Goal: Task Accomplishment & Management: Complete application form

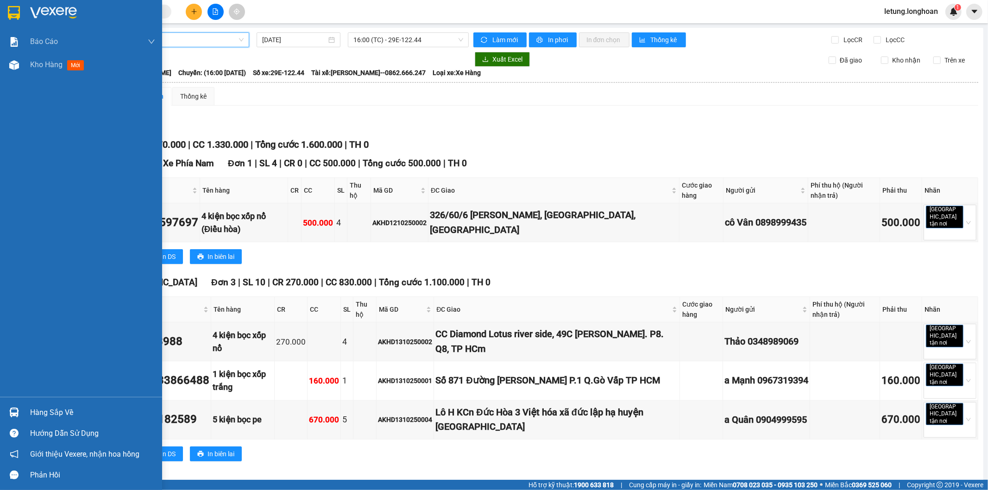
click at [20, 6] on div at bounding box center [14, 13] width 16 height 16
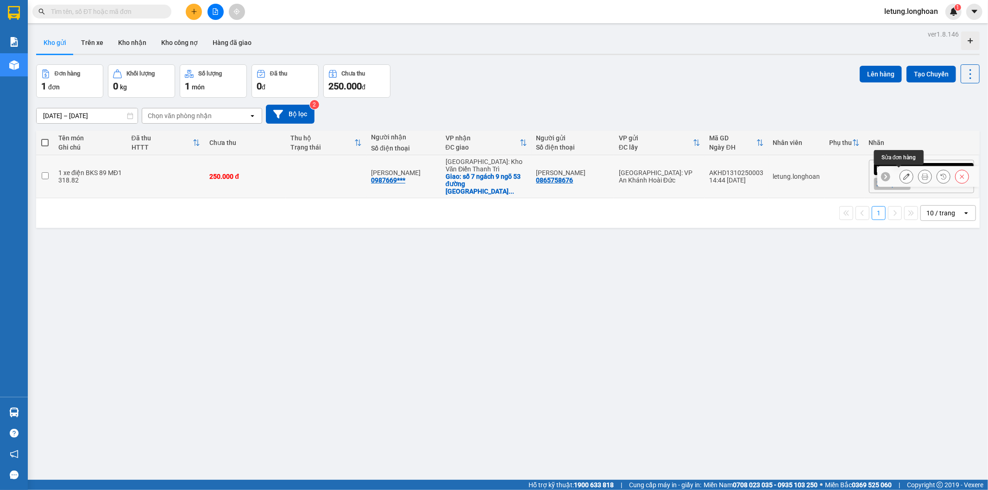
click at [904, 174] on icon at bounding box center [907, 176] width 6 height 6
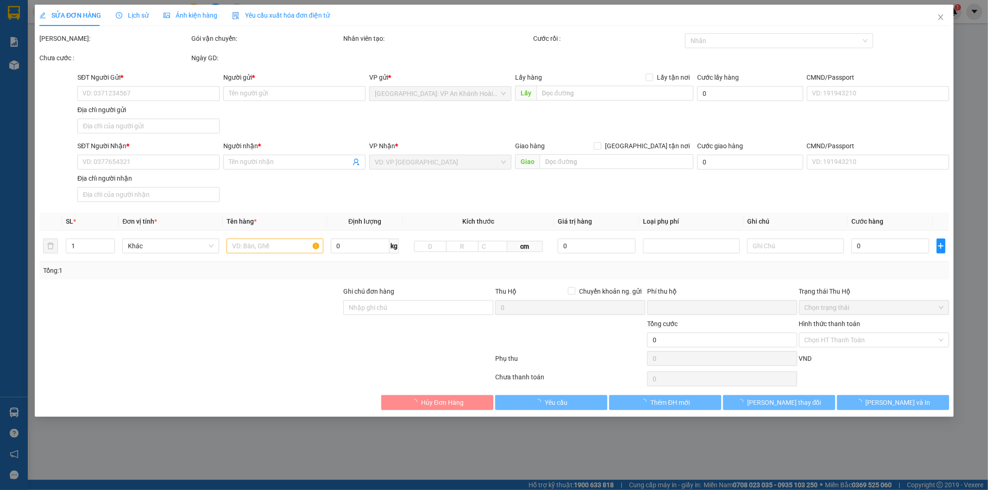
type input "0865758676"
type input "[PERSON_NAME]"
type input "0987669037"
type input "[PERSON_NAME]"
checkbox input "true"
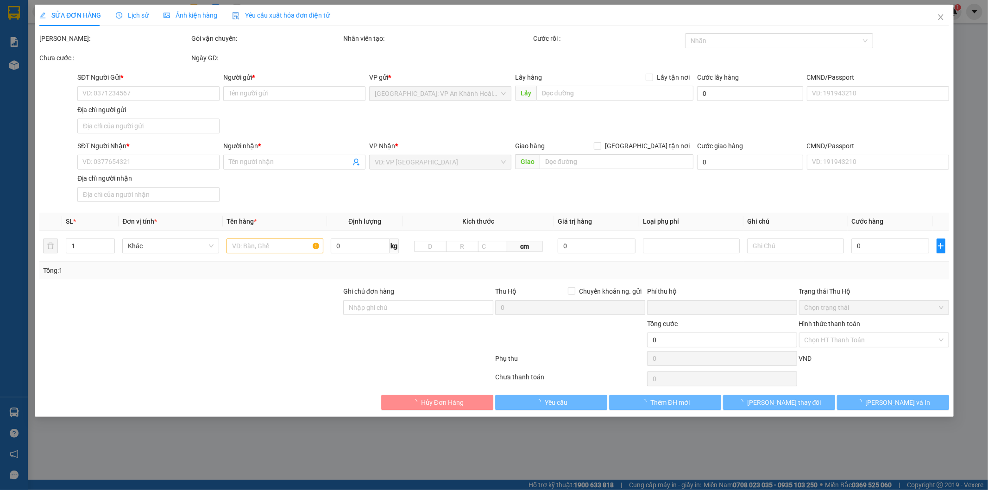
type input "số 7 ngách 9 ngõ 53 đường [GEOGRAPHIC_DATA] nam [GEOGRAPHIC_DATA] [GEOGRAPHIC_D…"
type input "1 chìa khóa quấn tay lái, 2 gương"
type input "0"
type input "250.000"
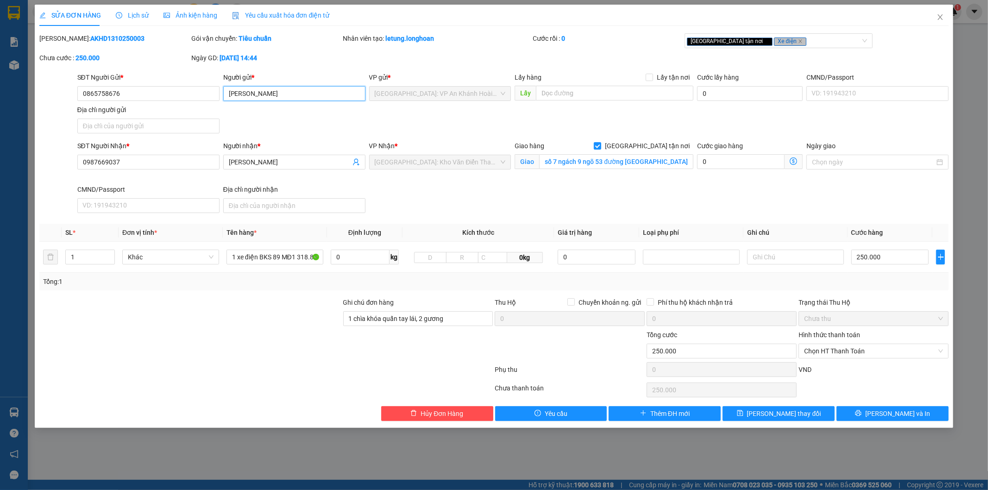
click at [290, 94] on input "[PERSON_NAME]" at bounding box center [294, 93] width 142 height 15
click at [938, 20] on icon "close" at bounding box center [940, 16] width 7 height 7
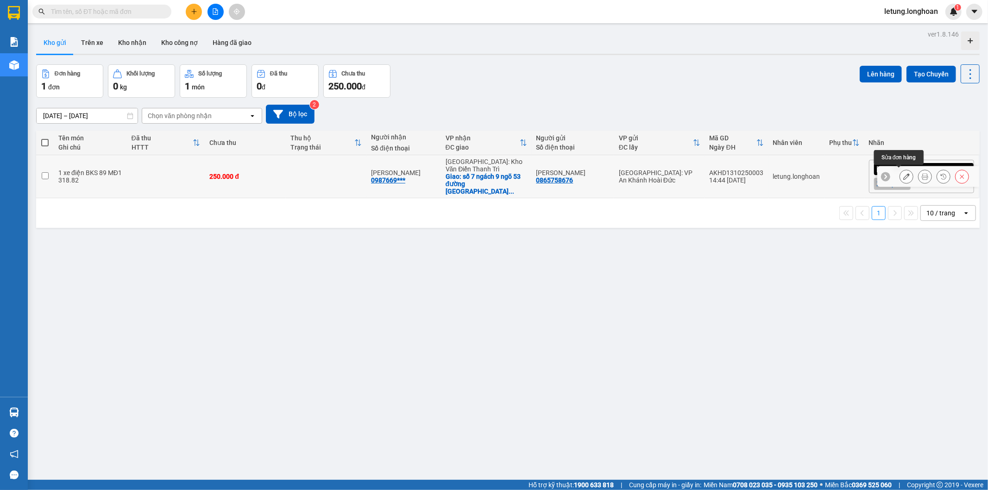
click at [904, 177] on icon at bounding box center [907, 176] width 6 height 6
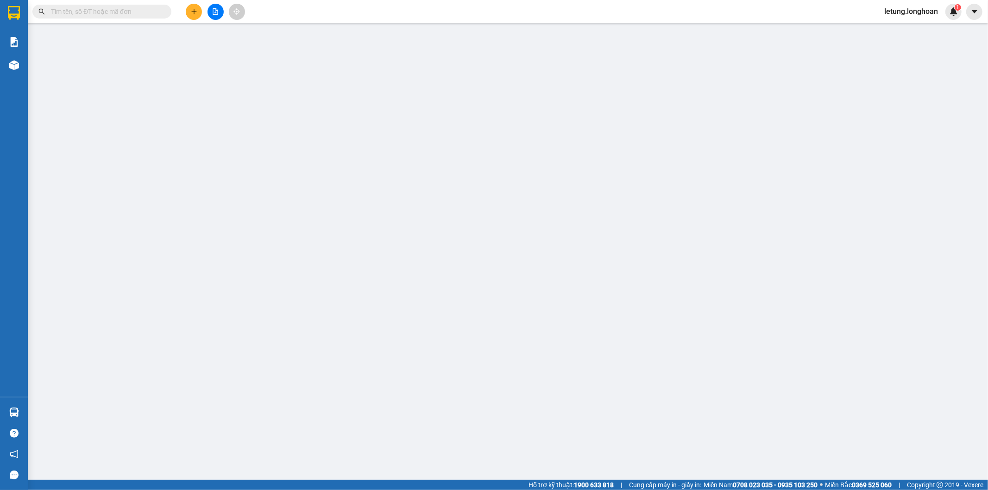
type input "0865758676"
type input "[PERSON_NAME]"
type input "0987669037"
type input "[PERSON_NAME]"
checkbox input "true"
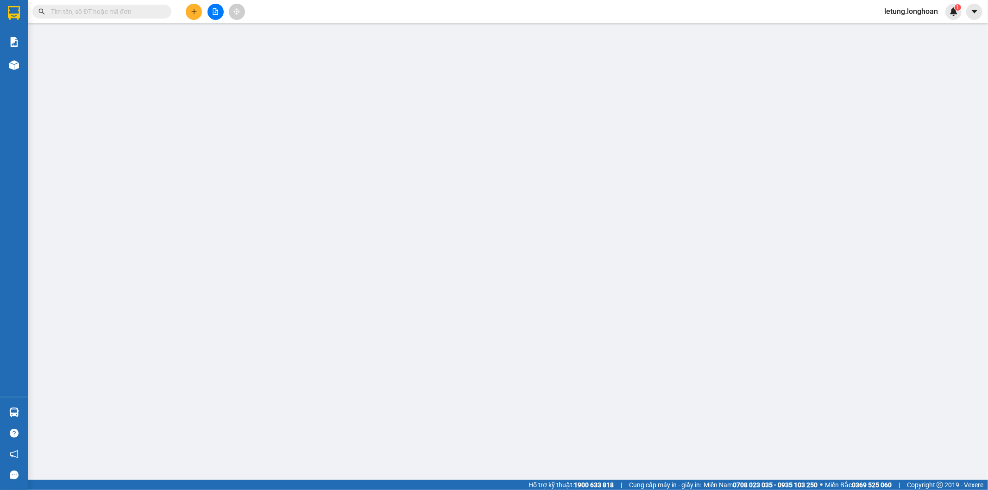
type input "số 7 ngách 9 ngõ 53 đường [GEOGRAPHIC_DATA] nam [GEOGRAPHIC_DATA] [GEOGRAPHIC_D…"
type input "1 chìa khóa quấn tay lái, 2 gương"
type input "0"
type input "250.000"
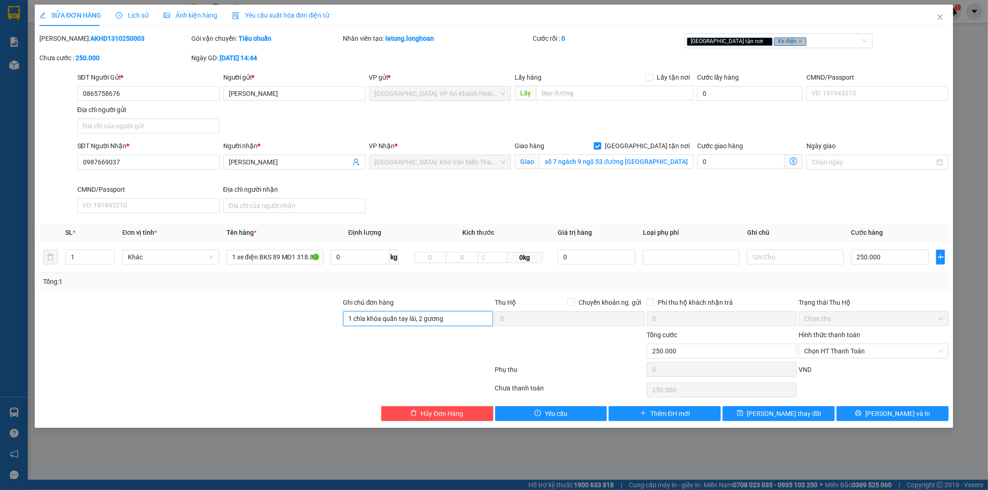
click at [479, 323] on input "1 chìa khóa quấn tay lái, 2 gương" at bounding box center [418, 318] width 150 height 15
type input "1 chìa khóa quấn tay lái, 2 gương. Sau khi giao xong bốc 1 xe máy về HN"
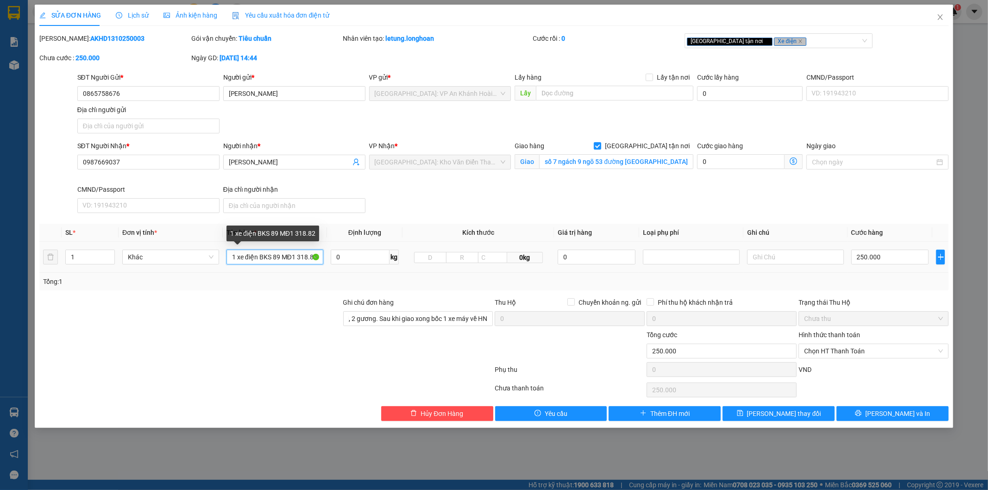
click at [299, 256] on input "1 xe điện BKS 89 MĐ1 318.82" at bounding box center [275, 257] width 97 height 15
click at [813, 44] on div "[GEOGRAPHIC_DATA] tận nơi Xe điện" at bounding box center [774, 40] width 174 height 11
type input "1 xe điện BKS 89 MĐ1 318.82 (Giao xong bốc xe máy về)"
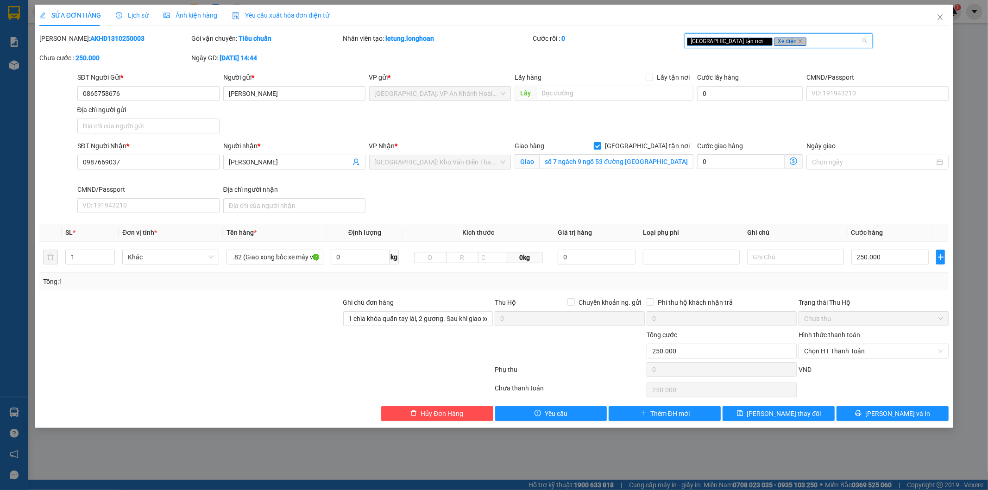
scroll to position [0, 0]
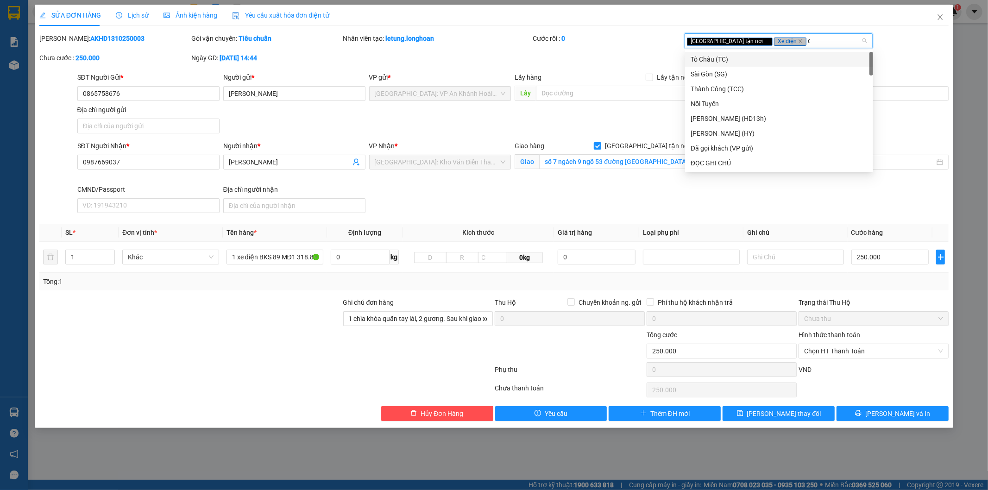
type input "d"
type input "đọc"
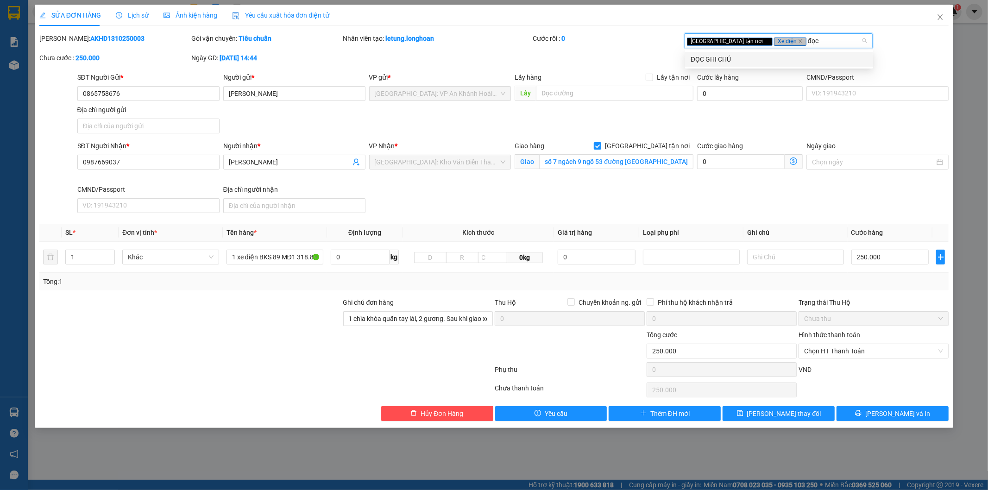
click at [730, 57] on div "ĐỌC GHI CHÚ" at bounding box center [779, 59] width 177 height 10
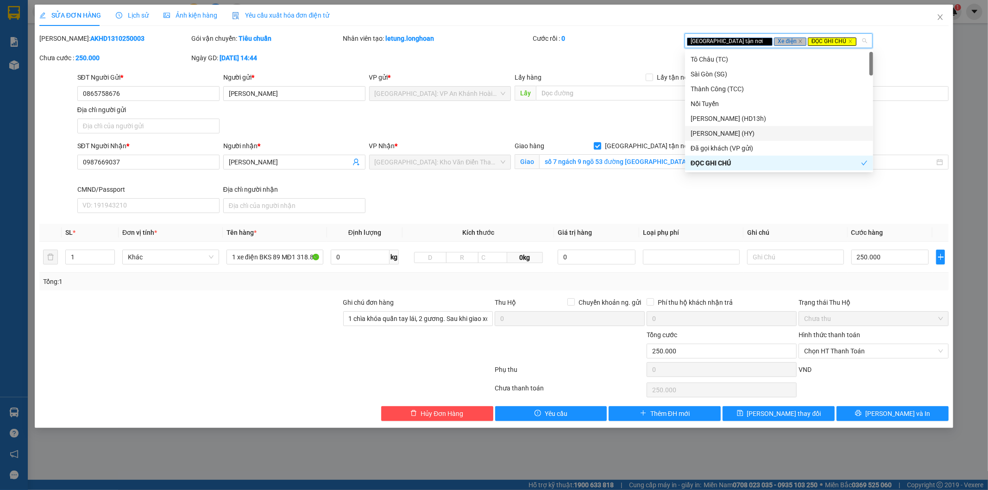
click at [649, 130] on div "SĐT Người Gửi * 0865758676 Người gửi * [PERSON_NAME] VP gửi * [GEOGRAPHIC_DATA]…" at bounding box center [514, 104] width 876 height 65
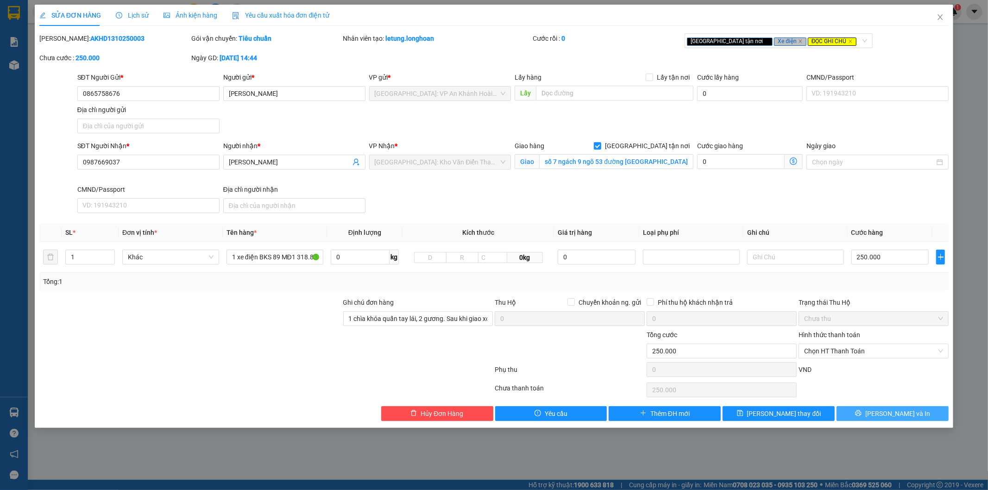
click at [896, 411] on span "[PERSON_NAME] và In" at bounding box center [898, 414] width 65 height 10
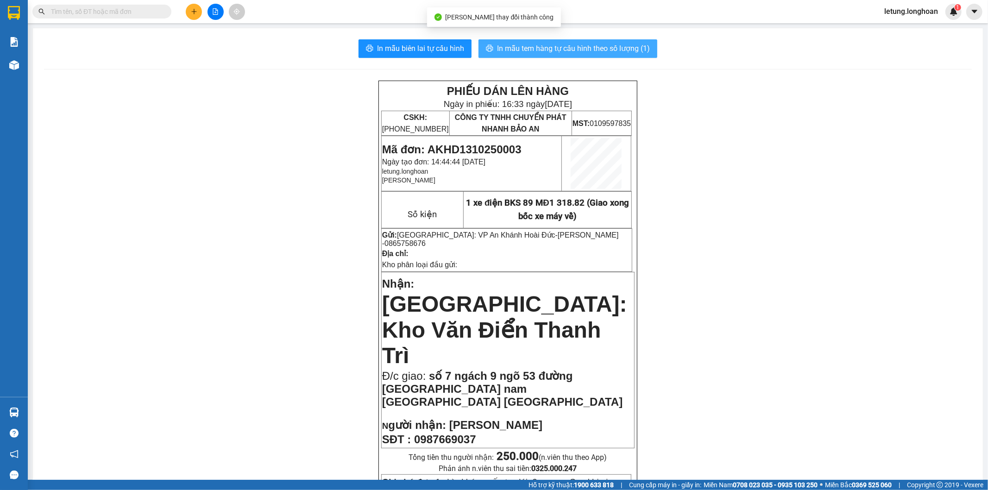
click at [598, 49] on span "In mẫu tem hàng tự cấu hình theo số lượng (1)" at bounding box center [573, 49] width 153 height 12
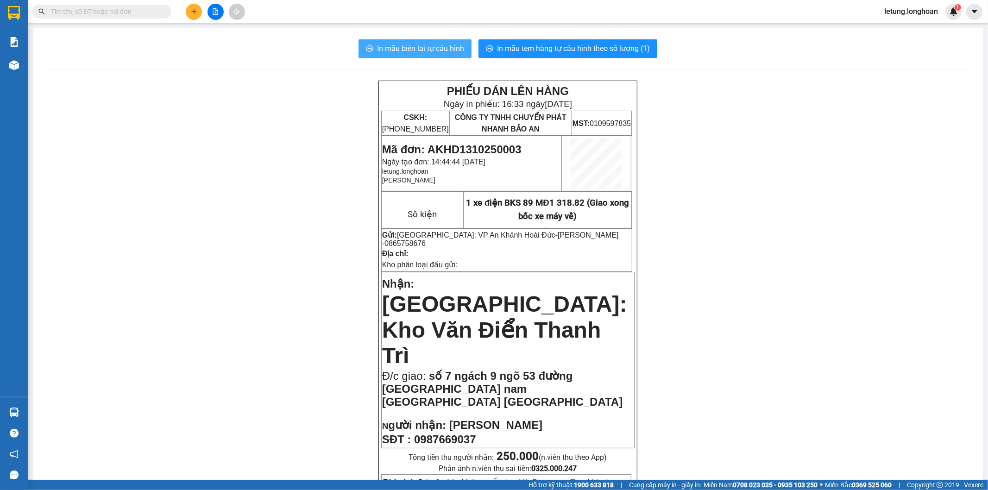
click at [418, 50] on span "In mẫu biên lai tự cấu hình" at bounding box center [420, 49] width 87 height 12
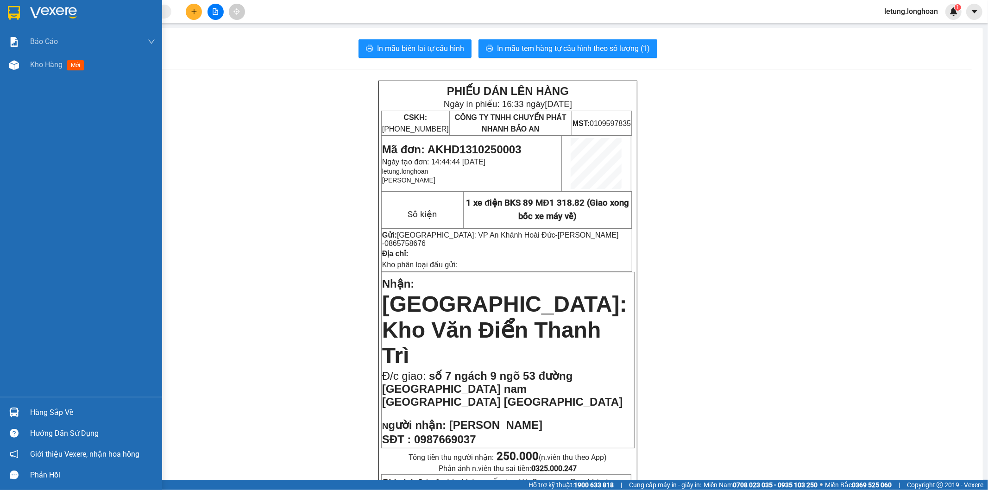
click at [11, 5] on div at bounding box center [14, 13] width 16 height 16
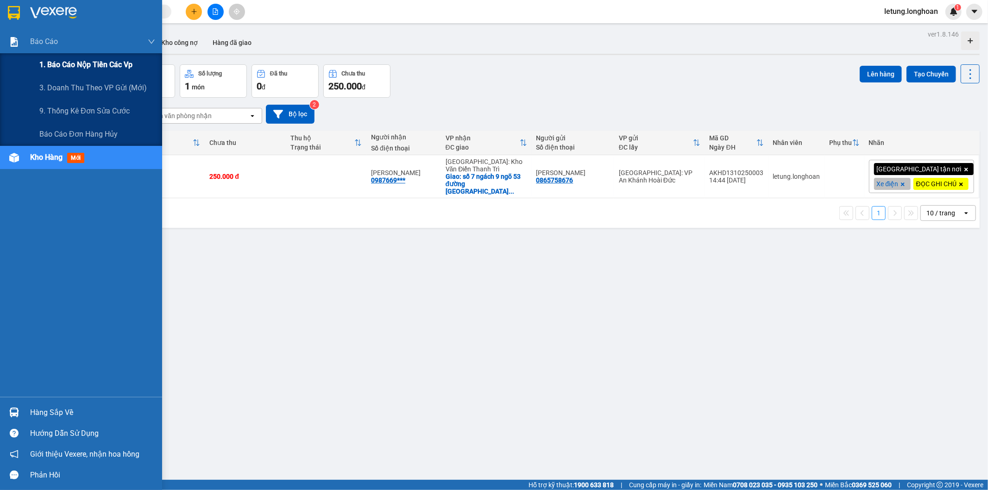
click at [70, 57] on div "1. Báo cáo nộp tiền các vp" at bounding box center [97, 64] width 116 height 23
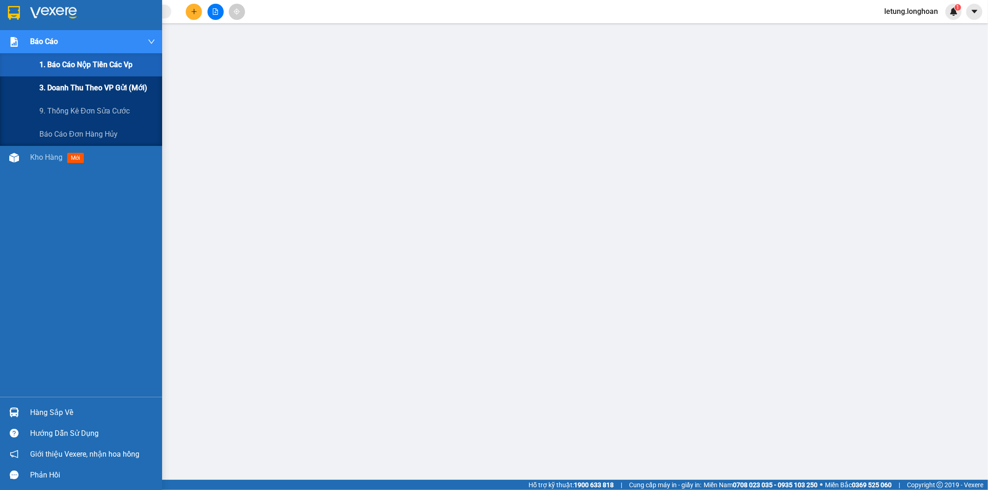
click at [81, 86] on span "3. Doanh Thu theo VP Gửi (mới)" at bounding box center [93, 88] width 108 height 12
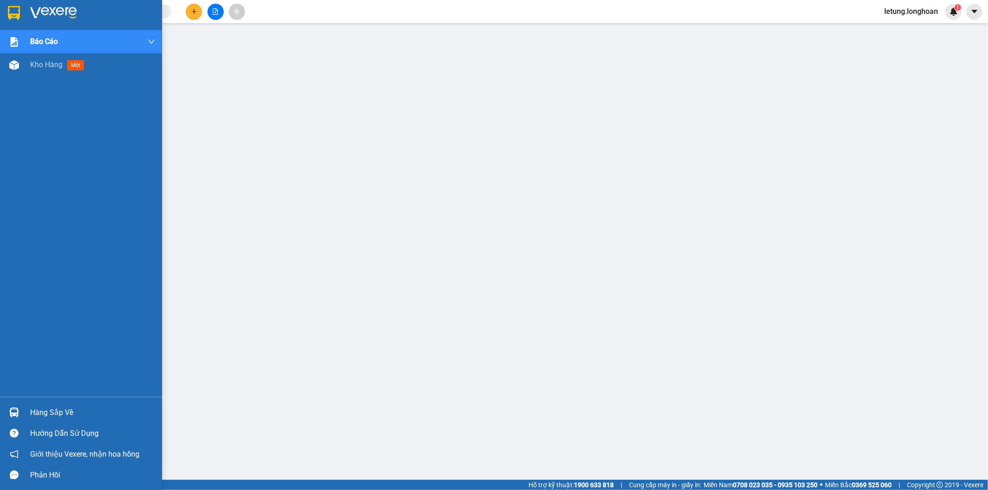
click at [14, 10] on img at bounding box center [14, 13] width 12 height 14
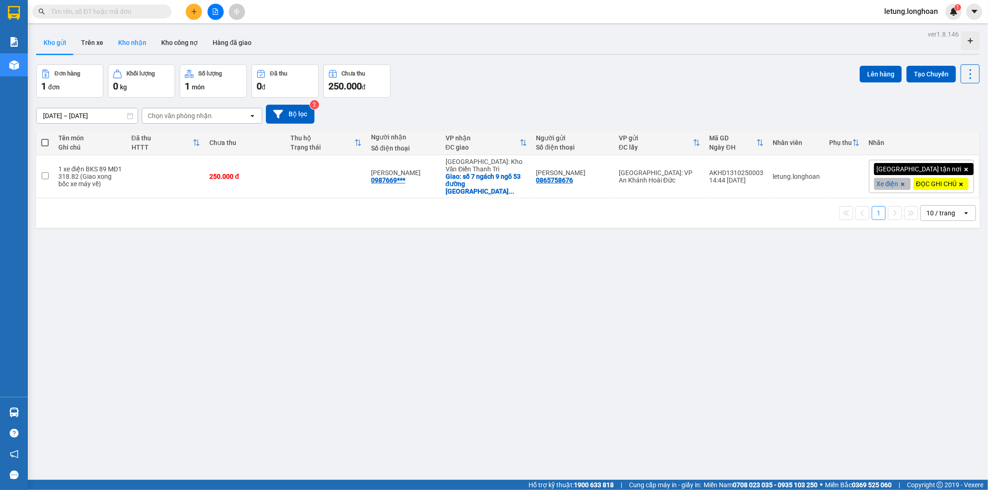
click at [126, 44] on button "Kho nhận" at bounding box center [132, 43] width 43 height 22
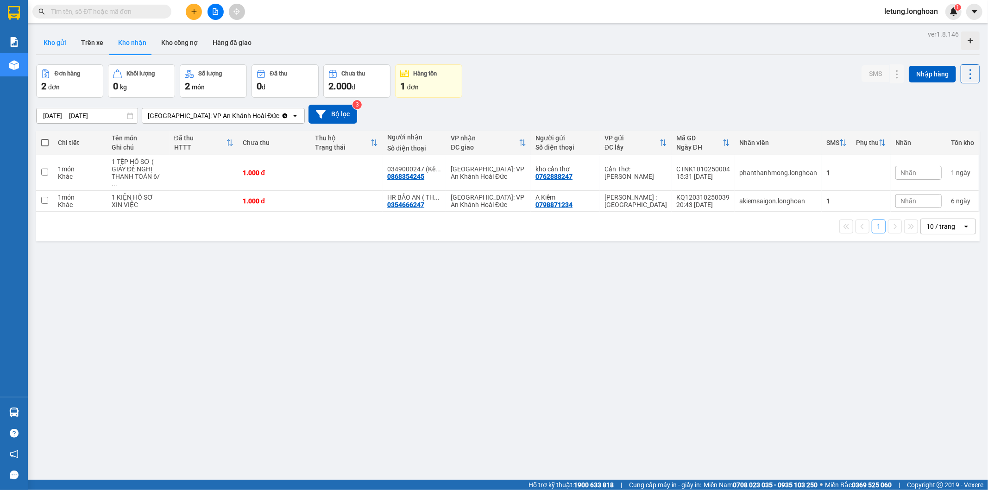
click at [49, 45] on button "Kho gửi" at bounding box center [55, 43] width 38 height 22
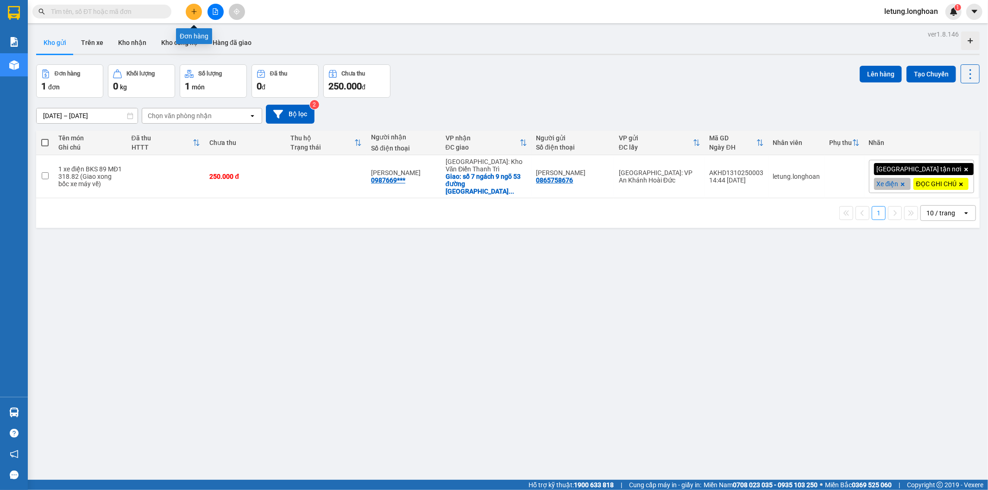
click at [195, 13] on icon "plus" at bounding box center [194, 11] width 6 height 6
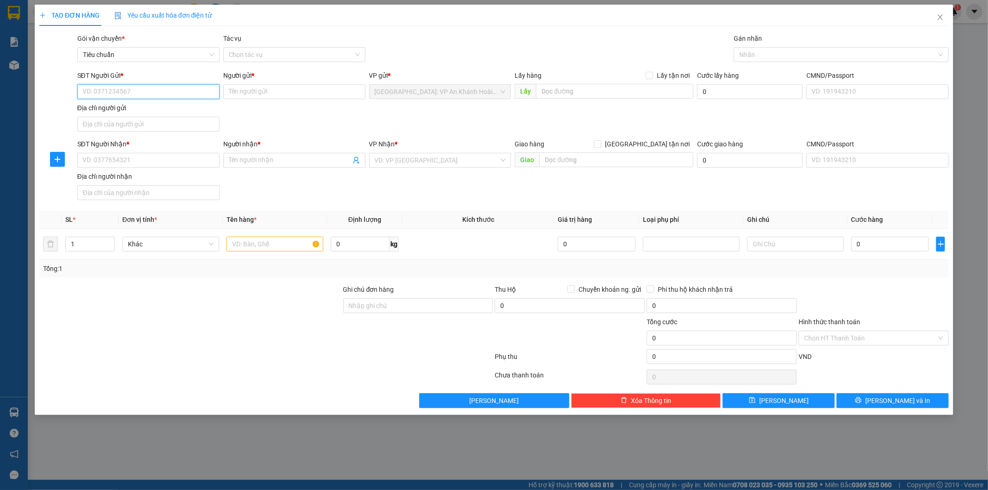
click at [185, 95] on input "SĐT Người Gửi *" at bounding box center [148, 91] width 142 height 15
type input "0941908832"
click at [164, 109] on div "0941908832 - [GEOGRAPHIC_DATA]" at bounding box center [148, 110] width 131 height 10
type input "[PERSON_NAME]"
type input "0941908832"
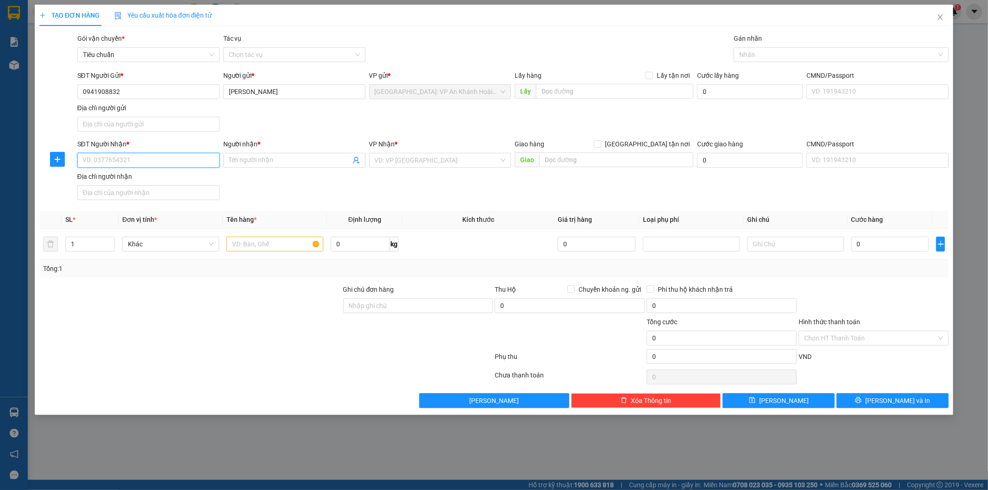
click at [161, 162] on input "SĐT Người Nhận *" at bounding box center [148, 160] width 142 height 15
type input "0963196653"
click at [162, 180] on div "0963196653 - [PERSON_NAME]" at bounding box center [148, 179] width 131 height 10
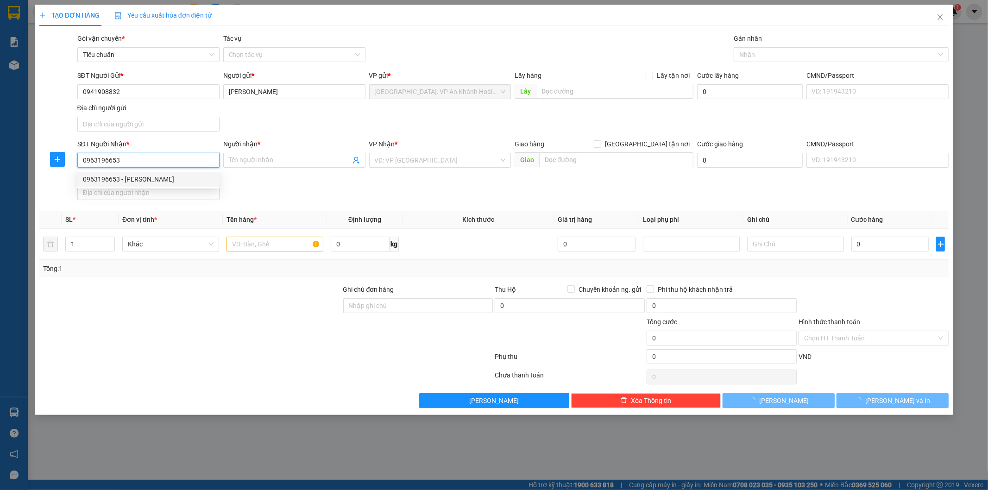
type input "Nhi [PERSON_NAME]"
checkbox input "true"
type input "[STREET_ADDRESS]"
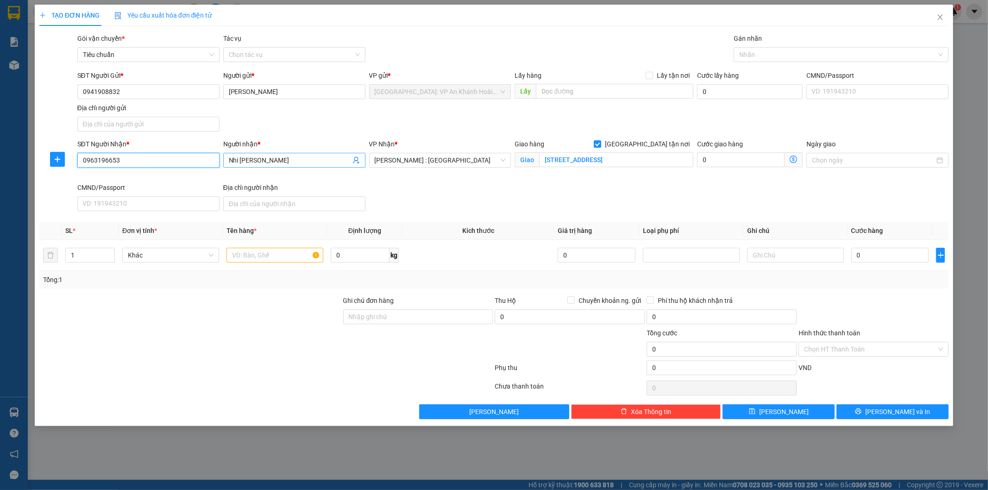
type input "0963196653"
click at [300, 162] on input "Nhi [PERSON_NAME]" at bounding box center [290, 160] width 122 height 10
click at [676, 160] on input "[STREET_ADDRESS]" at bounding box center [616, 159] width 154 height 15
click at [298, 164] on input "Nhi [PERSON_NAME]" at bounding box center [290, 160] width 122 height 10
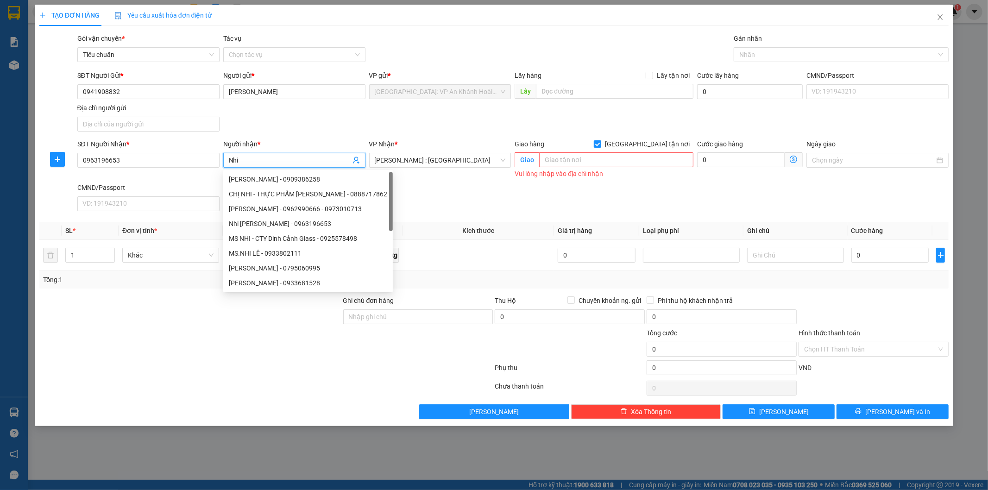
type input "Nhi"
click at [601, 165] on input "text" at bounding box center [616, 159] width 154 height 15
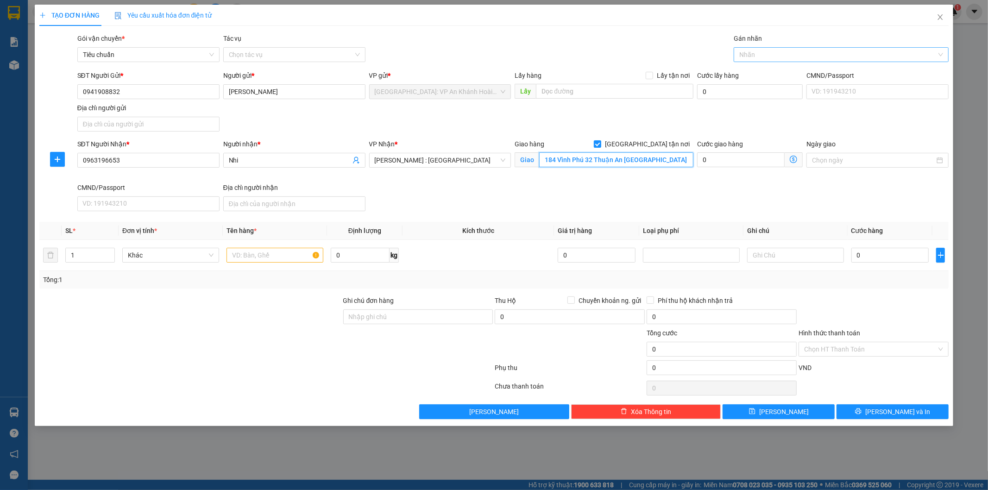
click at [744, 52] on div at bounding box center [836, 54] width 201 height 11
type input "184 Vĩnh Phú 32 Thuận An [GEOGRAPHIC_DATA]"
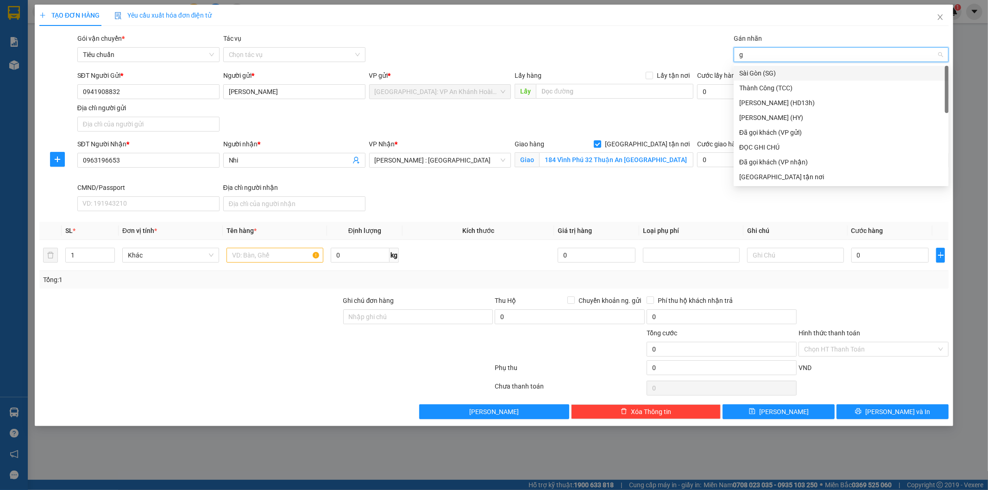
type input "gt"
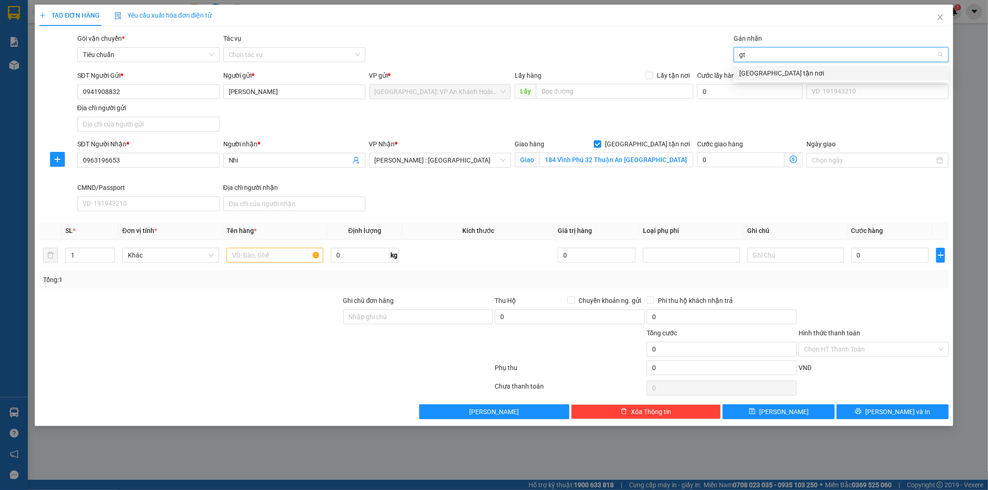
click at [758, 76] on div "[GEOGRAPHIC_DATA] tận nơi" at bounding box center [841, 73] width 204 height 10
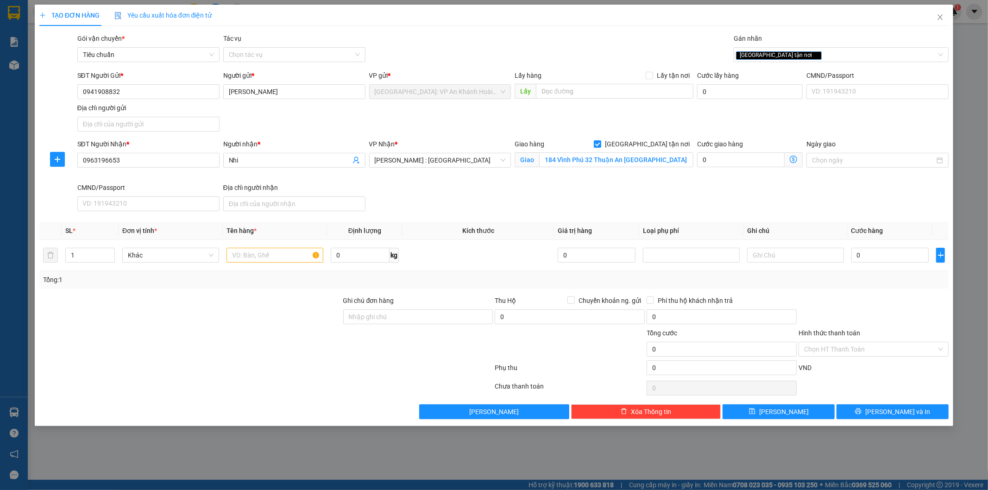
click at [599, 117] on div "SĐT Người Gửi * 0941908832 Người gửi * [PERSON_NAME] VP gửi * [GEOGRAPHIC_DATA]…" at bounding box center [514, 102] width 876 height 65
click at [102, 256] on input "1" at bounding box center [90, 255] width 49 height 14
type input "1"
type input "2"
click at [265, 257] on input "text" at bounding box center [275, 255] width 97 height 15
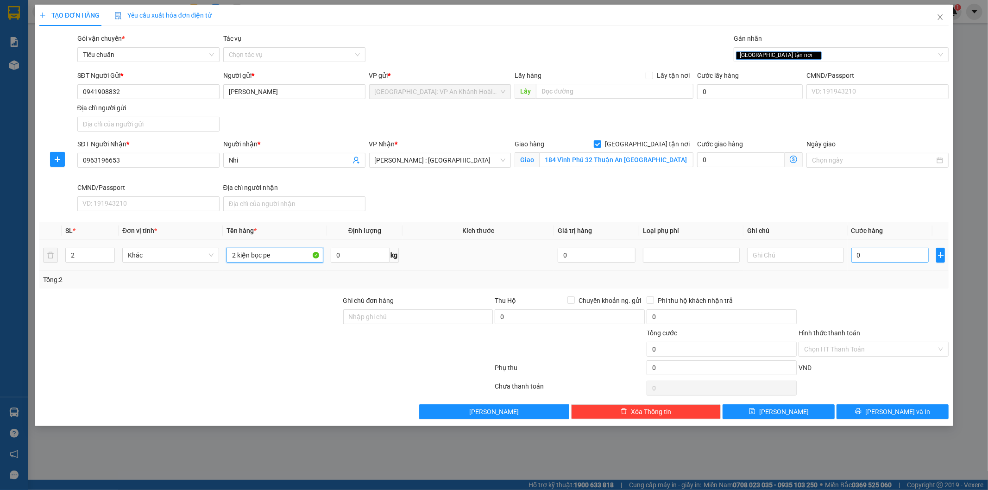
type input "2 kiện bọc pe"
click at [884, 257] on input "0" at bounding box center [891, 255] width 78 height 15
type input "1"
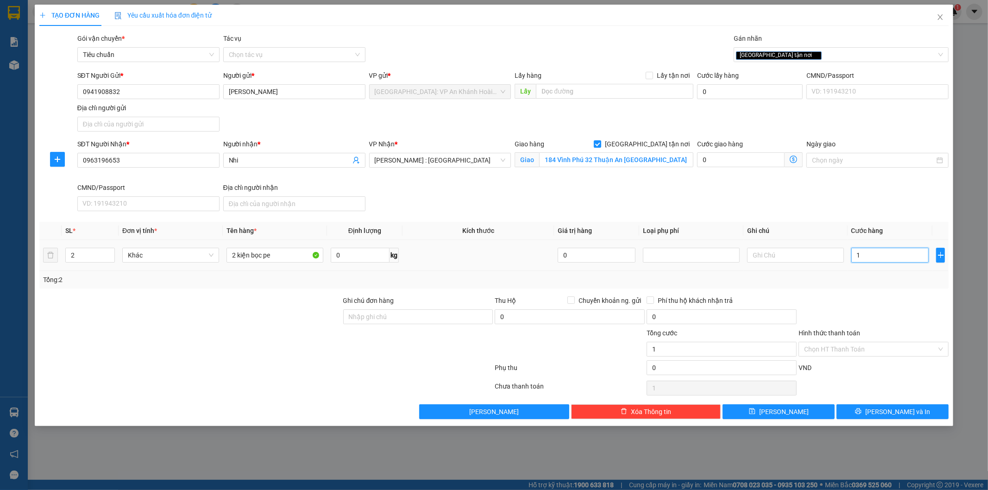
type input "15"
type input "150"
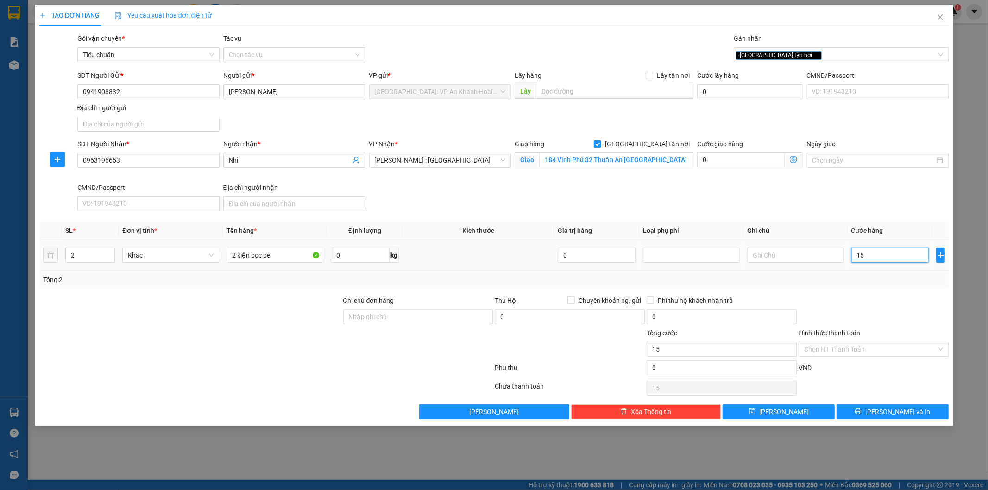
type input "150"
type input "1.500"
type input "15.000"
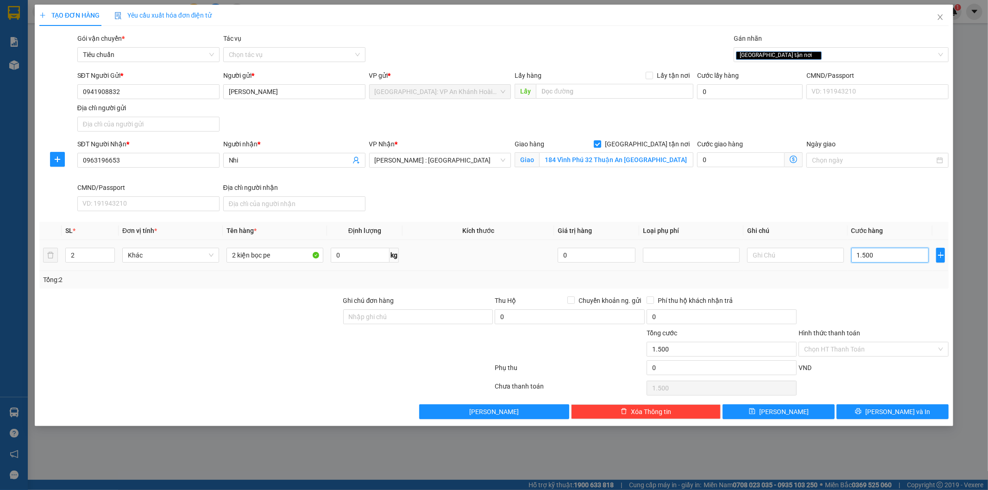
type input "15.000"
type input "150.000"
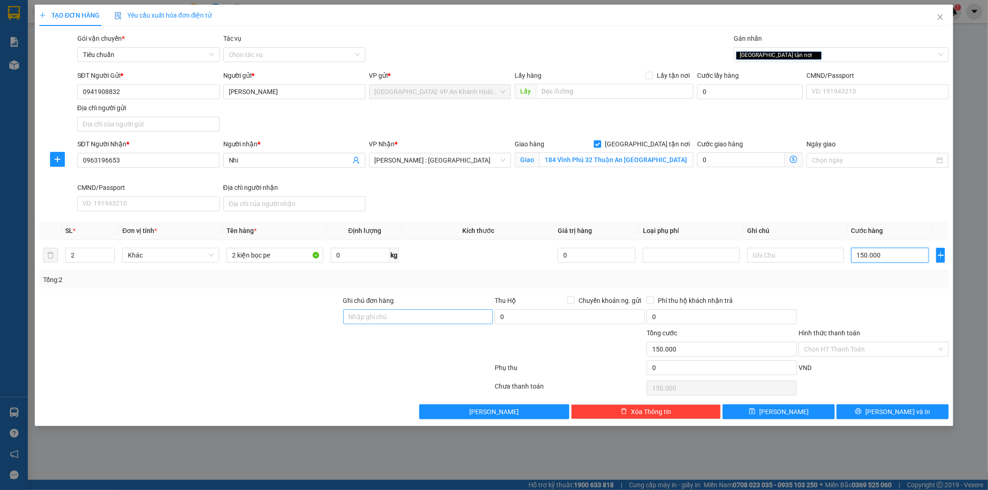
type input "150.000"
click at [371, 314] on input "Ghi chú đơn hàng" at bounding box center [418, 317] width 150 height 15
type input "hàng dễ vỡ xin nhẹ tay"
click at [901, 413] on span "[PERSON_NAME] và In" at bounding box center [898, 412] width 65 height 10
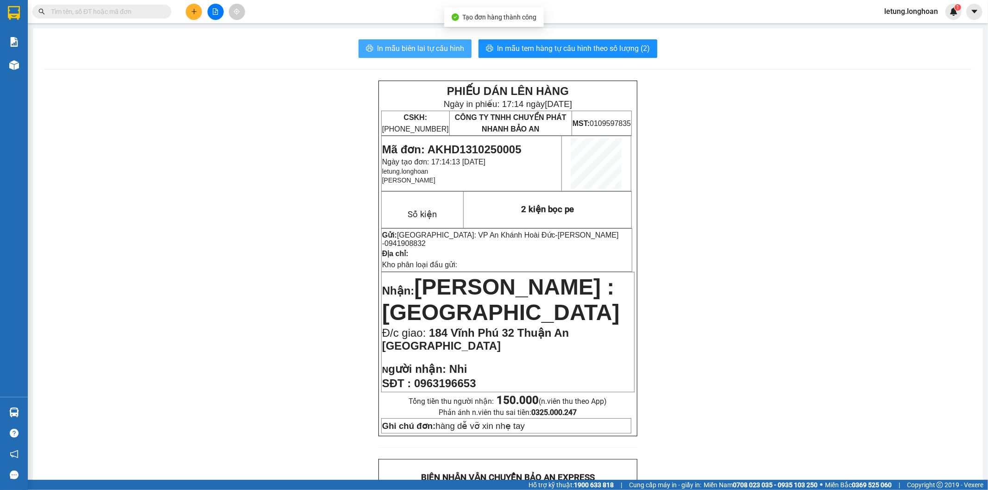
drag, startPoint x: 421, startPoint y: 44, endPoint x: 424, endPoint y: 50, distance: 6.7
click at [422, 45] on span "In mẫu biên lai tự cấu hình" at bounding box center [420, 49] width 87 height 12
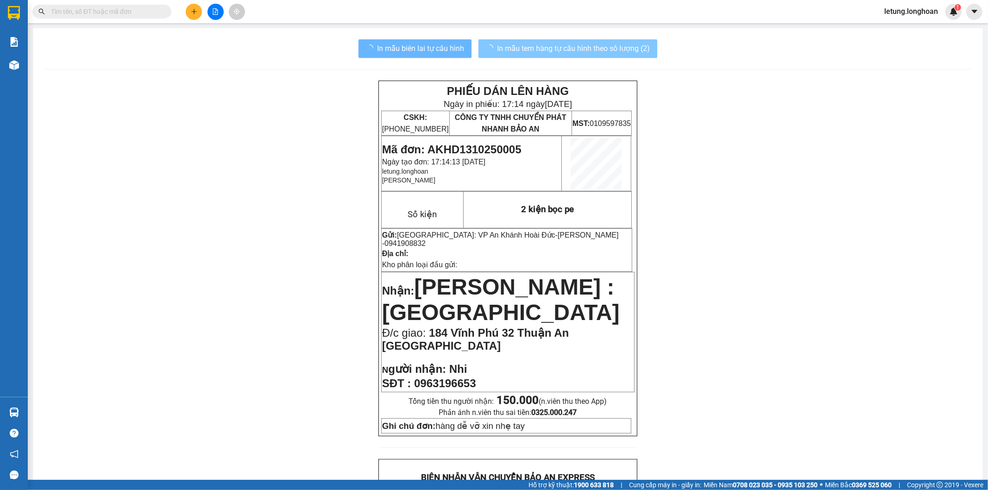
click at [576, 48] on span "In mẫu tem hàng tự cấu hình theo số lượng (2)" at bounding box center [573, 49] width 153 height 12
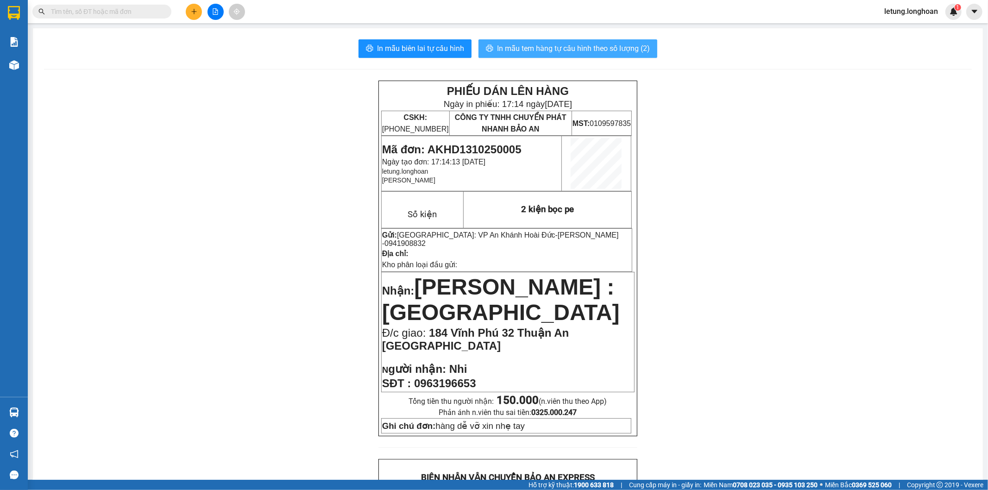
click at [594, 45] on span "In mẫu tem hàng tự cấu hình theo số lượng (2)" at bounding box center [573, 49] width 153 height 12
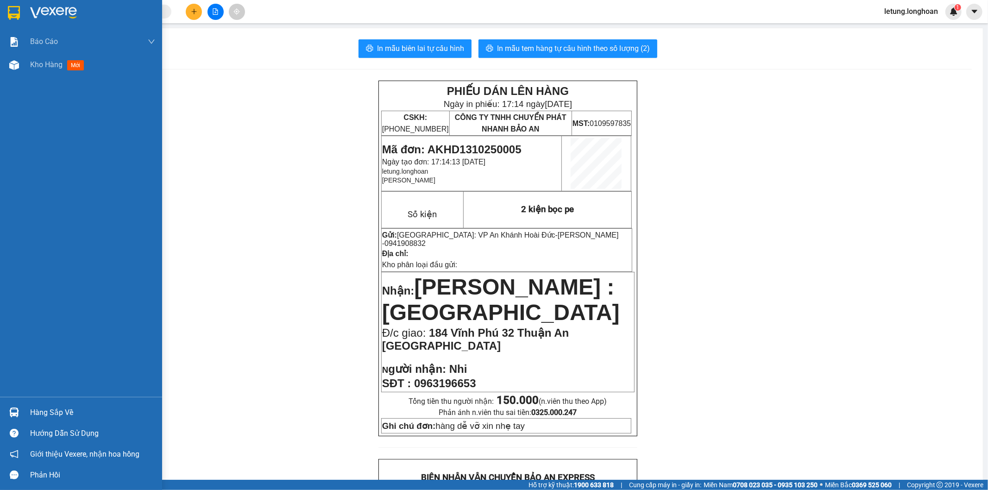
click at [10, 14] on img at bounding box center [14, 13] width 12 height 14
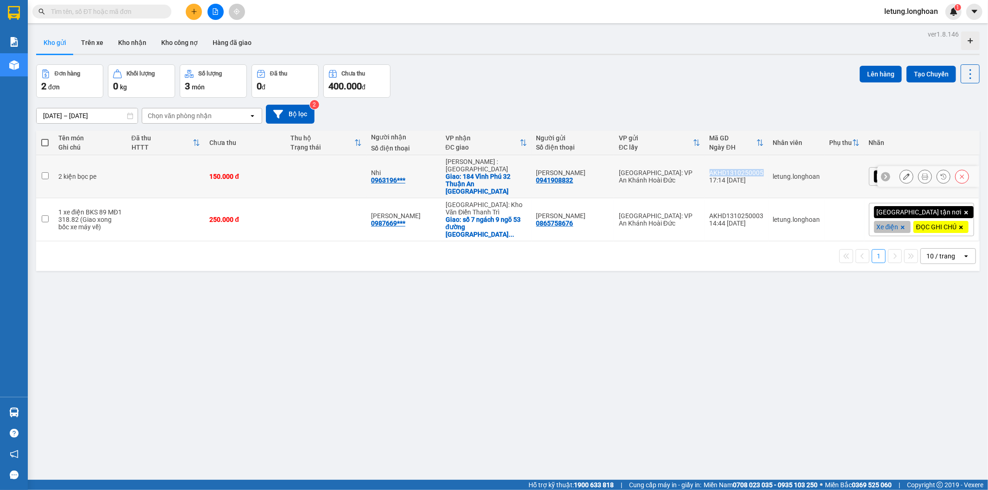
drag, startPoint x: 800, startPoint y: 164, endPoint x: 746, endPoint y: 165, distance: 54.2
click at [746, 165] on td "AKHD1310250005 17:14 [DATE]" at bounding box center [736, 176] width 63 height 43
checkbox input "true"
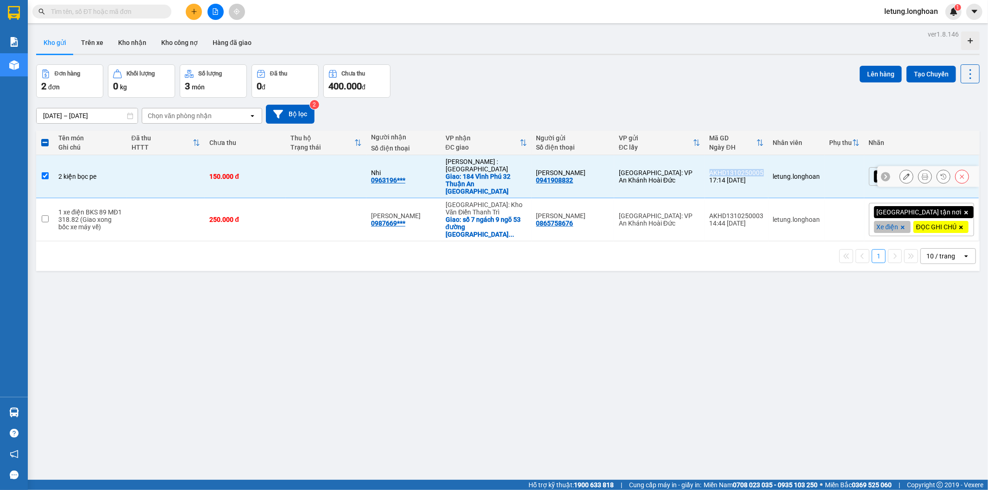
copy div "AKHD1310250005"
click at [501, 352] on div "ver 1.8.146 Kho gửi Trên xe Kho nhận Kho công nợ Hàng đã giao Đơn hàng 2 đơn Kh…" at bounding box center [507, 273] width 951 height 490
click at [191, 10] on icon "plus" at bounding box center [194, 11] width 6 height 6
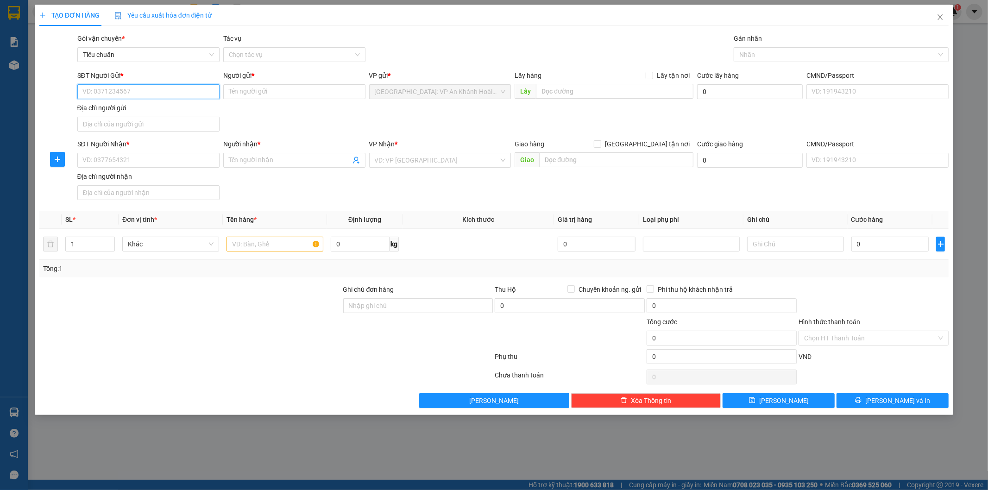
click at [158, 93] on input "SĐT Người Gửi *" at bounding box center [148, 91] width 142 height 15
click at [267, 89] on input "Người gửi *" at bounding box center [294, 91] width 142 height 15
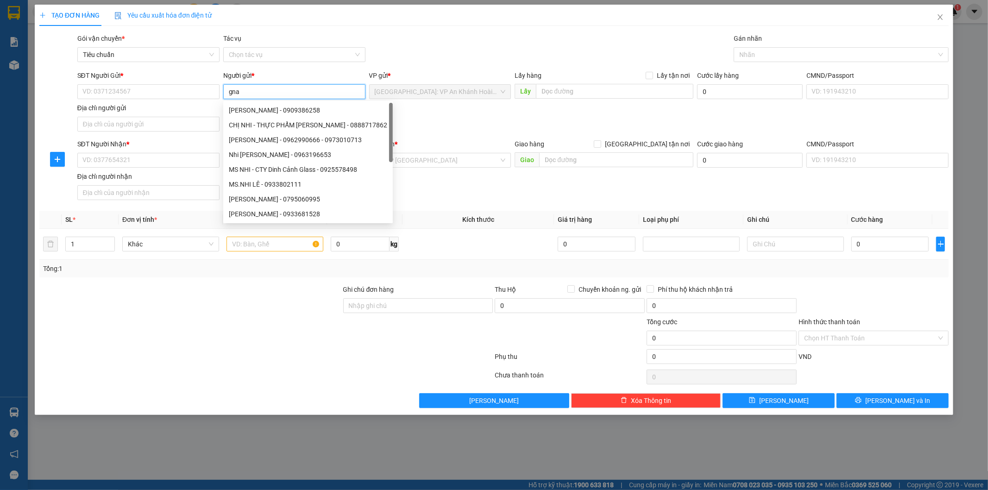
type input "gnax"
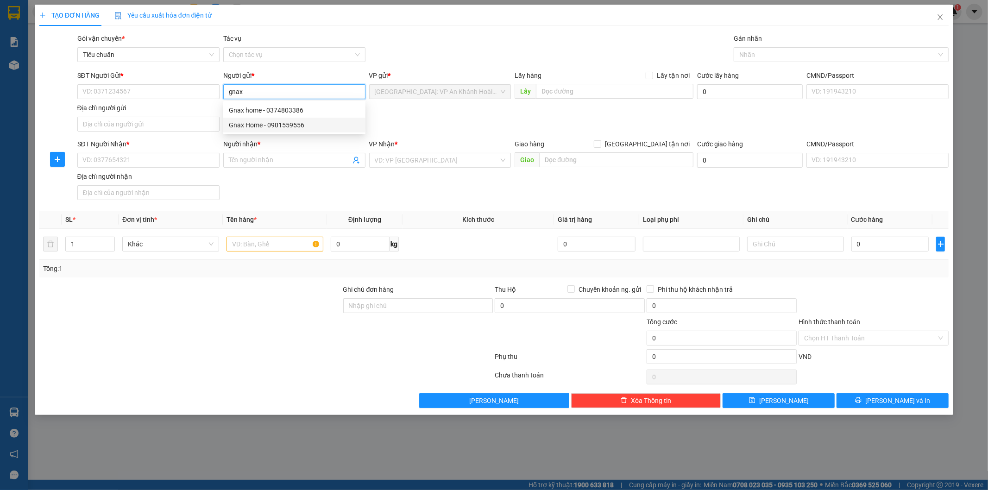
click at [300, 127] on div "Gnax Home - 0901559556" at bounding box center [294, 125] width 131 height 10
type input "0901559556"
type input "Gnax Home"
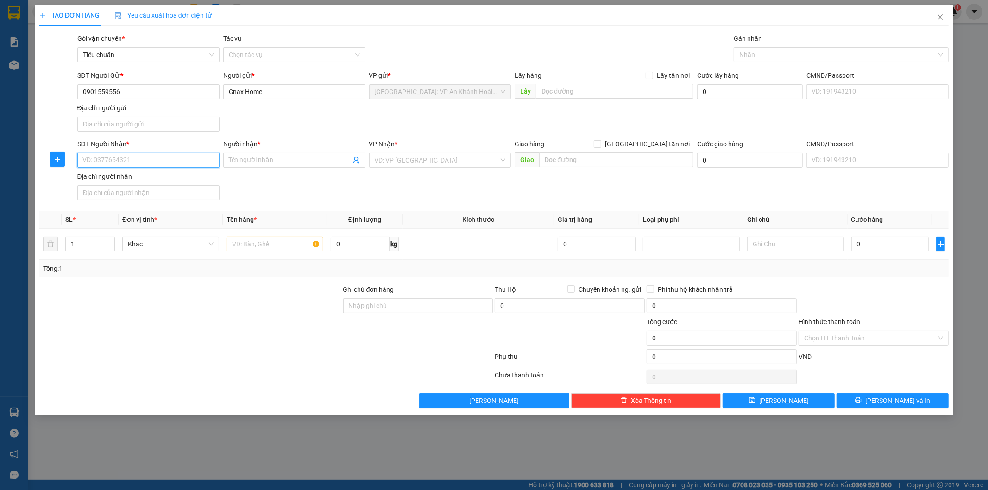
click at [135, 159] on input "SĐT Người Nhận *" at bounding box center [148, 160] width 142 height 15
click at [145, 164] on input "0969477679" at bounding box center [148, 160] width 142 height 15
type input "0969477679"
click at [251, 161] on input "Người nhận *" at bounding box center [290, 160] width 122 height 10
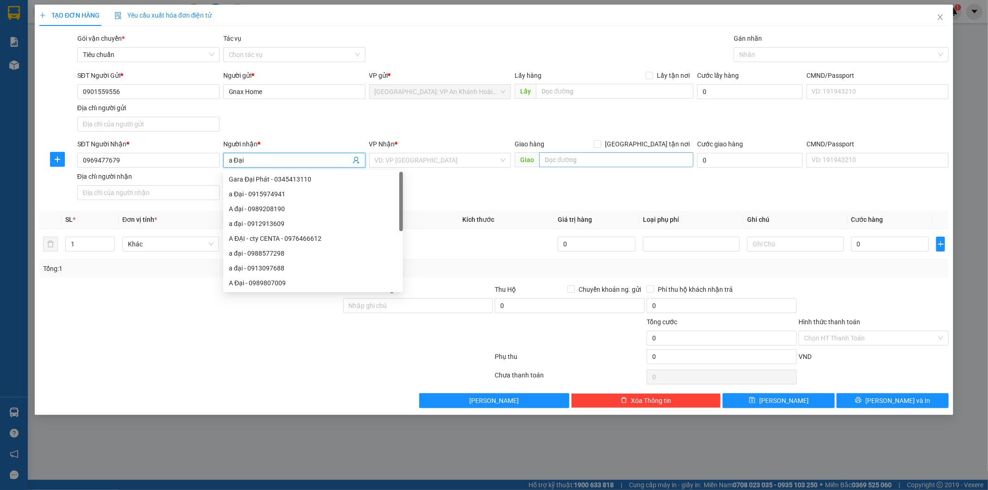
type input "a Đại"
click at [584, 162] on input "text" at bounding box center [616, 159] width 154 height 15
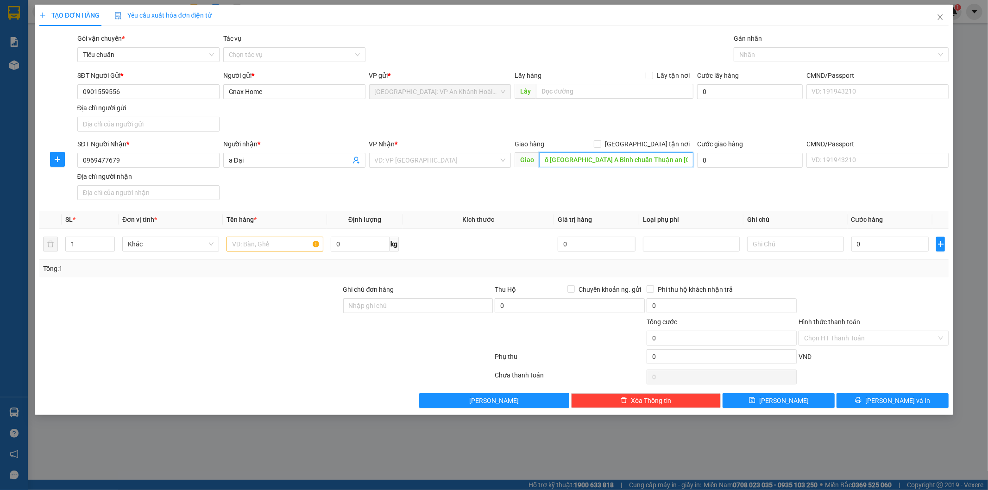
scroll to position [0, 42]
type input "50/17 khu phố [GEOGRAPHIC_DATA] A Bình chuẩn Thuận an [GEOGRAPHIC_DATA]"
click at [378, 158] on input "search" at bounding box center [437, 160] width 125 height 14
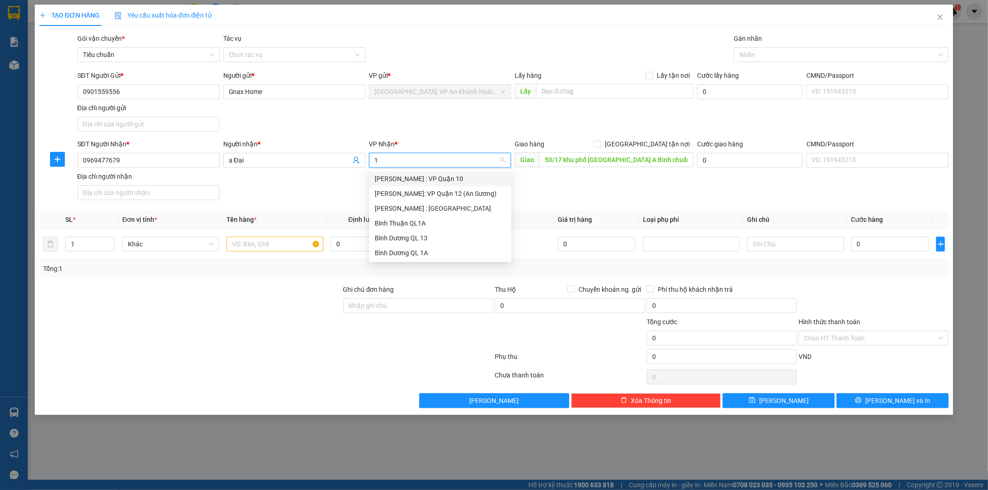
type input "12"
click at [414, 194] on div "[PERSON_NAME] : [GEOGRAPHIC_DATA]" at bounding box center [440, 194] width 131 height 10
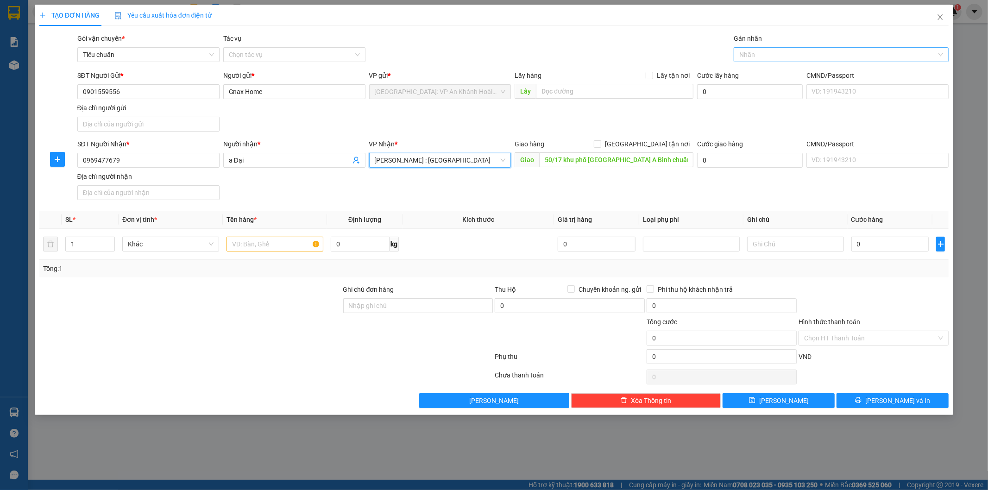
click at [752, 57] on div at bounding box center [836, 54] width 201 height 11
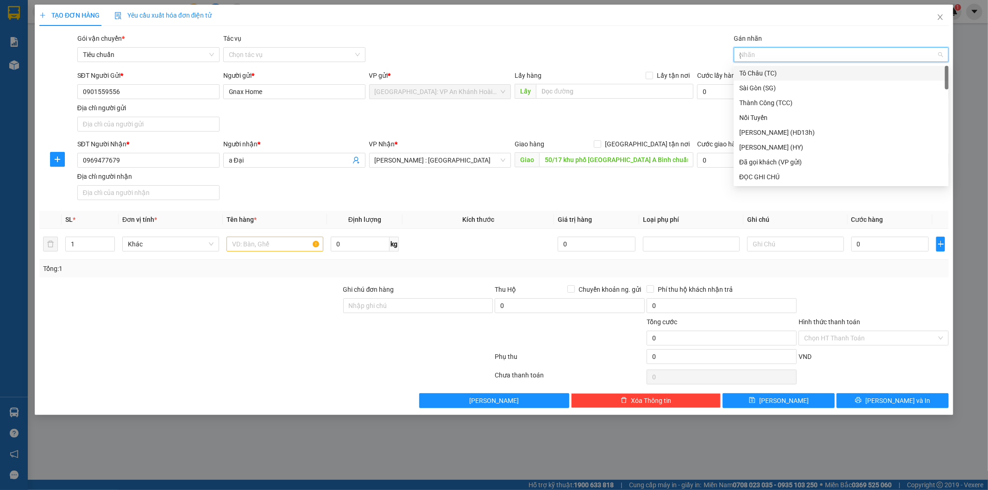
type input "gt"
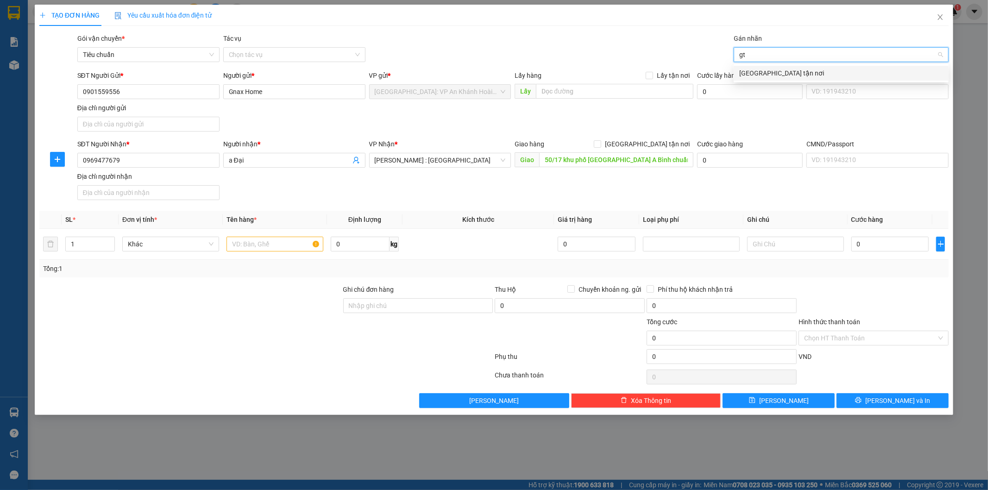
click at [758, 75] on div "[GEOGRAPHIC_DATA] tận nơi" at bounding box center [841, 73] width 204 height 10
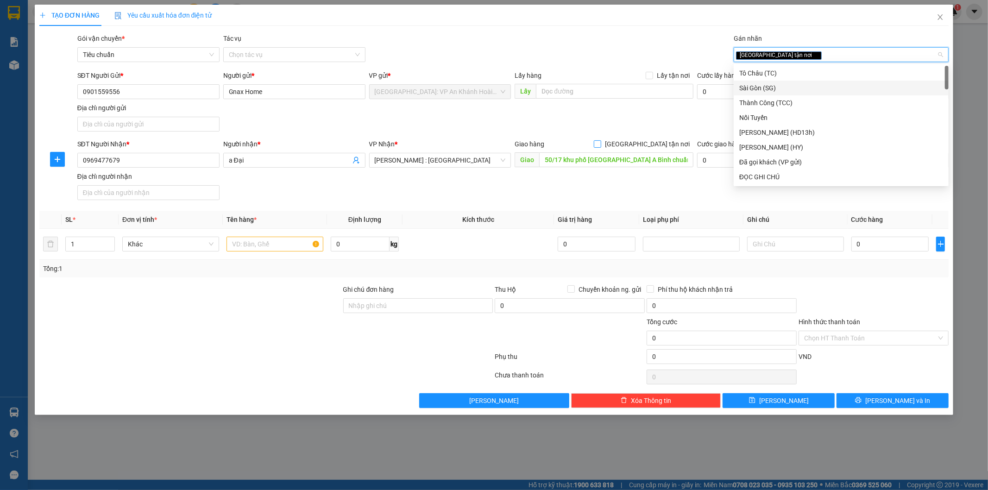
click at [600, 142] on input "[GEOGRAPHIC_DATA] tận nơi" at bounding box center [597, 143] width 6 height 6
checkbox input "true"
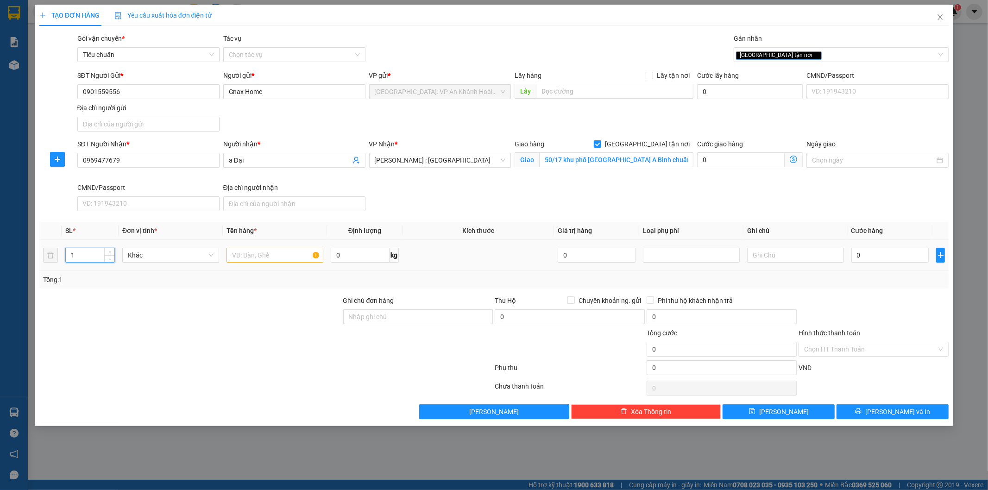
click at [90, 254] on input "1" at bounding box center [90, 255] width 49 height 14
type input "2"
click at [246, 253] on input "text" at bounding box center [275, 255] width 97 height 15
type input "2 kiện bọc xốp nổ"
click at [890, 255] on input "0" at bounding box center [891, 255] width 78 height 15
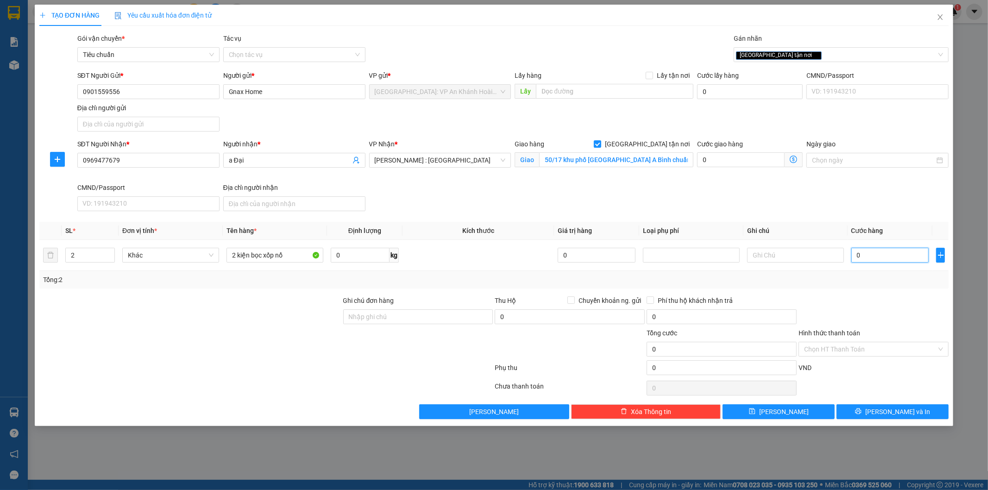
type input "1"
type input "15"
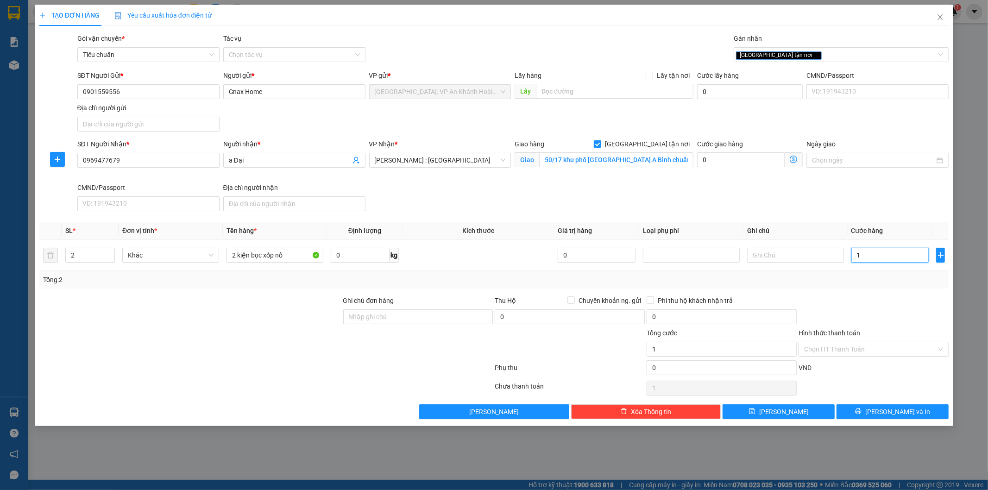
type input "15"
type input "150"
type input "1.500"
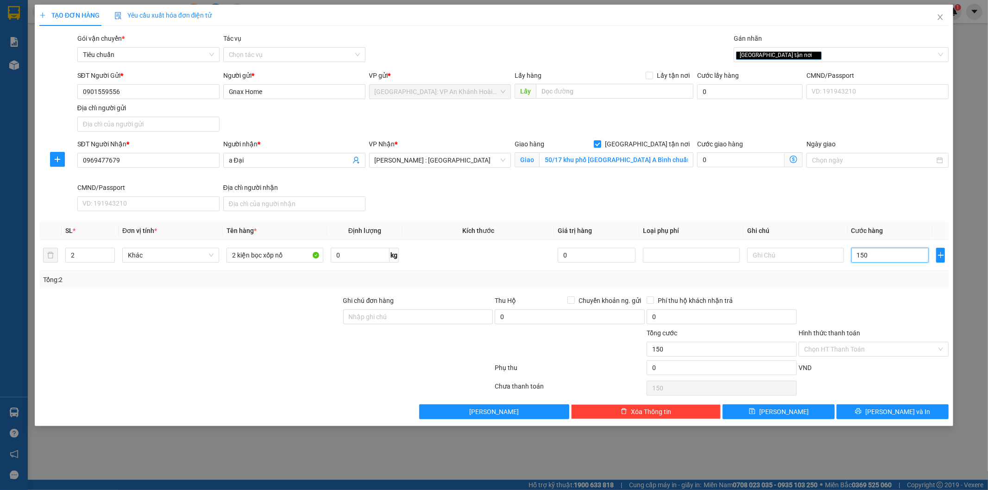
type input "1.500"
type input "15.000"
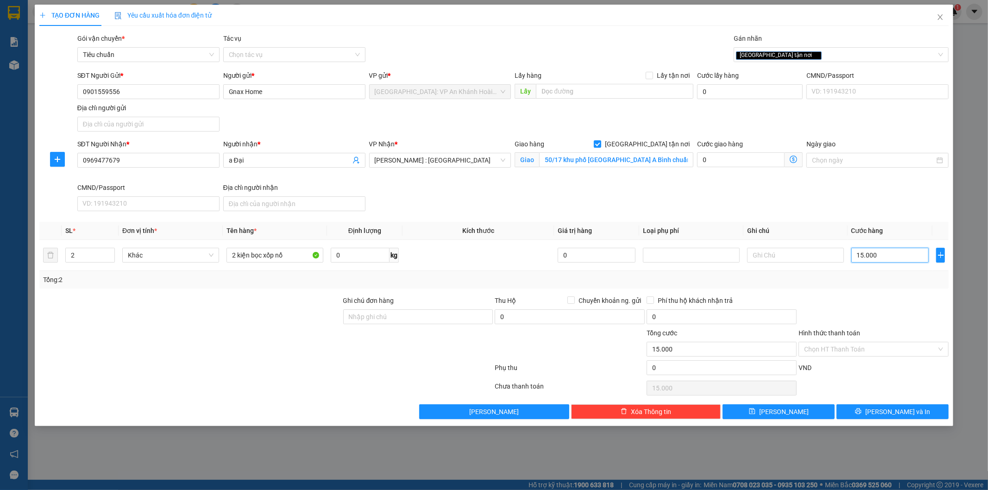
type input "150.000"
click at [569, 299] on input "Chuyển khoản ng. gửi" at bounding box center [571, 300] width 6 height 6
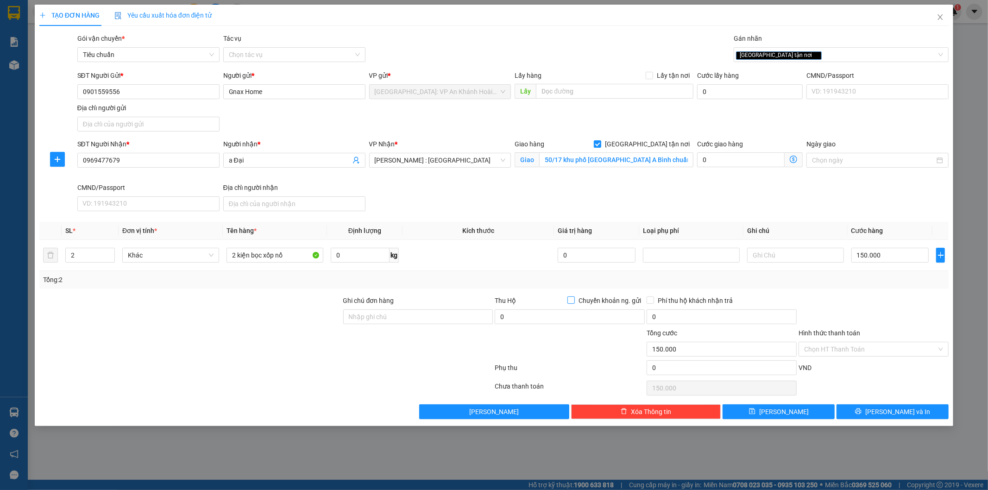
checkbox input "true"
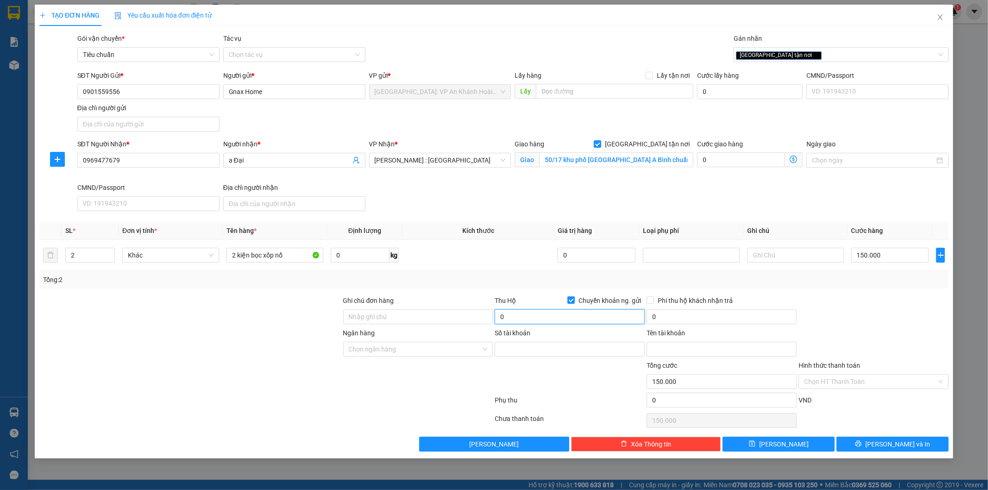
drag, startPoint x: 550, startPoint y: 316, endPoint x: 549, endPoint y: 301, distance: 14.4
click at [550, 315] on input "0" at bounding box center [570, 317] width 150 height 15
type input "4.550.000"
click at [701, 317] on input "0" at bounding box center [722, 317] width 150 height 15
type input "20.000"
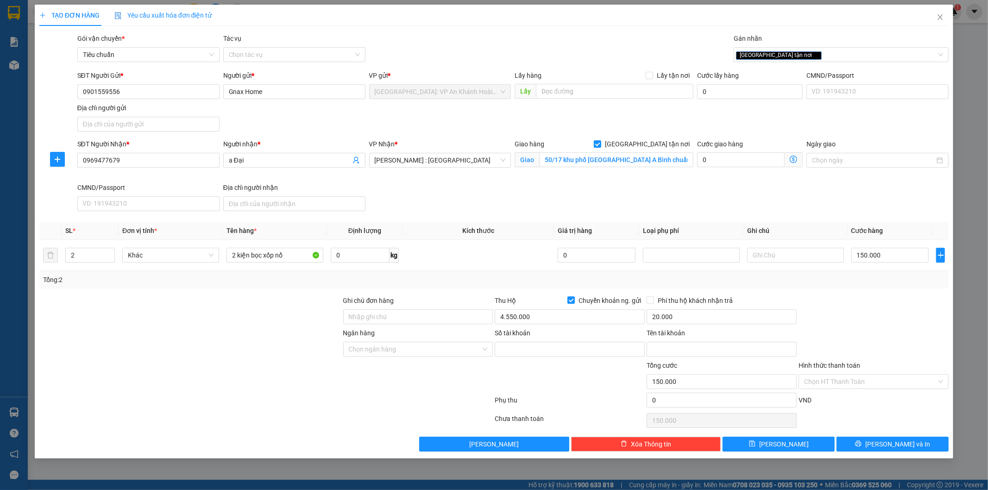
click at [885, 322] on div at bounding box center [874, 312] width 152 height 32
click at [427, 350] on input "Ngân hàng" at bounding box center [415, 349] width 133 height 14
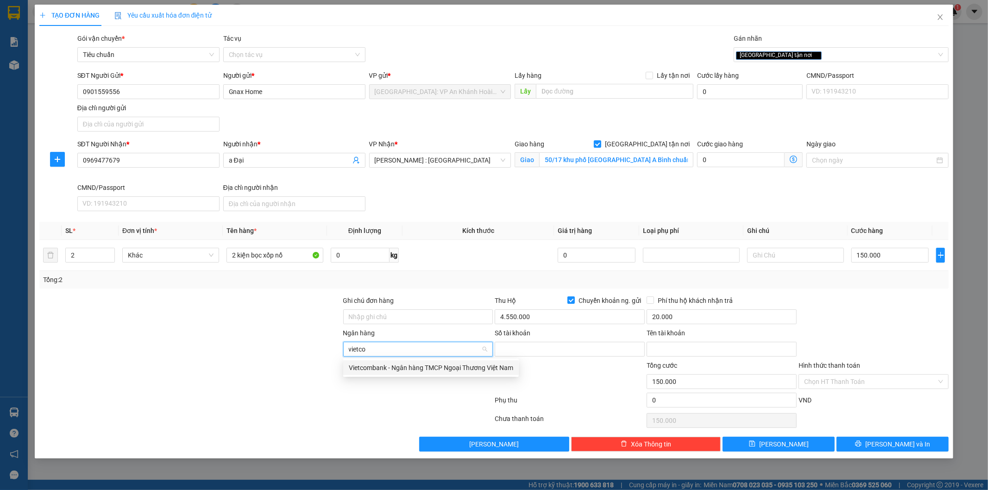
type input "vietcom"
click at [434, 371] on div "Vietcombank - Ngân hàng TMCP Ngoại Thương Việt Nam" at bounding box center [431, 368] width 164 height 10
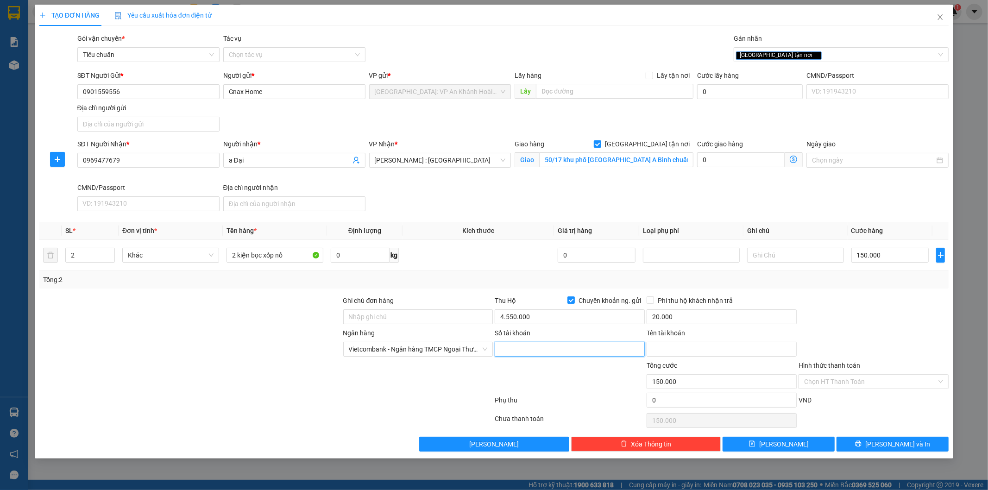
click at [540, 345] on input "Số tài khoản" at bounding box center [570, 349] width 150 height 15
type input "1796112666"
click at [673, 346] on input "Tên tài khoản" at bounding box center [722, 349] width 150 height 15
type input "[PERSON_NAME]"
click at [911, 445] on button "[PERSON_NAME] và In" at bounding box center [893, 444] width 112 height 15
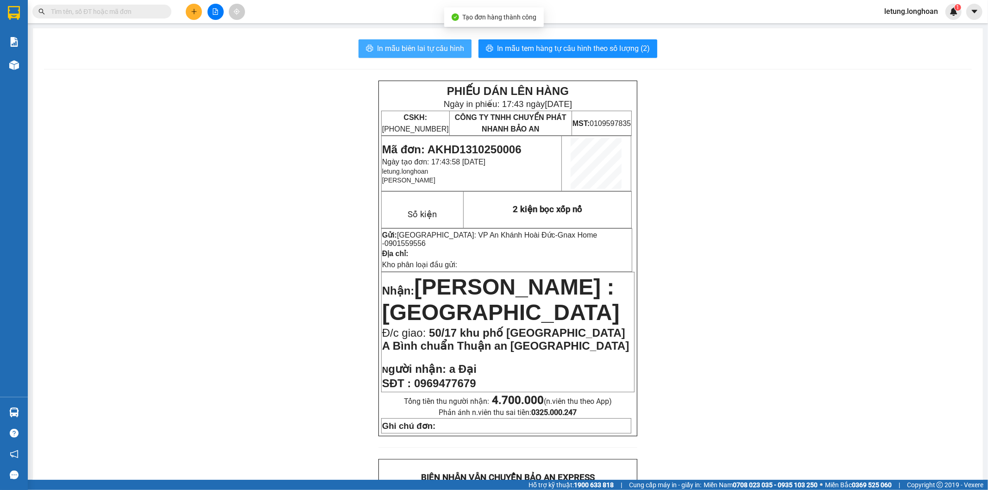
click at [432, 49] on span "In mẫu biên lai tự cấu hình" at bounding box center [420, 49] width 87 height 12
click at [193, 10] on icon "plus" at bounding box center [194, 11] width 6 height 6
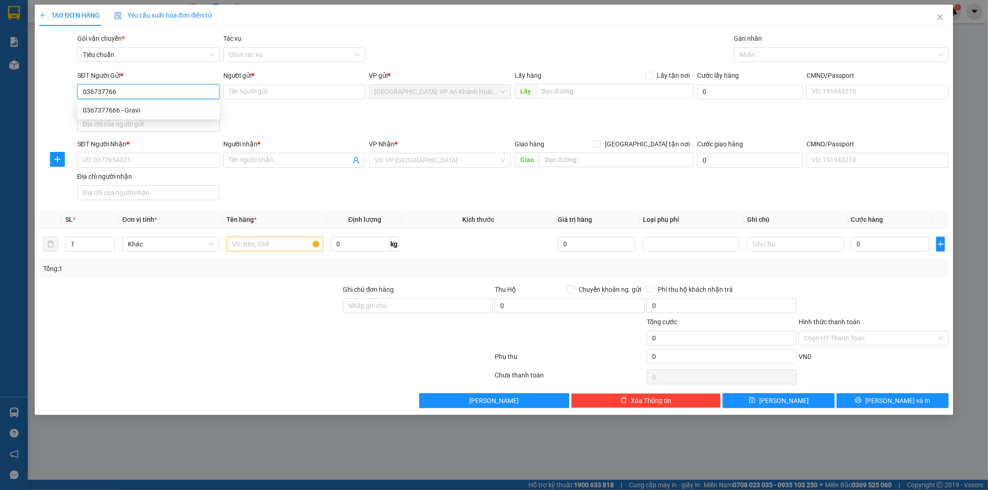
type input "0367377666"
click at [158, 114] on div "0367377666 - Gravi" at bounding box center [148, 110] width 131 height 10
type input "Gravi"
checkbox input "true"
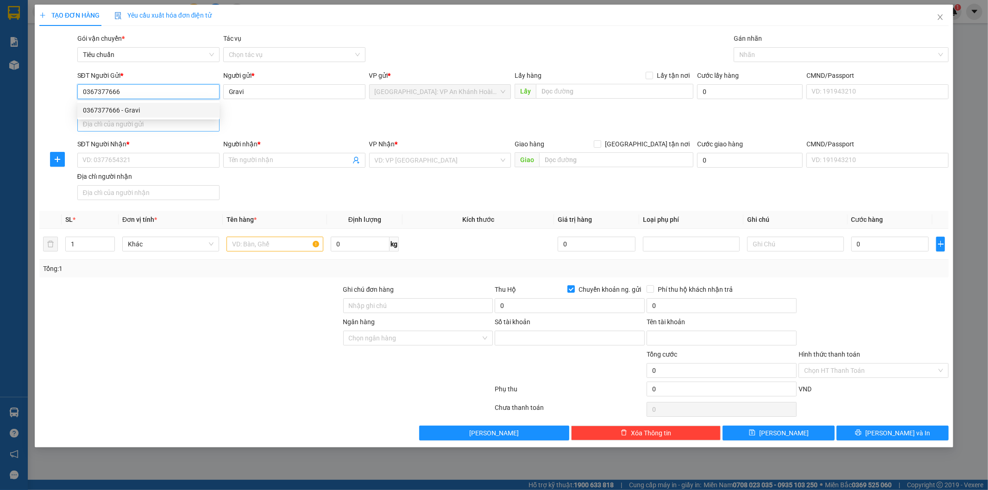
type input "1796112666"
type input "[PERSON_NAME]"
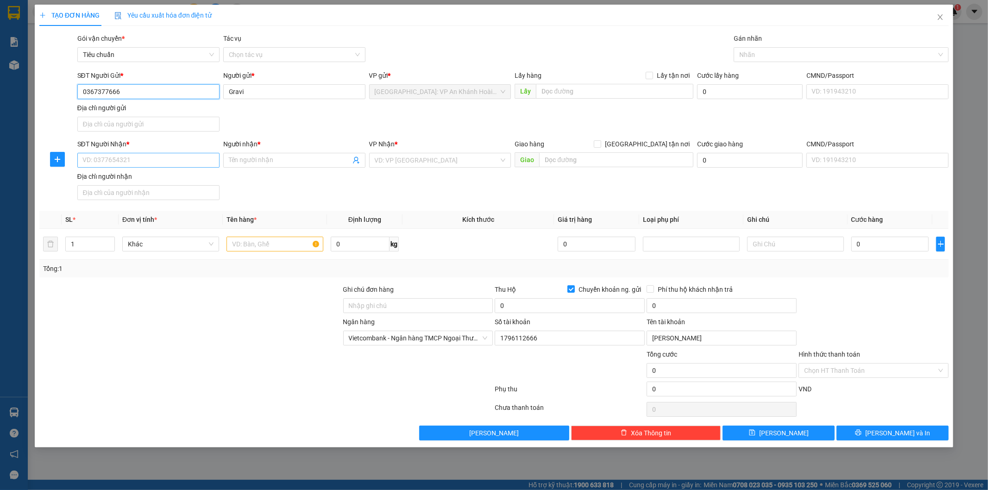
type input "0367377666"
click at [157, 161] on input "SĐT Người Nhận *" at bounding box center [148, 160] width 142 height 15
type input "0966311742"
click at [142, 177] on div "0966311742 - [PERSON_NAME]" at bounding box center [148, 179] width 131 height 10
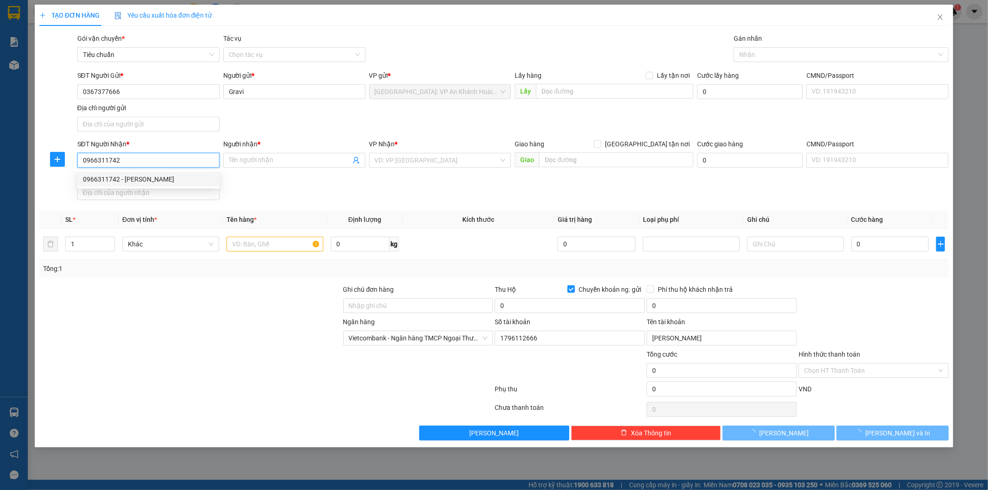
type input "C Chinh"
checkbox input "true"
type input "89/12 Đường số 49 [GEOGRAPHIC_DATA], Thủ Đức HCM"
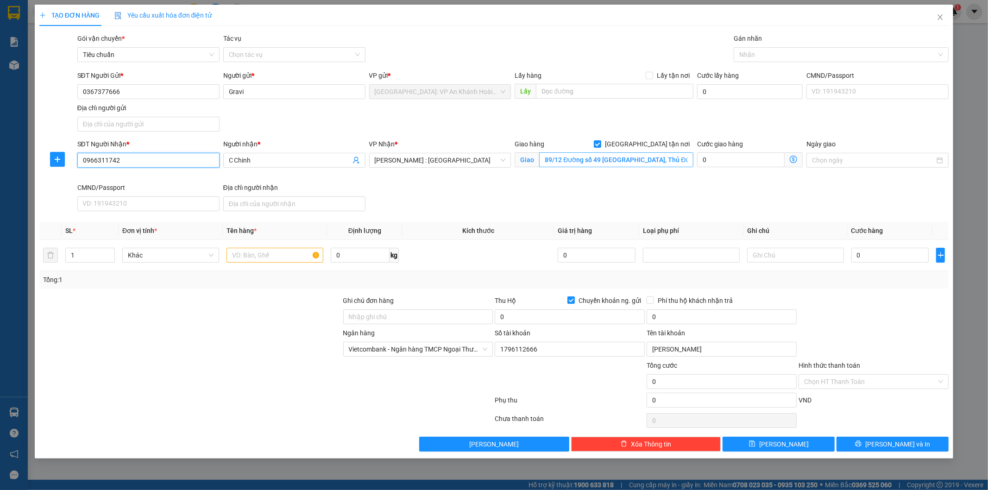
type input "0966311742"
drag, startPoint x: 562, startPoint y: 161, endPoint x: 571, endPoint y: 193, distance: 32.8
click at [562, 161] on input "89/12 Đường số 49 [GEOGRAPHIC_DATA], Thủ Đức HCM" at bounding box center [616, 159] width 154 height 15
click at [756, 50] on div at bounding box center [836, 54] width 201 height 11
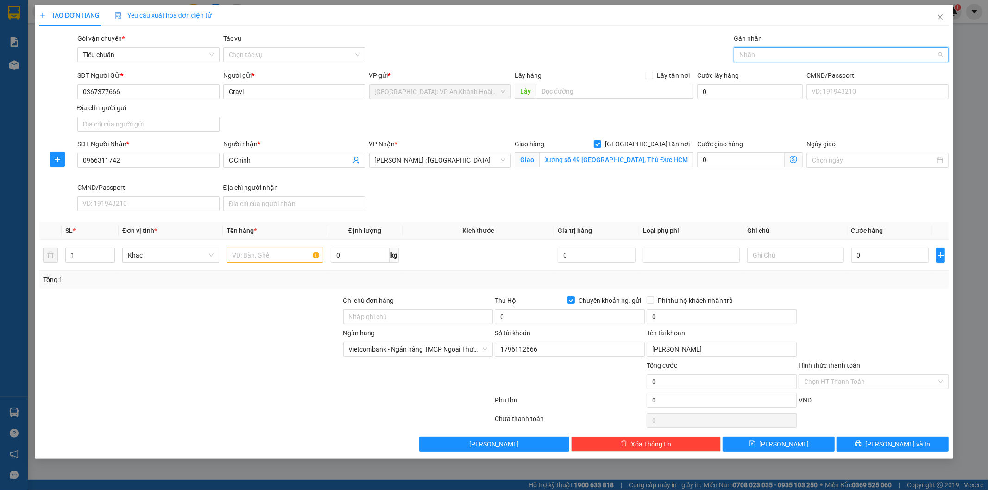
scroll to position [0, 0]
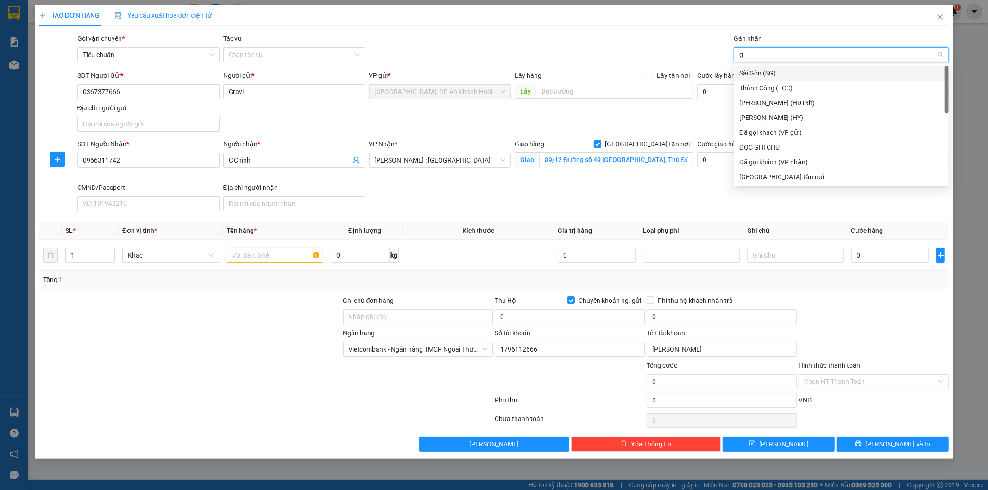
type input "gt"
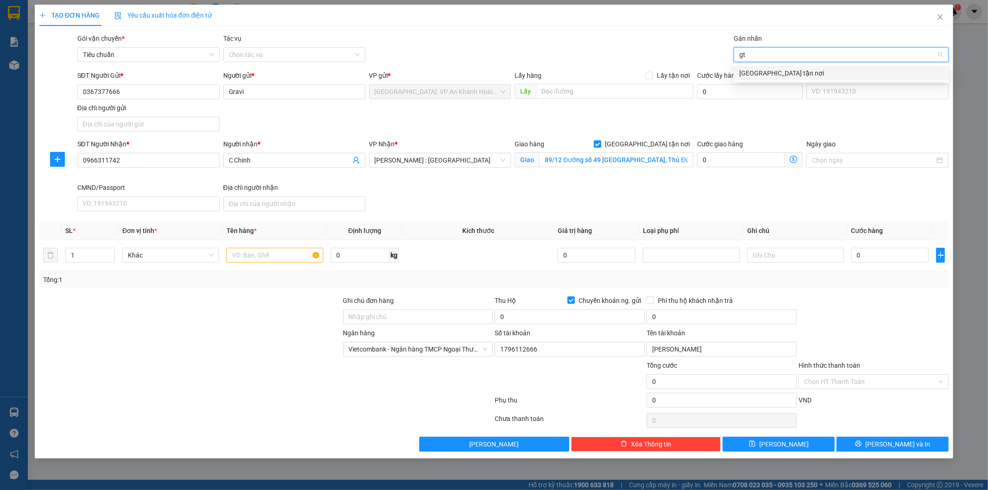
click at [762, 71] on div "[GEOGRAPHIC_DATA] tận nơi" at bounding box center [841, 73] width 204 height 10
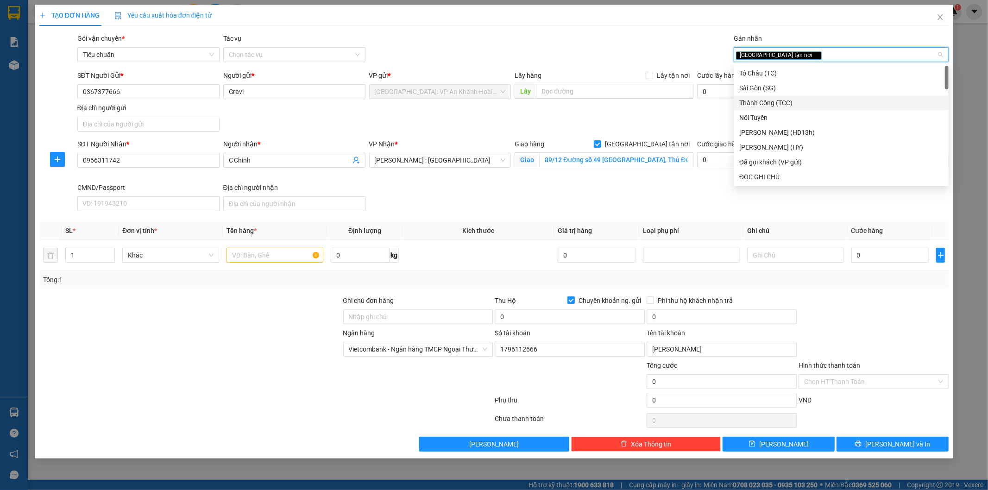
drag, startPoint x: 631, startPoint y: 126, endPoint x: 618, endPoint y: 109, distance: 20.9
click at [629, 126] on div "SĐT Người Gửi * 0367377666 Người gửi * Gravi VP gửi * [GEOGRAPHIC_DATA]: VP An …" at bounding box center [514, 102] width 876 height 65
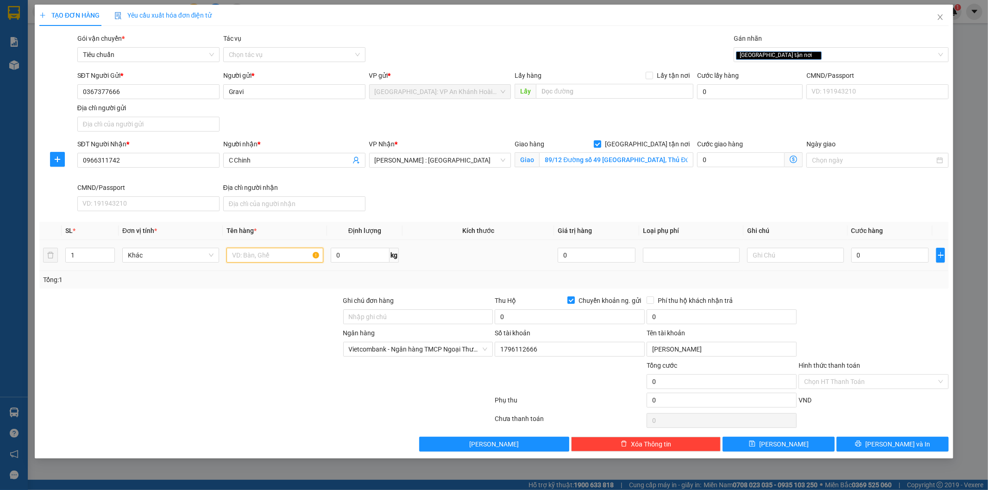
click at [265, 253] on input "text" at bounding box center [275, 255] width 97 height 15
type input "1 kiện bọc xốp nổ"
click at [604, 160] on input "89/12 Đường số 49 [GEOGRAPHIC_DATA], Thủ Đức HCM" at bounding box center [616, 159] width 154 height 15
click at [605, 194] on div "SĐT Người Nhận * 0966311742 Người nhận * C Chinh VP Nhận * [GEOGRAPHIC_DATA] : …" at bounding box center [514, 177] width 876 height 76
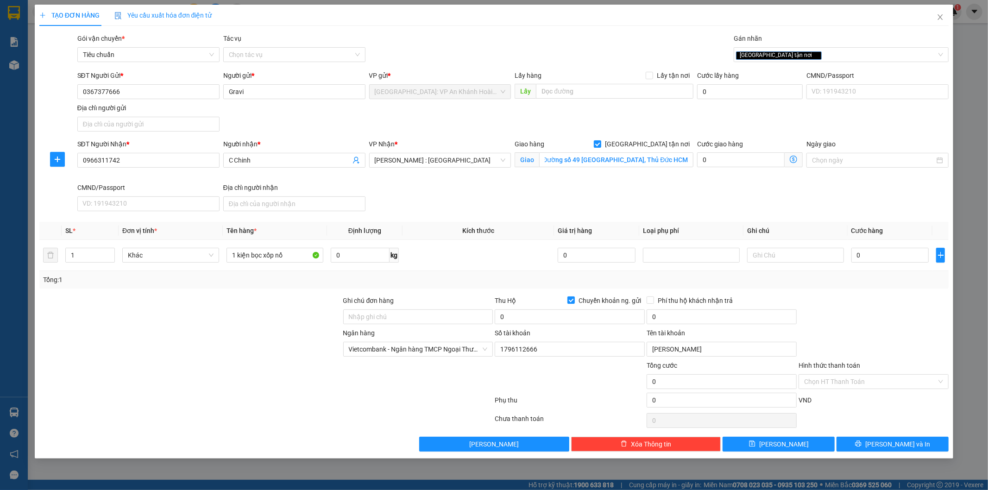
scroll to position [0, 0]
click at [869, 255] on input "0" at bounding box center [891, 255] width 78 height 15
type input "1"
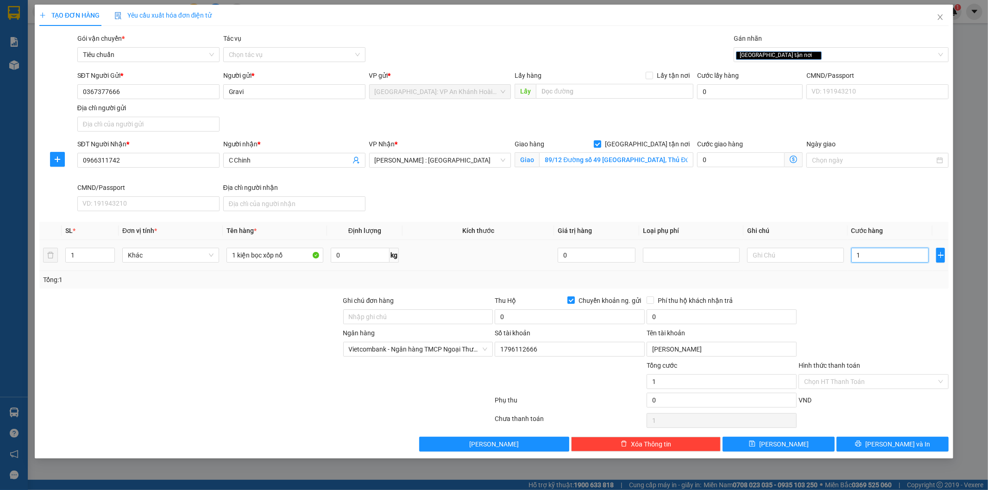
type input "10"
type input "100"
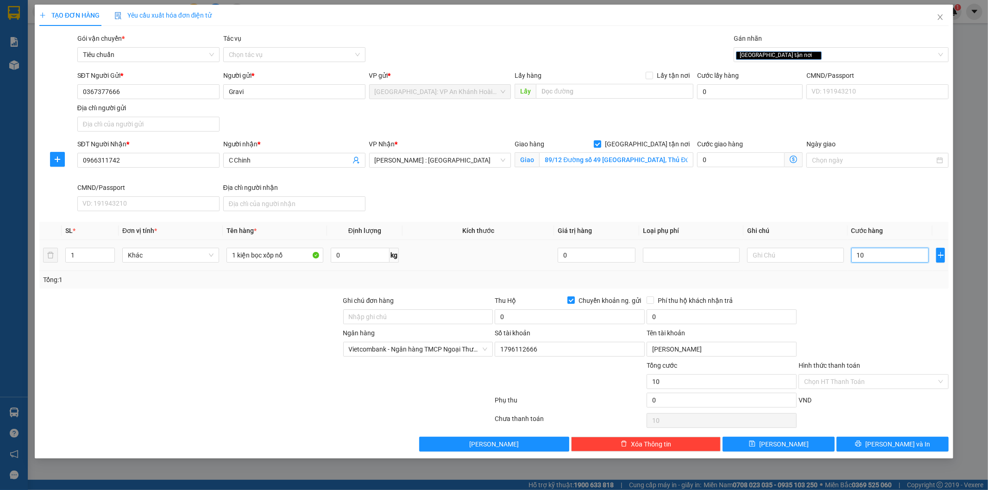
type input "100"
type input "1.000"
type input "10.000"
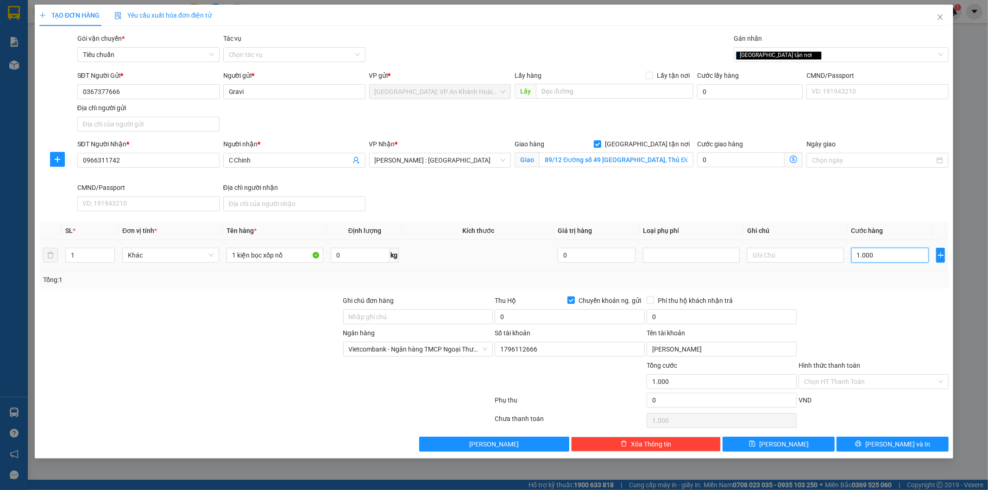
type input "10.000"
type input "100.000"
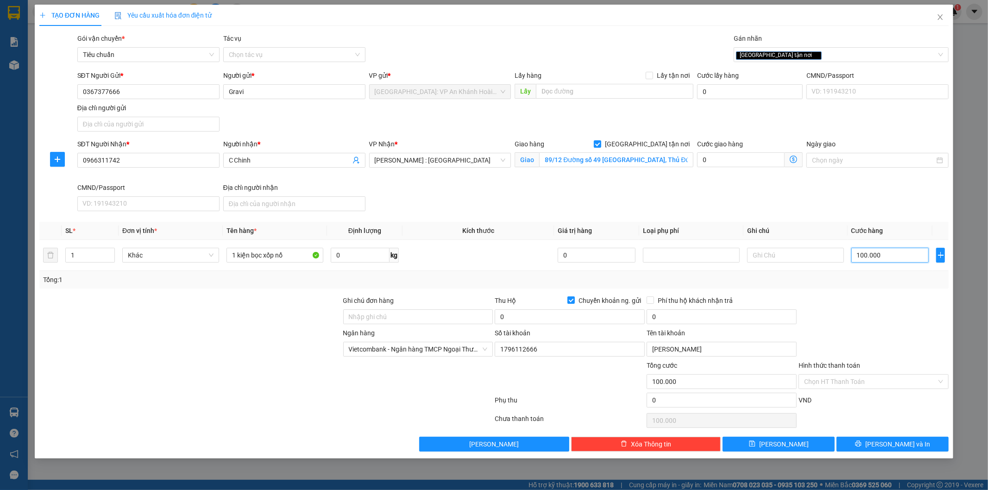
type input "100.000"
click at [878, 309] on div at bounding box center [874, 312] width 152 height 32
click at [512, 314] on input "0" at bounding box center [570, 317] width 150 height 15
type input "2.750.000"
click at [719, 320] on input "0" at bounding box center [722, 317] width 150 height 15
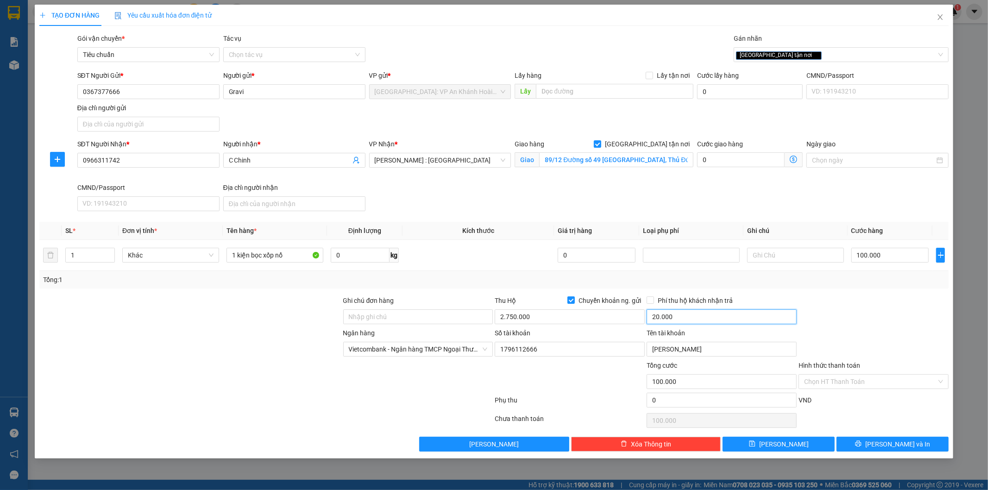
type input "20.000"
click at [861, 321] on div at bounding box center [874, 312] width 152 height 32
click at [884, 442] on button "[PERSON_NAME] và In" at bounding box center [893, 444] width 112 height 15
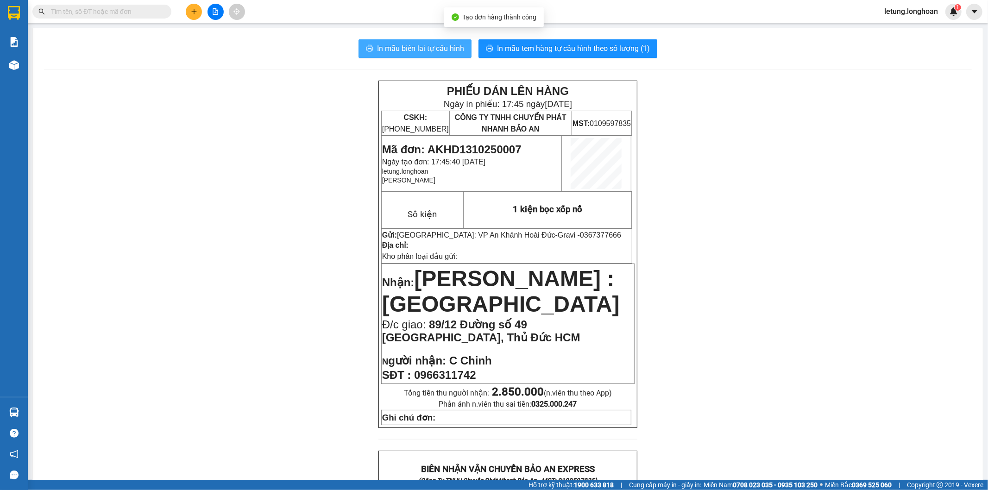
click at [411, 46] on span "In mẫu biên lai tự cấu hình" at bounding box center [420, 49] width 87 height 12
drag, startPoint x: 574, startPoint y: 233, endPoint x: 533, endPoint y: 236, distance: 40.9
click at [533, 236] on p "Gửi: [GEOGRAPHIC_DATA]: VP An Khánh Hoài Đức - Gravi - 0367377666" at bounding box center [506, 235] width 249 height 9
copy span "0367377666"
click at [195, 13] on icon "plus" at bounding box center [194, 11] width 6 height 6
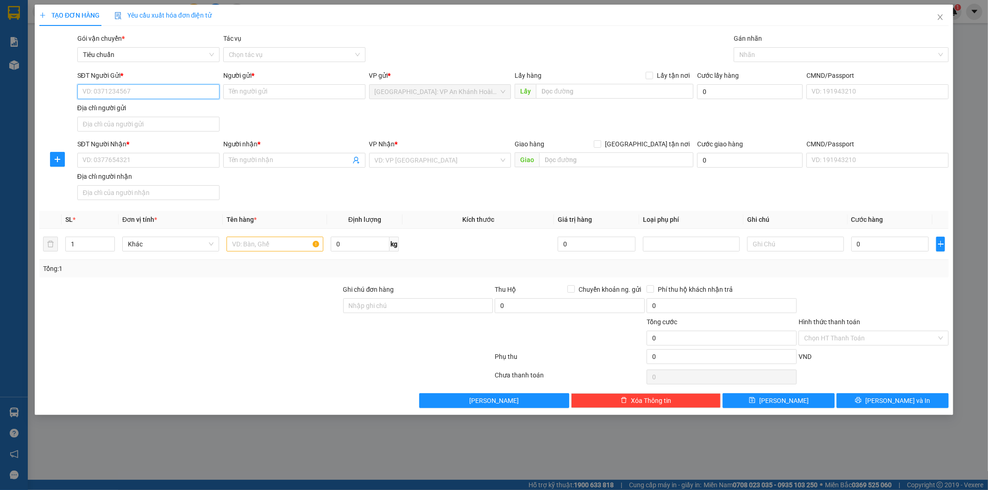
paste input "0367377666"
type input "0367377666"
click at [177, 91] on input "0367377666" at bounding box center [148, 91] width 142 height 15
click at [183, 111] on div "0367377666 - Gravi" at bounding box center [148, 110] width 131 height 10
type input "Gravi"
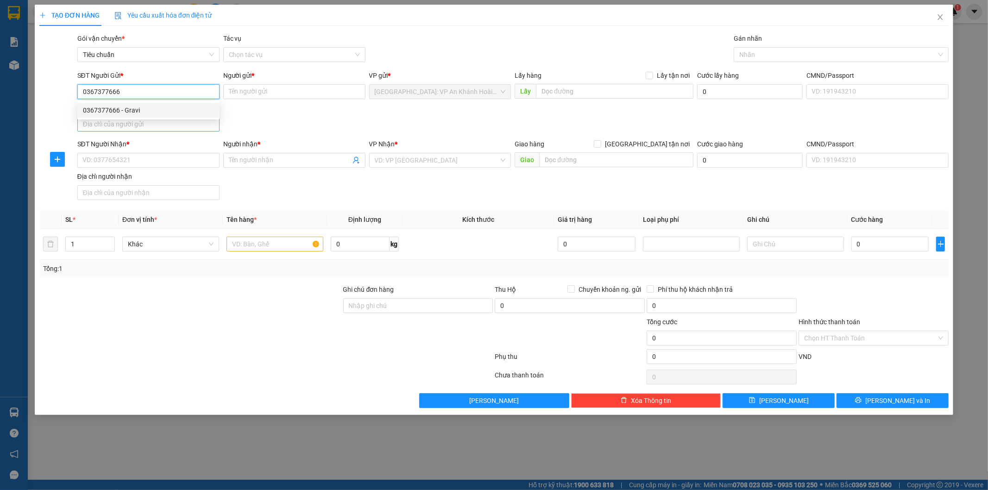
checkbox input "true"
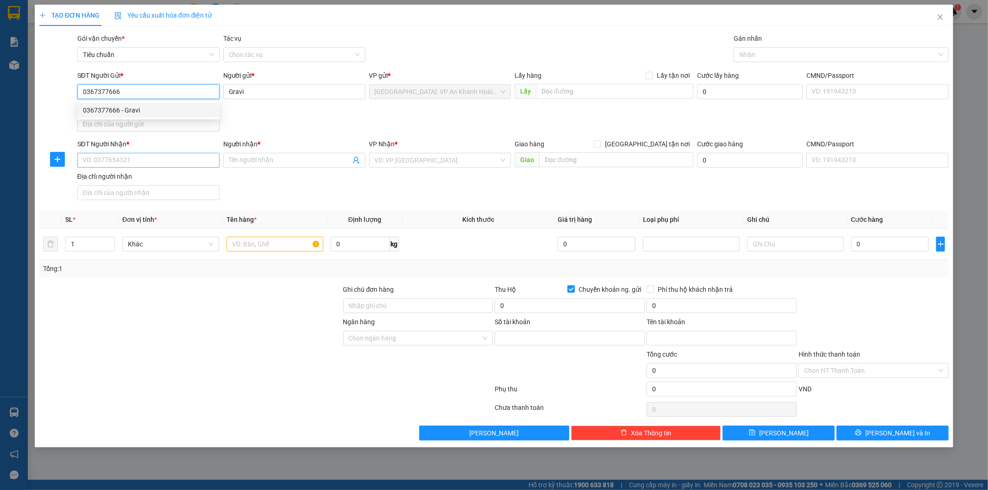
type input "1796112666"
type input "[PERSON_NAME]"
type input "0367377666"
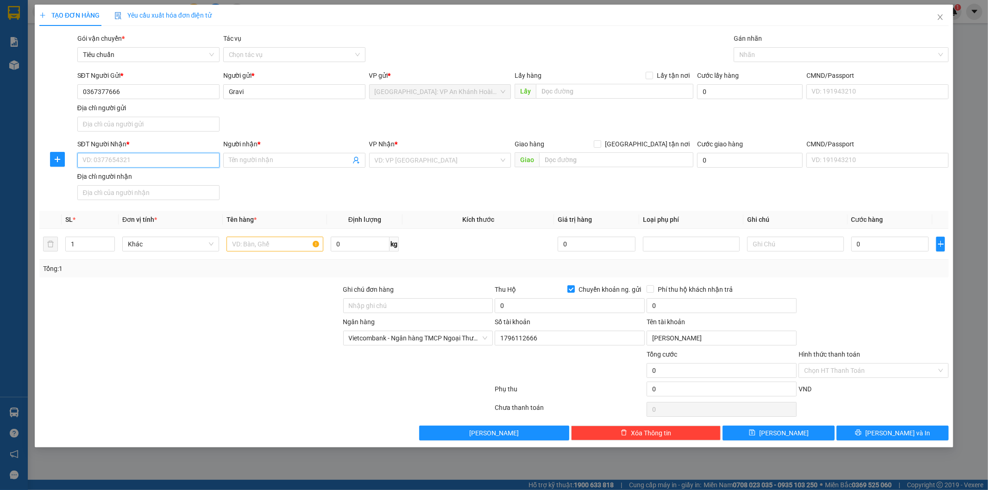
click at [180, 163] on input "SĐT Người Nhận *" at bounding box center [148, 160] width 142 height 15
click at [147, 159] on input "0866607511" at bounding box center [148, 160] width 142 height 15
type input "0866607511"
click at [281, 162] on input "Người nhận *" at bounding box center [290, 160] width 122 height 10
type input "Nội thất hải đăng"
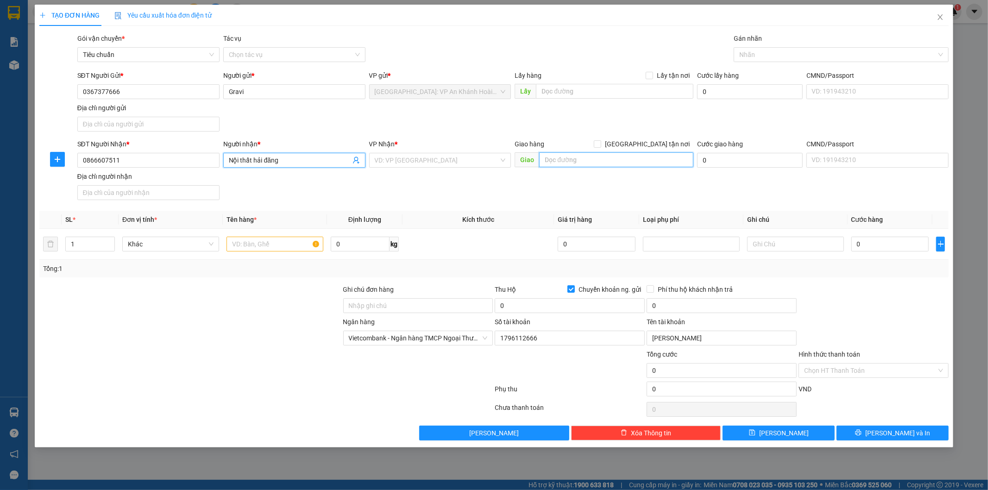
click at [572, 156] on input "text" at bounding box center [616, 159] width 154 height 15
type input "Cây Xăng Mỹ Đồng Thiên hương Thủy nguyên [GEOGRAPHIC_DATA]"
click at [458, 161] on input "search" at bounding box center [437, 160] width 125 height 14
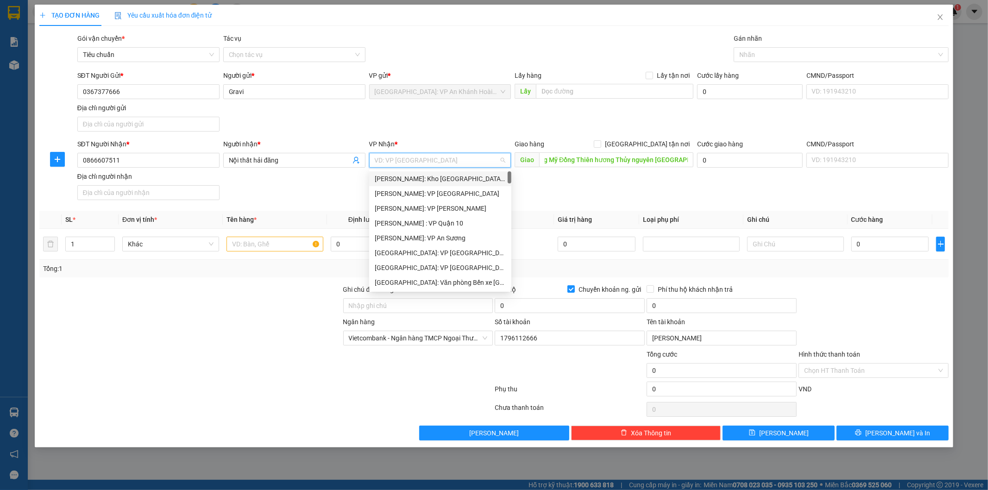
scroll to position [0, 0]
type input "hải"
click at [455, 182] on div "[GEOGRAPHIC_DATA]: Văn phòng Bến xe [GEOGRAPHIC_DATA]" at bounding box center [465, 179] width 181 height 10
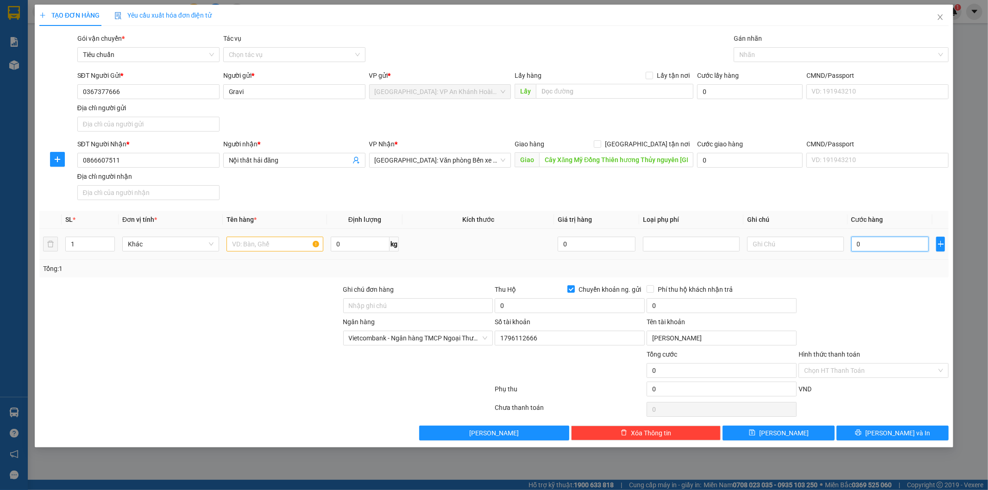
click at [876, 246] on input "0" at bounding box center [891, 244] width 78 height 15
type input "6"
type input "65"
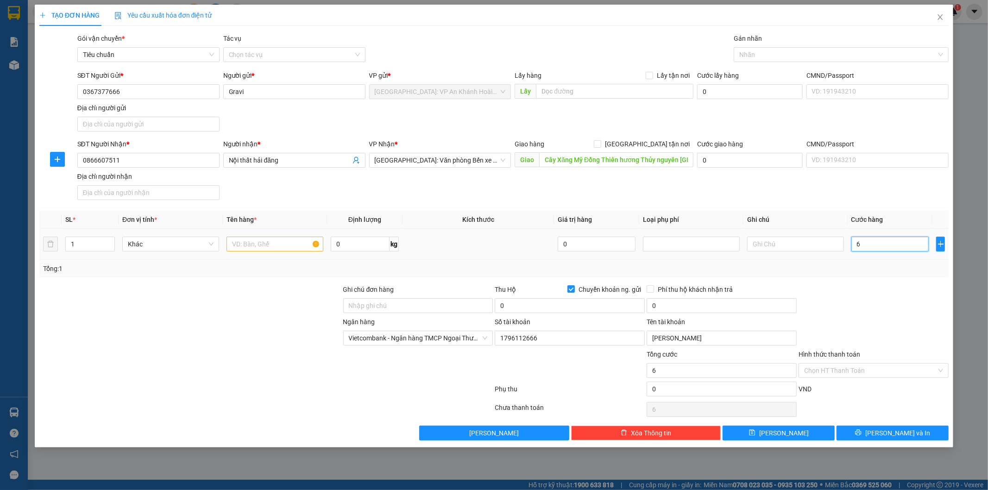
type input "65"
type input "650"
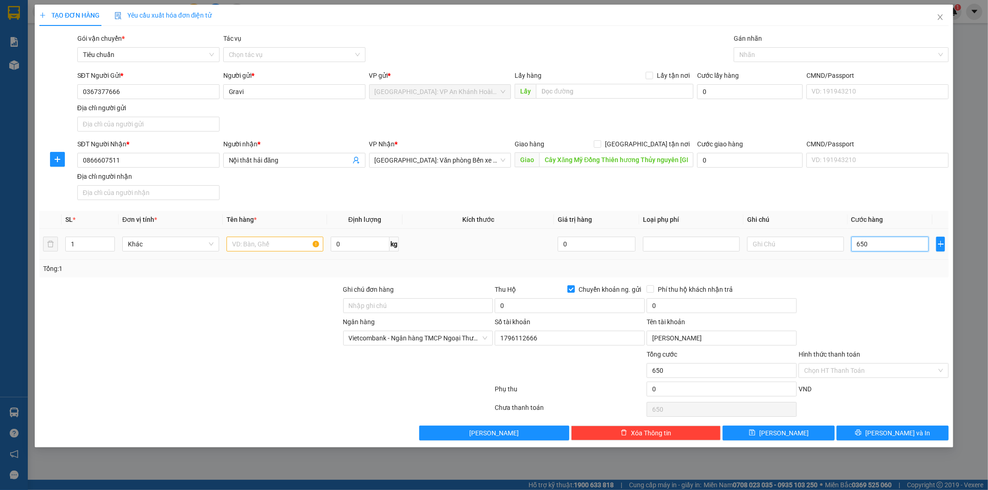
type input "6.500"
type input "65.000"
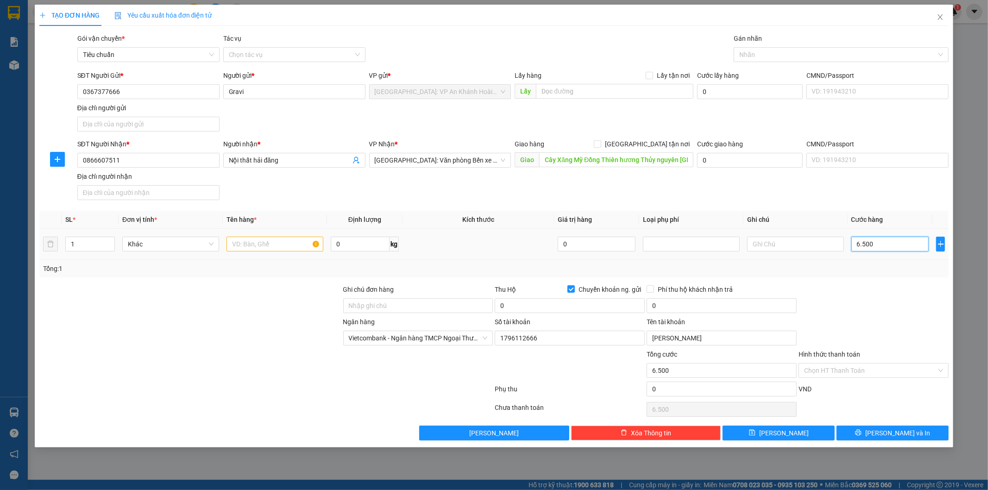
type input "65.000"
click at [570, 288] on input "Chuyển khoản ng. gửi" at bounding box center [571, 288] width 6 height 6
checkbox input "false"
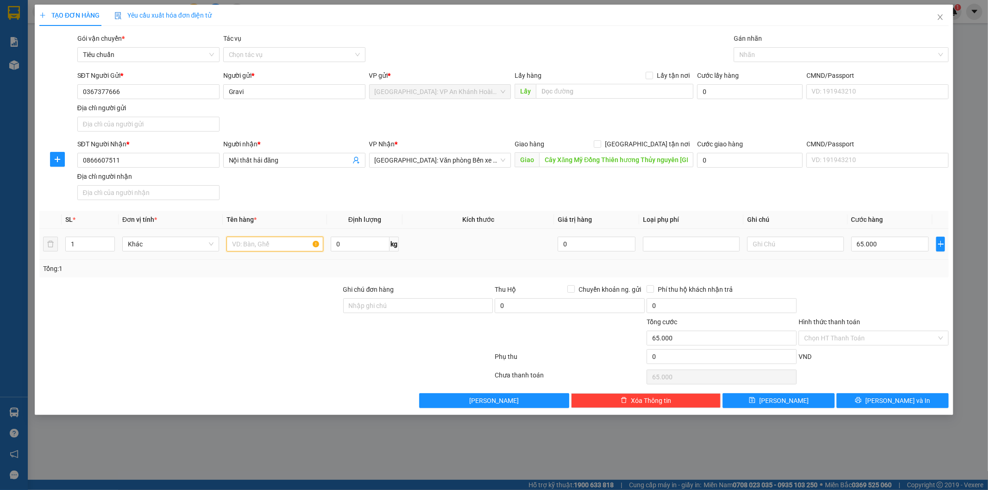
click at [240, 248] on input "text" at bounding box center [275, 244] width 97 height 15
type input "1 kiện bọc xốp nổ"
click at [600, 145] on input "[GEOGRAPHIC_DATA] tận nơi" at bounding box center [597, 143] width 6 height 6
checkbox input "true"
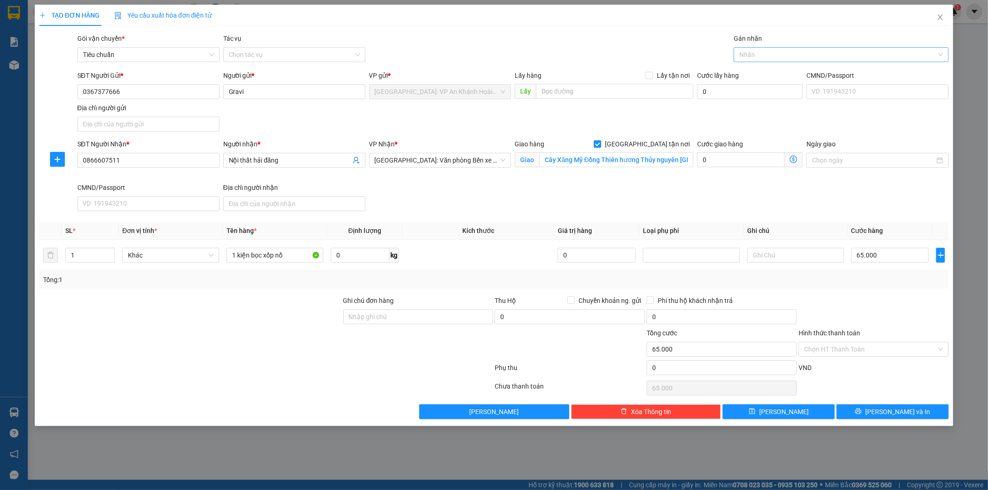
click at [762, 56] on div at bounding box center [836, 54] width 201 height 11
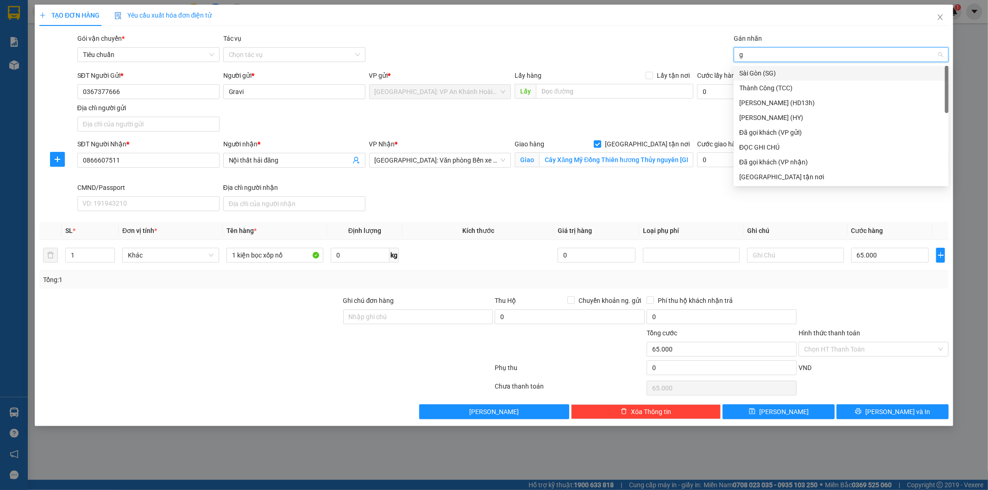
type input "gt"
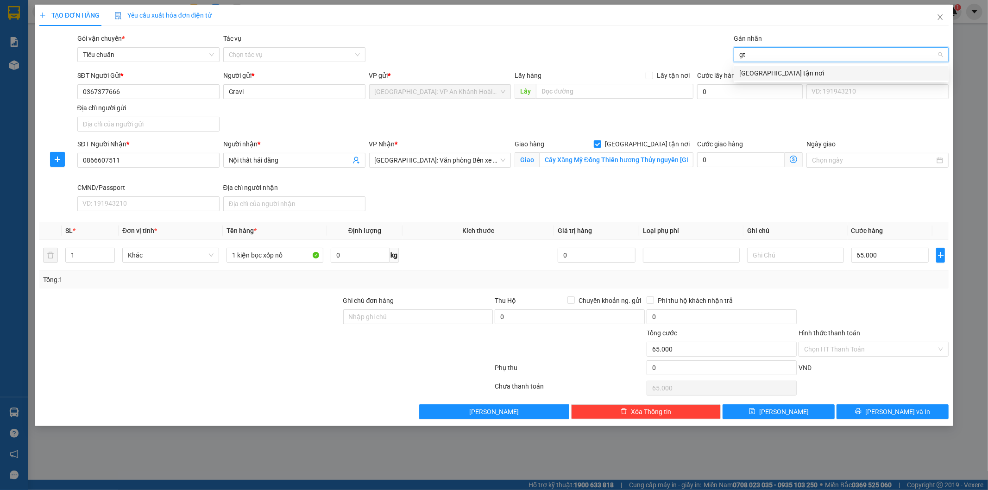
click at [764, 72] on div "[GEOGRAPHIC_DATA] tận nơi" at bounding box center [841, 73] width 204 height 10
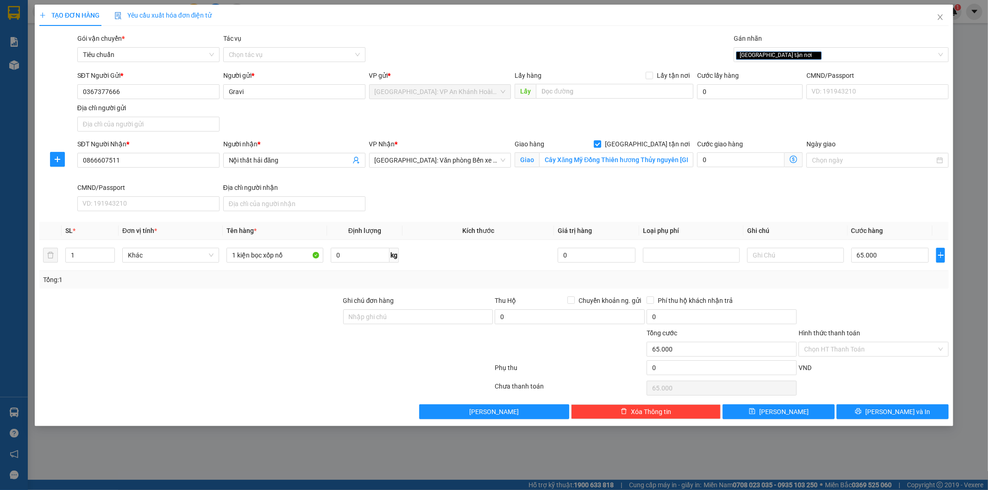
click at [669, 119] on div "SĐT Người Gửi * 0367377666 Người gửi * Gravi VP gửi * [GEOGRAPHIC_DATA]: VP An …" at bounding box center [514, 102] width 876 height 65
click at [883, 413] on button "[PERSON_NAME] và In" at bounding box center [893, 411] width 112 height 15
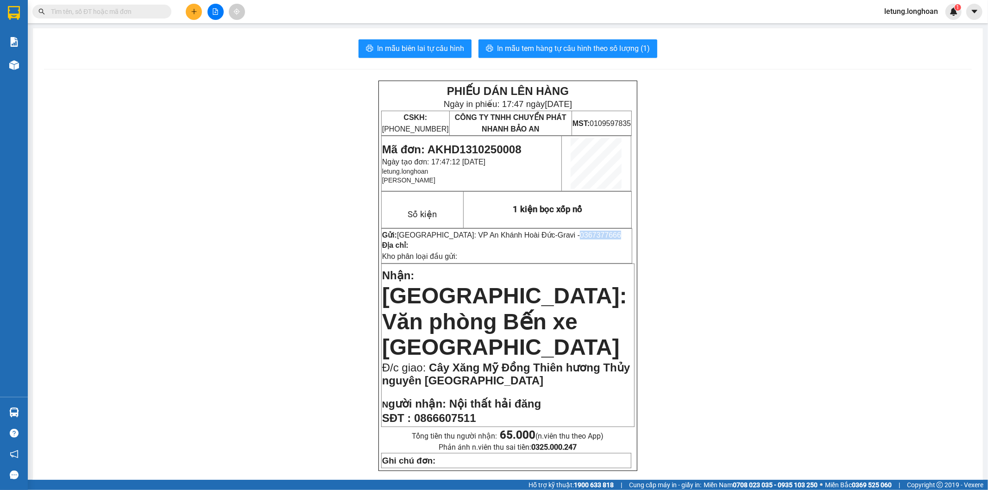
drag, startPoint x: 579, startPoint y: 233, endPoint x: 531, endPoint y: 235, distance: 48.2
click at [531, 235] on p "Gửi: [GEOGRAPHIC_DATA]: VP An Khánh Hoài Đức - Gravi - 0367377666" at bounding box center [506, 235] width 249 height 9
copy span "0367377666"
click at [195, 12] on icon "plus" at bounding box center [194, 11] width 6 height 6
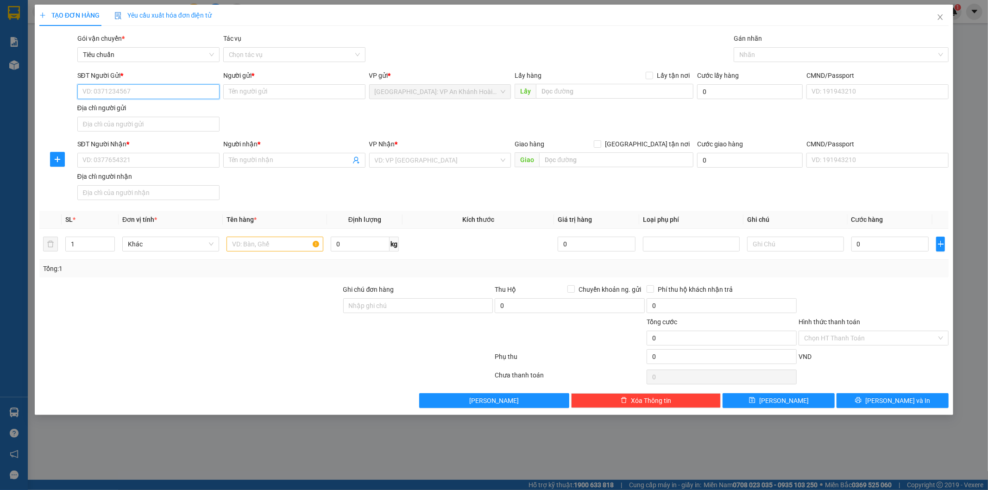
paste input "0367377666"
type input "0367377666"
click at [168, 93] on input "0367377666" at bounding box center [148, 91] width 142 height 15
click at [128, 90] on input "0367377666" at bounding box center [148, 91] width 142 height 15
click at [133, 112] on div "0367377666 - Gravi" at bounding box center [148, 110] width 131 height 10
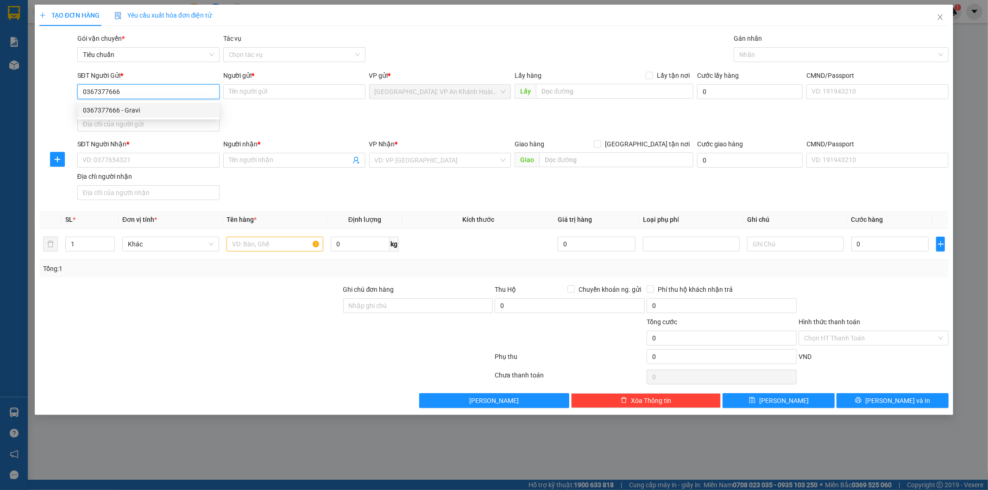
type input "Gravi"
type input "0367377666"
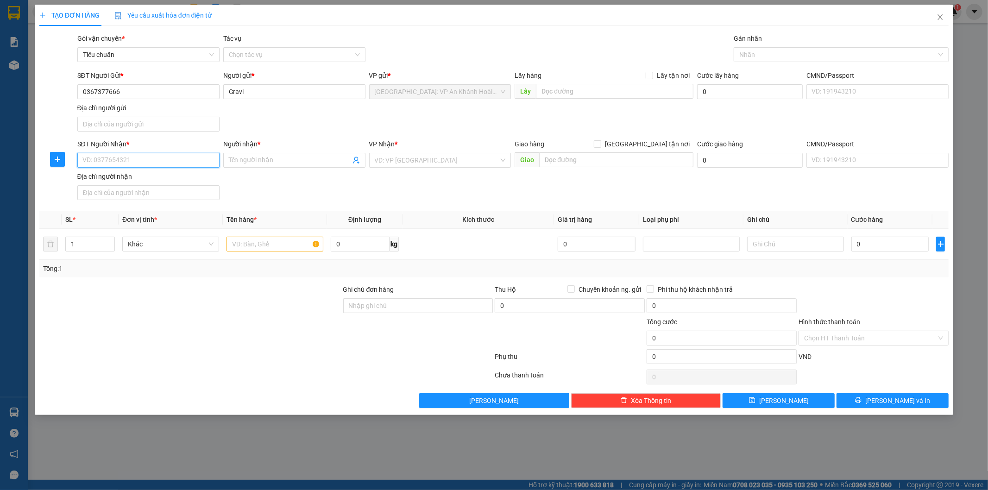
click at [157, 166] on input "SĐT Người Nhận *" at bounding box center [148, 160] width 142 height 15
click at [142, 160] on input "0385712868" at bounding box center [148, 160] width 142 height 15
type input "0385712868"
click at [264, 157] on input "Người nhận *" at bounding box center [290, 160] width 122 height 10
type input "a Bằng"
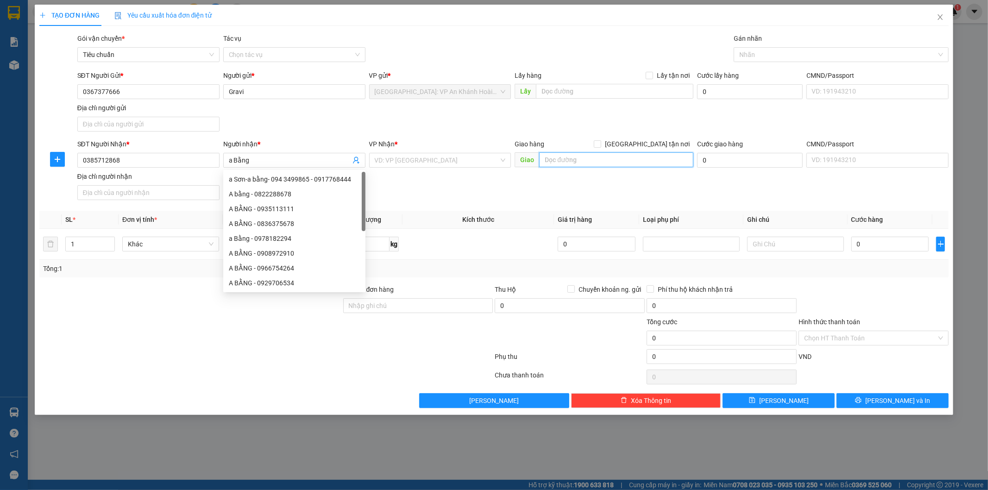
click at [556, 158] on input "text" at bounding box center [616, 159] width 154 height 15
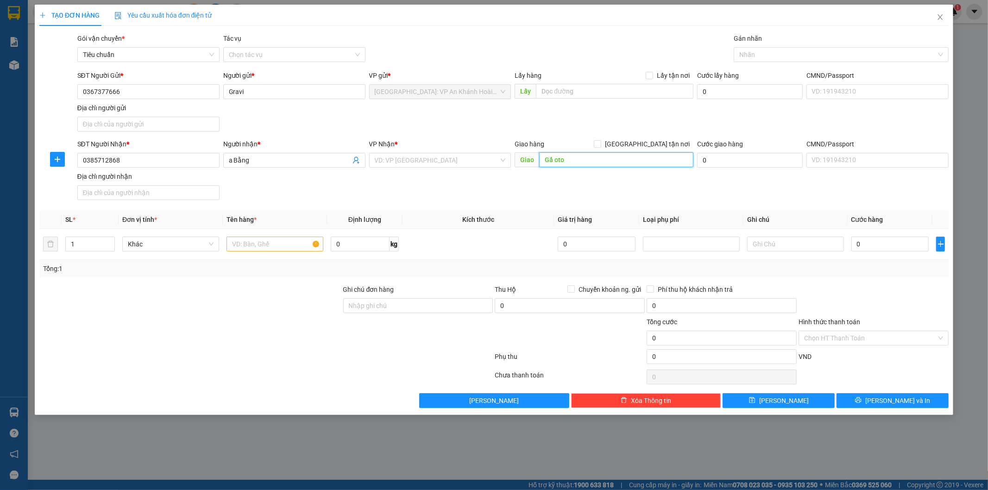
drag, startPoint x: 554, startPoint y: 165, endPoint x: 552, endPoint y: 173, distance: 8.1
click at [553, 166] on input "Gẩ oto" at bounding box center [616, 159] width 154 height 15
click at [585, 163] on input "Gara oto" at bounding box center [616, 159] width 154 height 15
type input "Gara oto Cường tiến km46 QL5A đường hoàng ngân P.tú minh TP Hải dương"
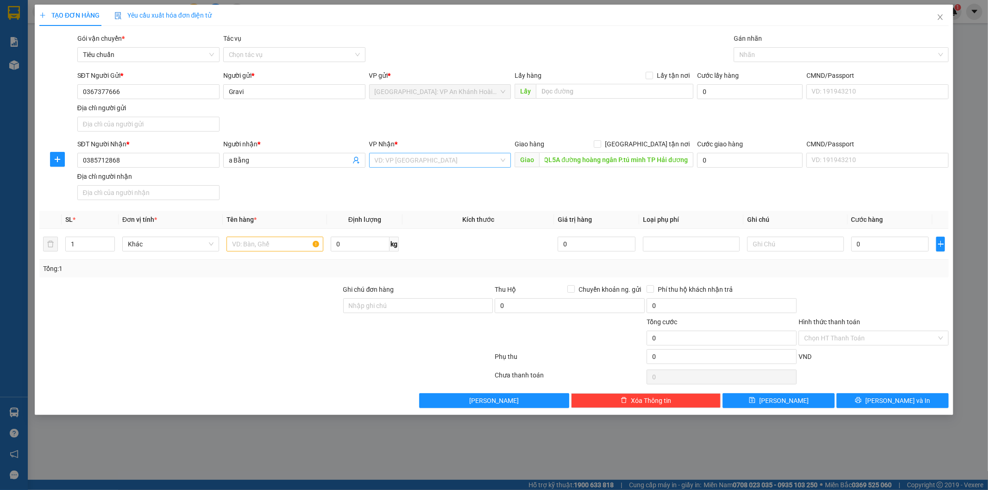
click at [389, 160] on input "search" at bounding box center [437, 160] width 125 height 14
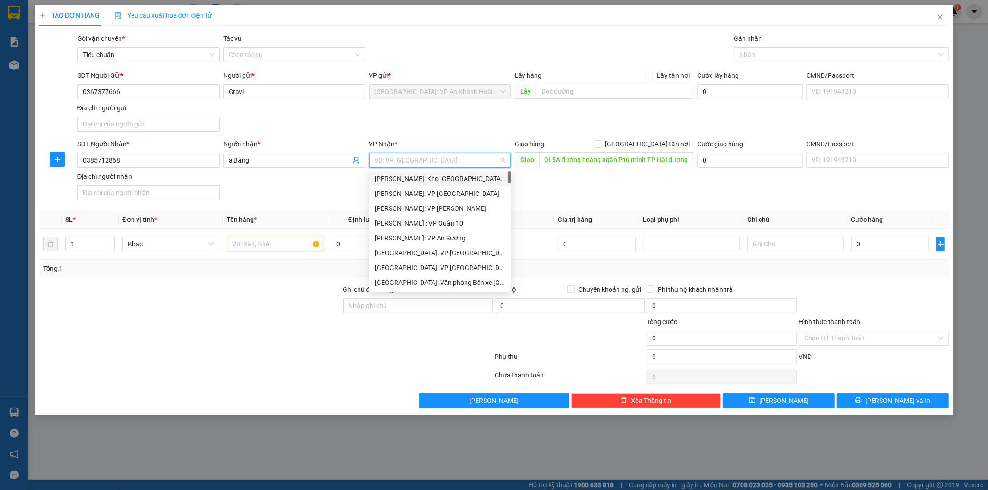
scroll to position [0, 0]
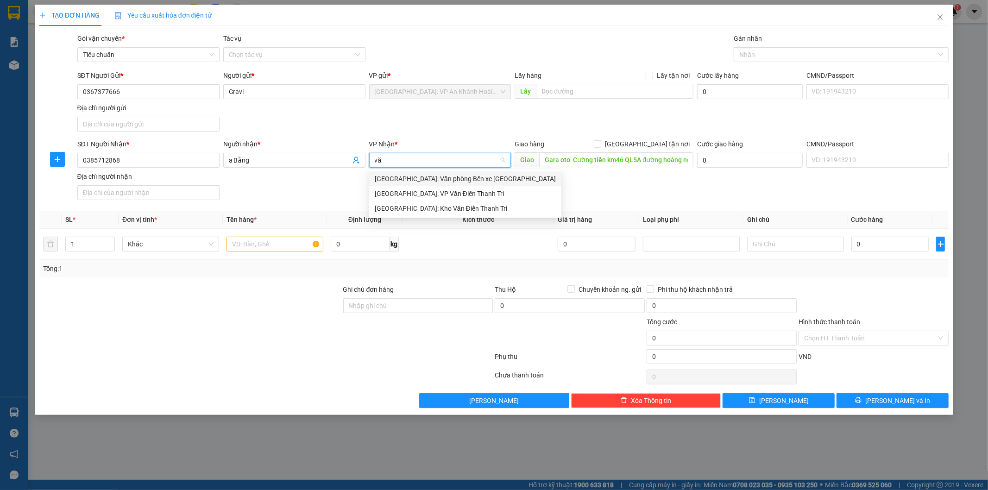
type input "văn"
click at [431, 208] on div "[GEOGRAPHIC_DATA]: Kho Văn Điển Thanh Trì" at bounding box center [465, 208] width 181 height 10
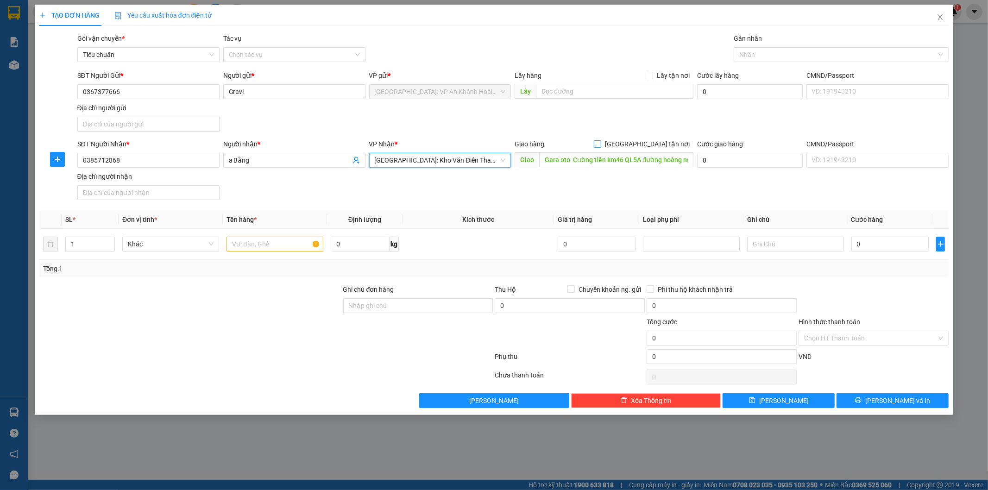
click at [601, 142] on span at bounding box center [597, 143] width 7 height 7
click at [600, 142] on input "[GEOGRAPHIC_DATA] tận nơi" at bounding box center [597, 143] width 6 height 6
checkbox input "true"
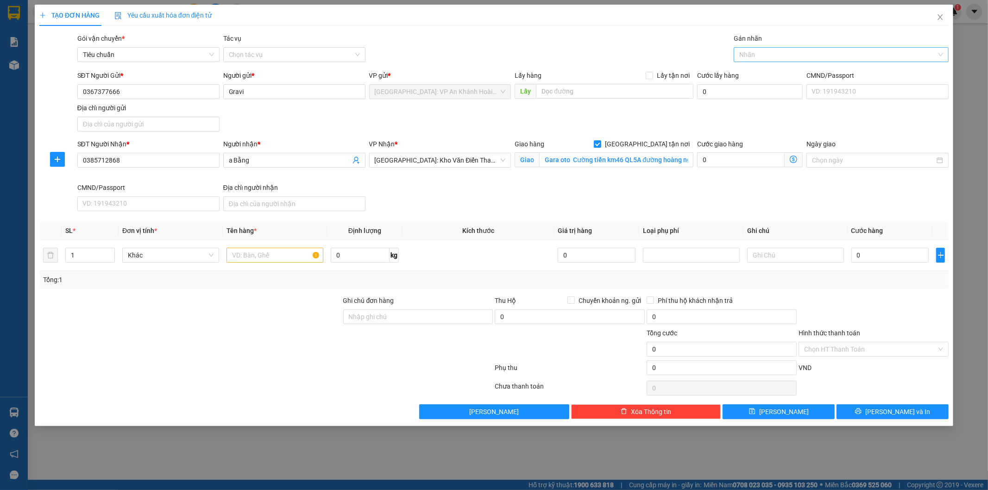
click at [763, 49] on div at bounding box center [836, 54] width 201 height 11
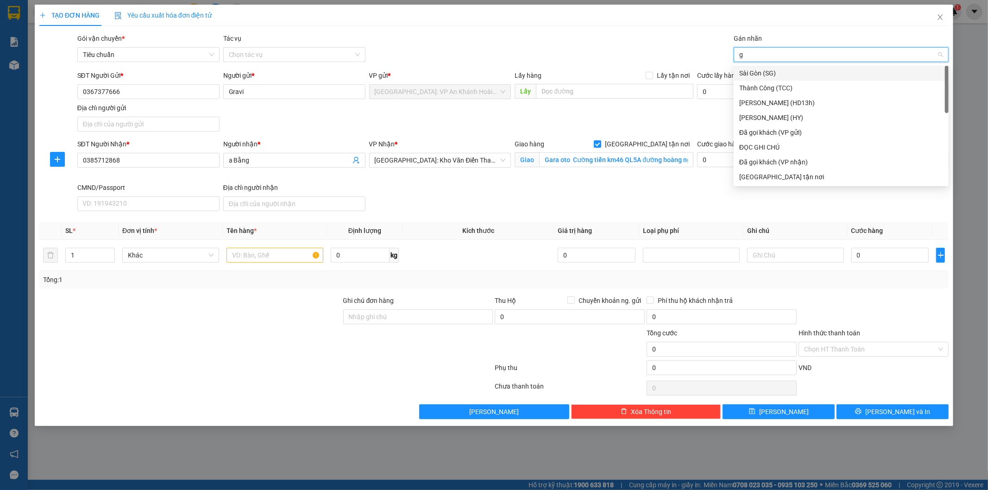
type input "gt"
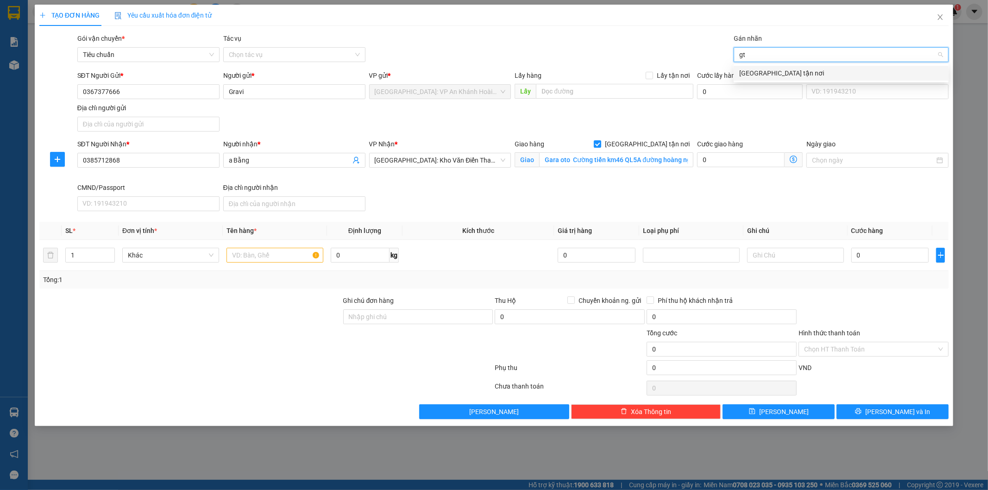
click at [757, 73] on div "[GEOGRAPHIC_DATA] tận nơi" at bounding box center [841, 73] width 204 height 10
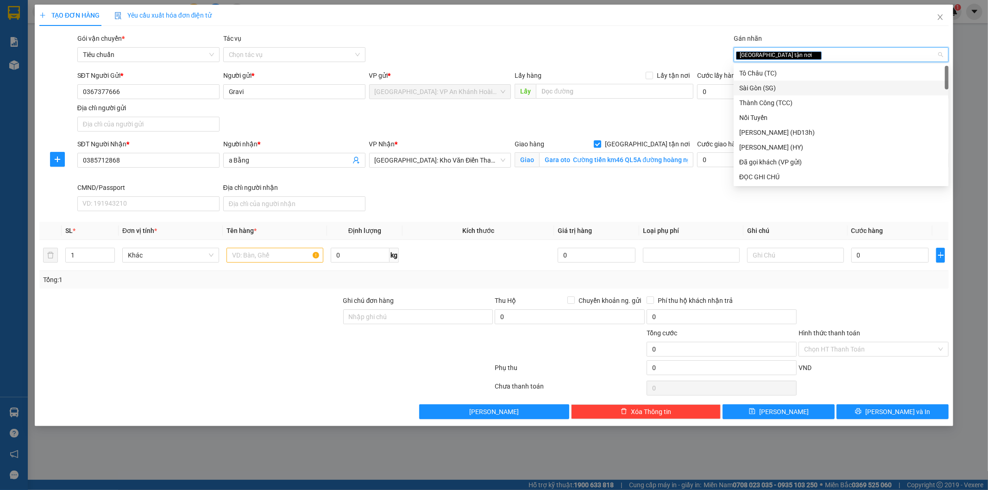
click at [613, 131] on div "SĐT Người Gửi * 0367377666 Người gửi * Gravi VP gửi * [GEOGRAPHIC_DATA]: VP An …" at bounding box center [514, 102] width 876 height 65
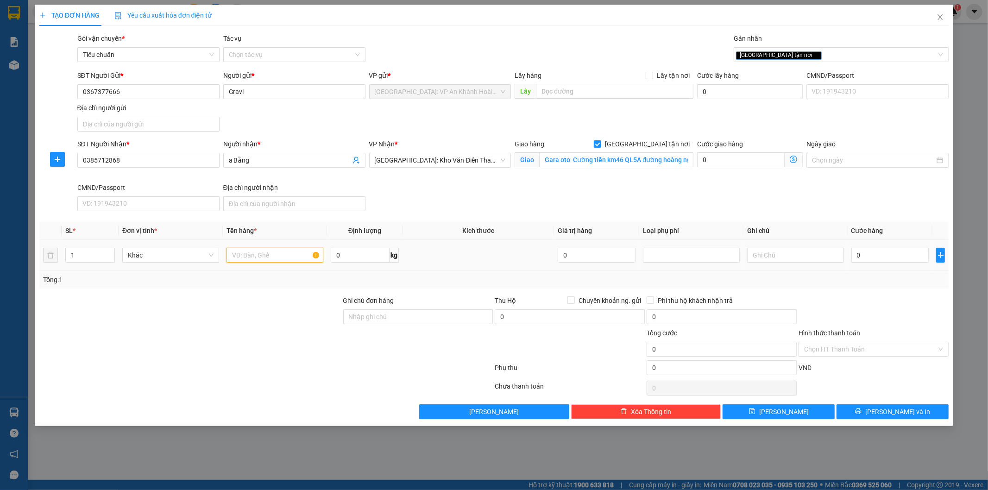
click at [286, 262] on input "text" at bounding box center [275, 255] width 97 height 15
type input "1 kiện bọc xốp nổ"
click at [873, 257] on input "0" at bounding box center [891, 255] width 78 height 15
type input "6"
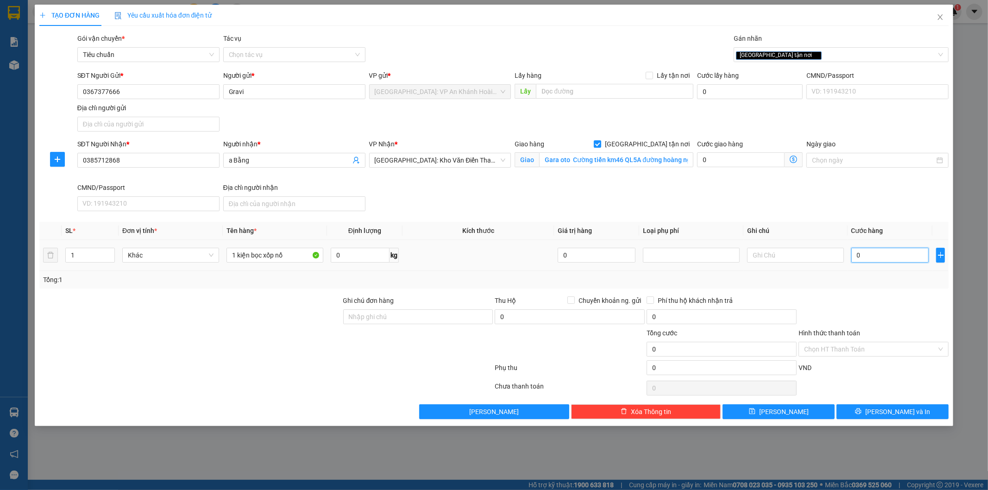
type input "6"
type input "65"
type input "650"
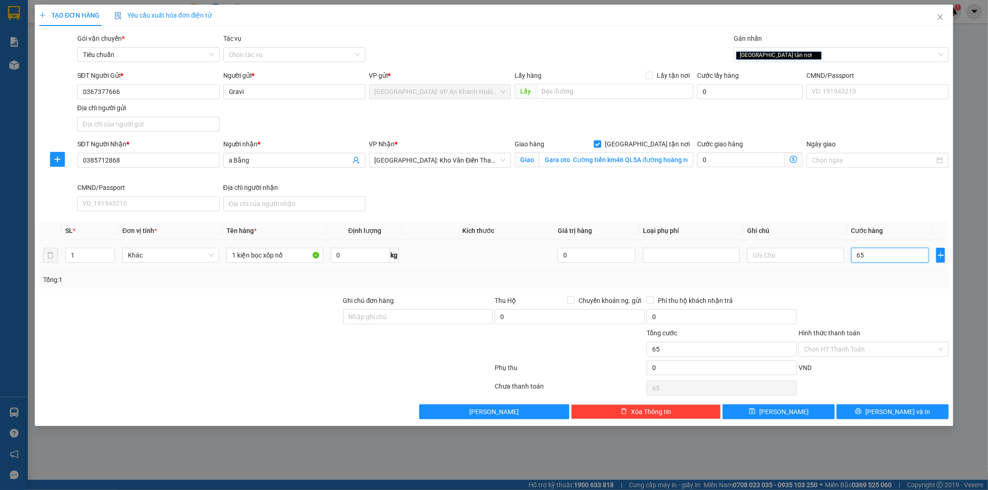
type input "650"
type input "6.500"
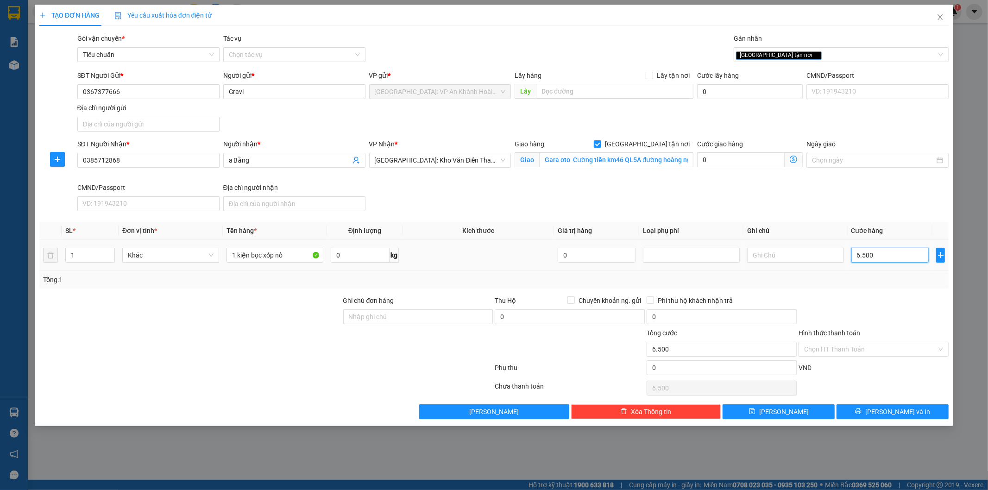
type input "65.000"
click at [570, 299] on input "Chuyển khoản ng. gửi" at bounding box center [571, 300] width 6 height 6
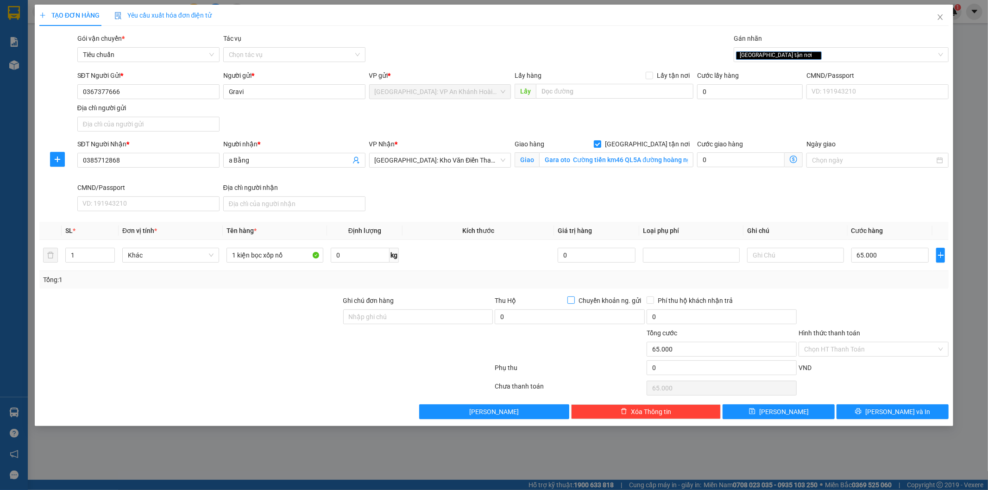
checkbox input "true"
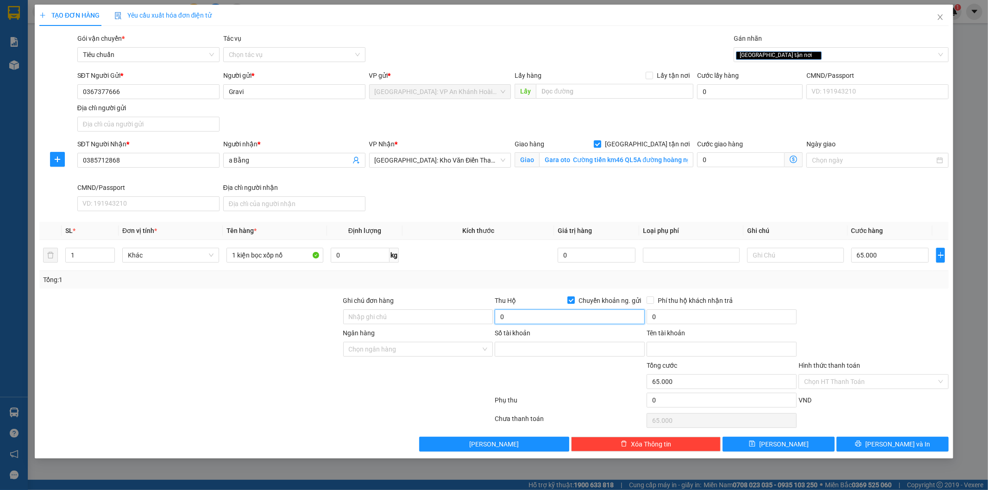
click at [547, 313] on input "0" at bounding box center [570, 317] width 150 height 15
type input "2.935.000"
click at [745, 311] on input "0" at bounding box center [722, 317] width 150 height 15
type input "20.000"
click at [884, 316] on div at bounding box center [874, 312] width 152 height 32
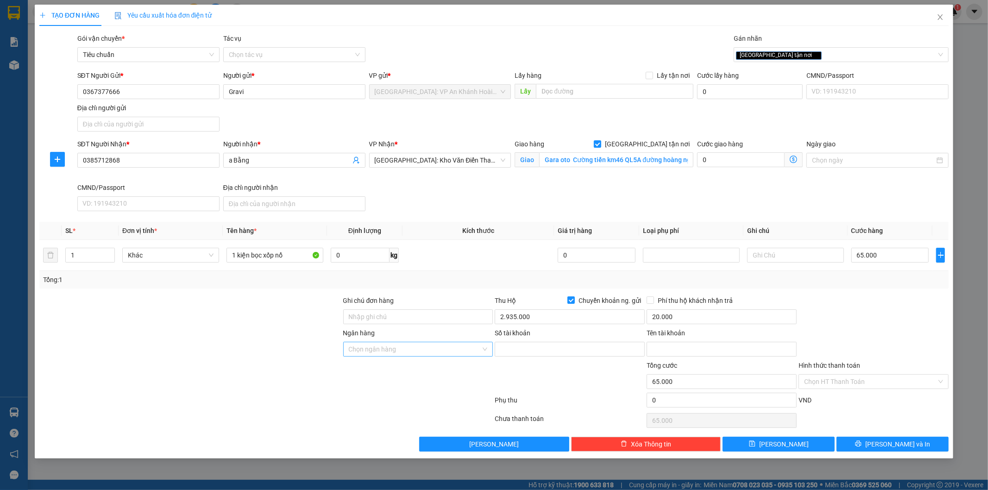
click at [433, 355] on input "Ngân hàng" at bounding box center [415, 349] width 133 height 14
type input "vietcom"
click at [414, 372] on div "Vietcombank - Ngân hàng TMCP Ngoại Thương Việt Nam" at bounding box center [431, 368] width 164 height 10
click at [519, 350] on input "Số tài khoản" at bounding box center [570, 349] width 150 height 15
click at [714, 351] on input "Tên tài khoản" at bounding box center [722, 349] width 150 height 15
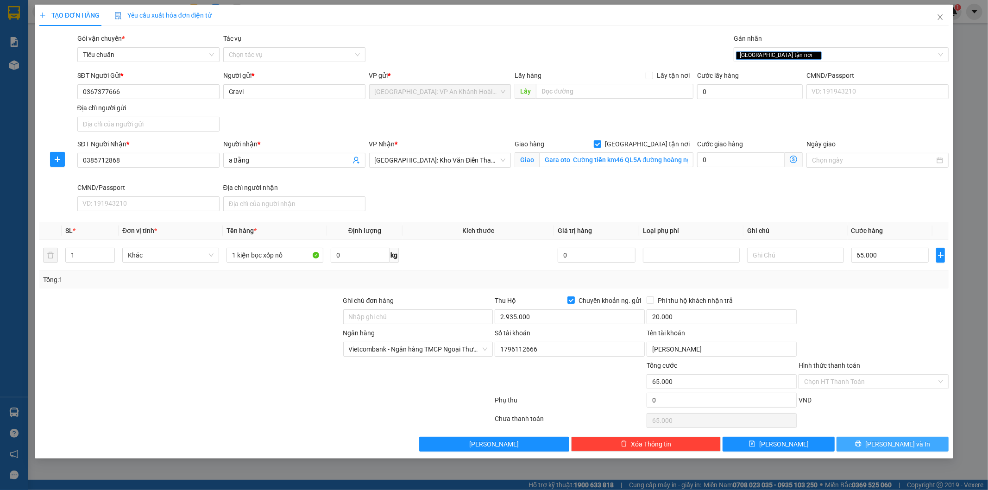
click at [877, 441] on button "[PERSON_NAME] và In" at bounding box center [893, 444] width 112 height 15
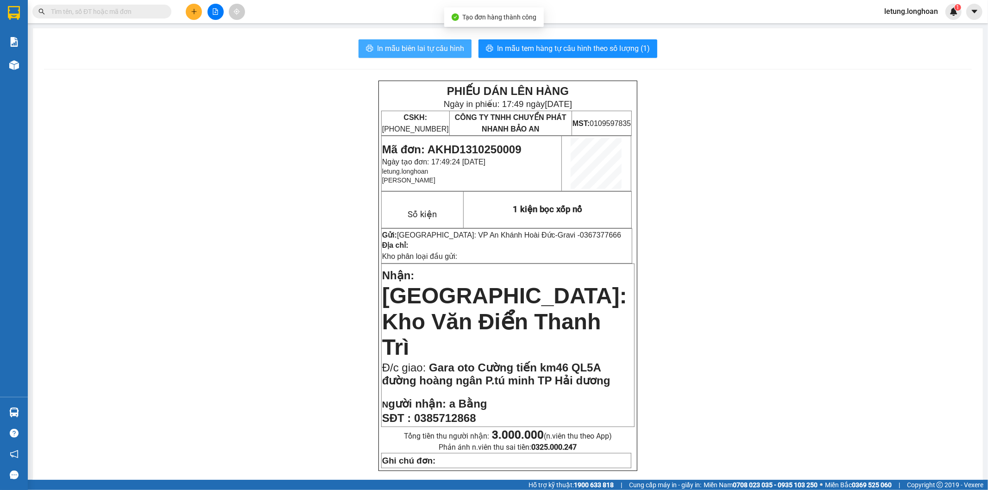
click at [414, 40] on button "In mẫu biên lai tự cấu hình" at bounding box center [415, 48] width 113 height 19
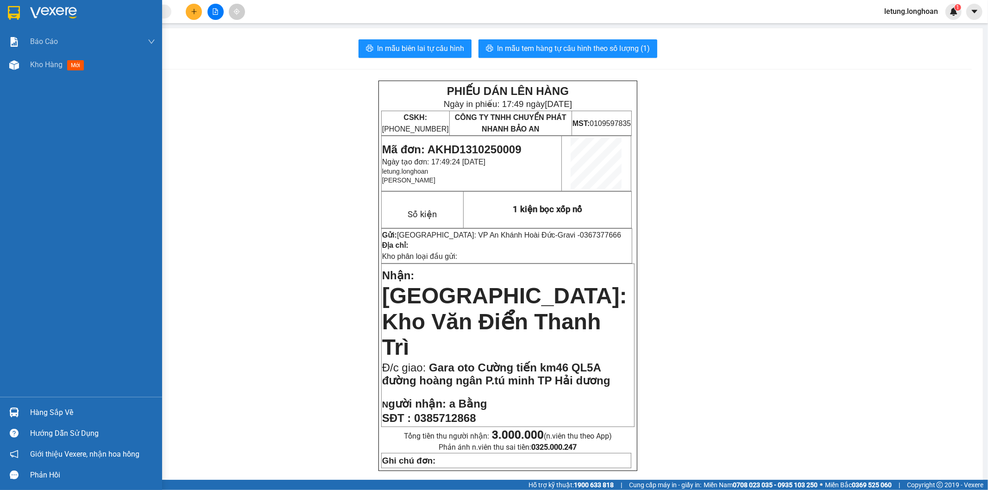
click at [6, 6] on div at bounding box center [14, 13] width 16 height 16
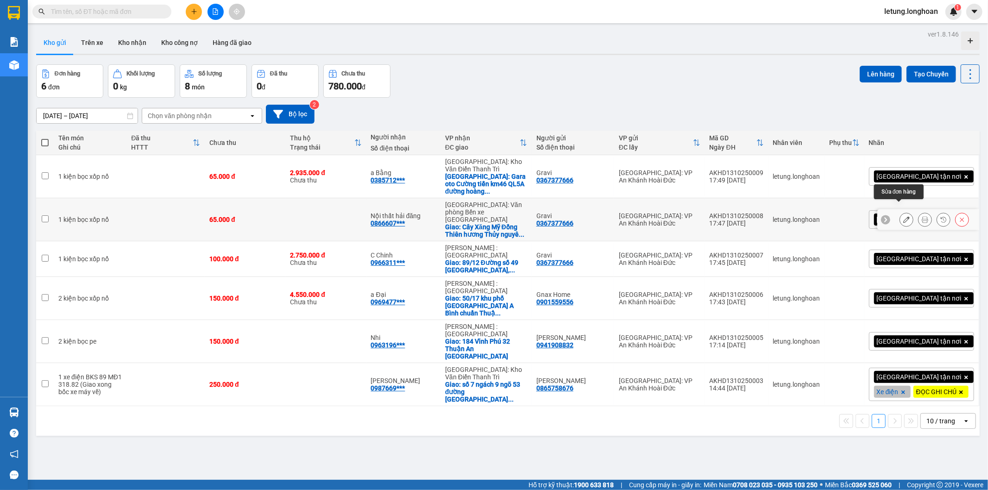
click at [904, 216] on icon at bounding box center [907, 219] width 6 height 6
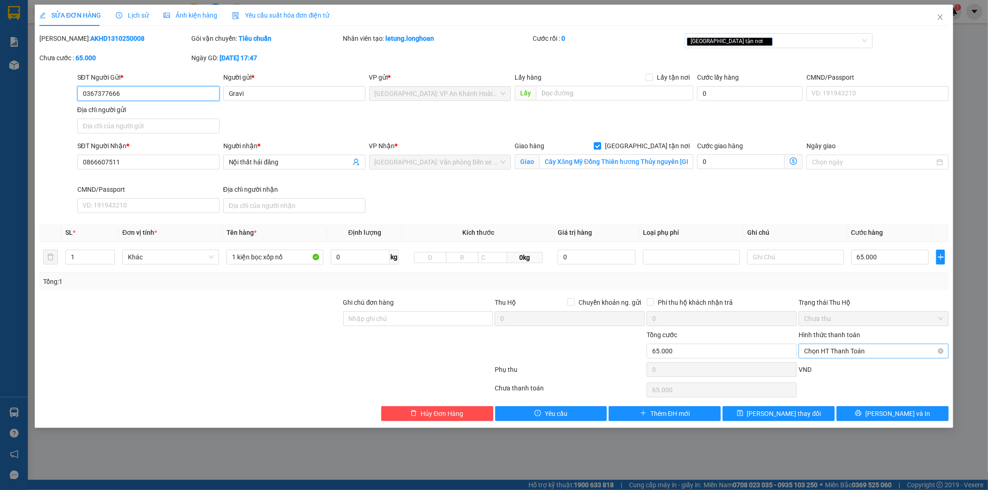
click at [865, 348] on span "Chọn HT Thanh Toán" at bounding box center [873, 351] width 139 height 14
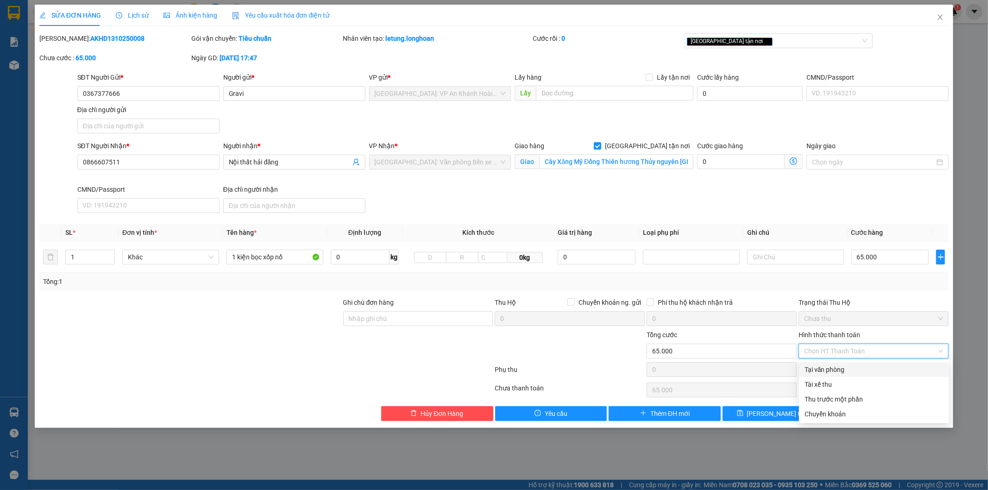
click at [855, 371] on div "Tại văn phòng" at bounding box center [874, 370] width 139 height 10
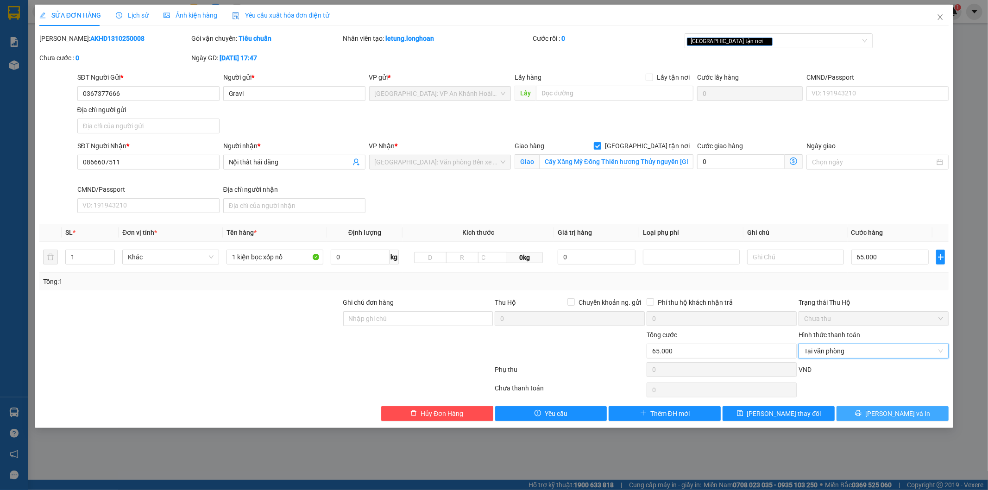
click at [894, 414] on span "[PERSON_NAME] và In" at bounding box center [898, 414] width 65 height 10
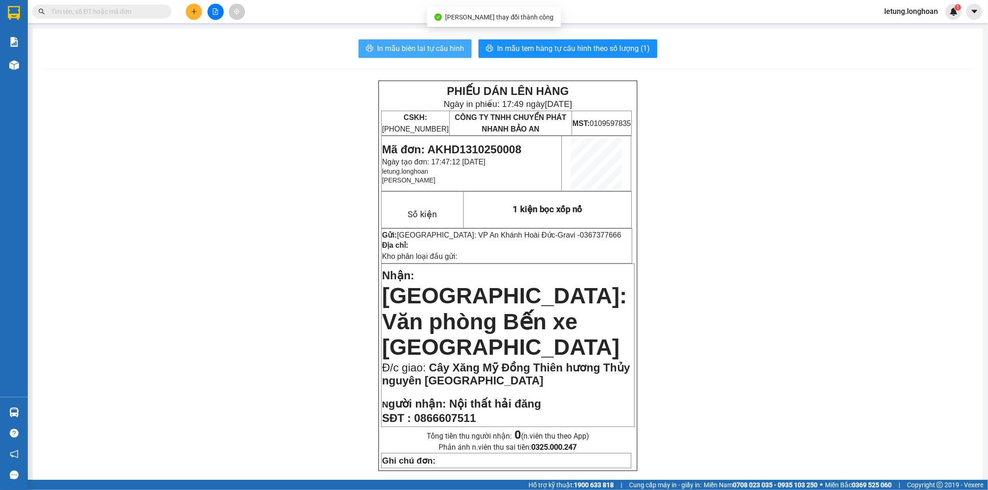
click at [409, 45] on span "In mẫu biên lai tự cấu hình" at bounding box center [420, 49] width 87 height 12
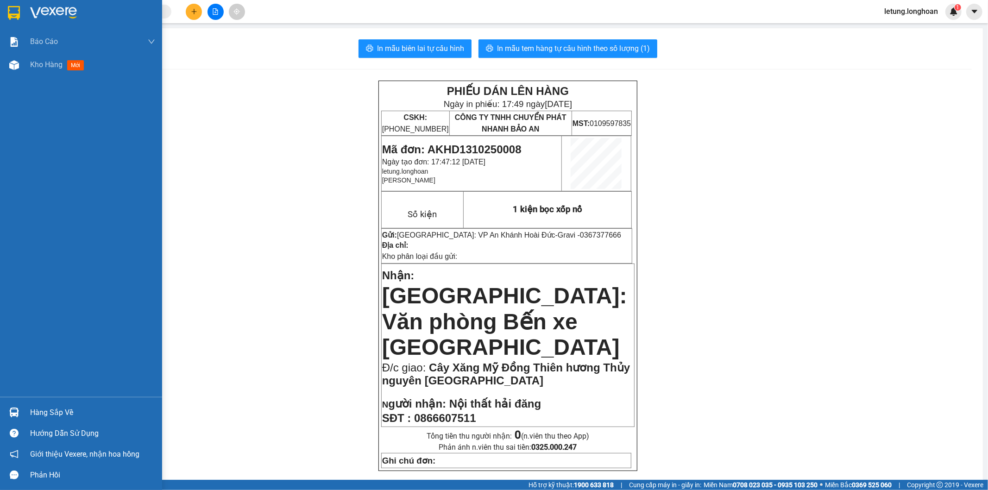
click at [9, 11] on img at bounding box center [14, 13] width 12 height 14
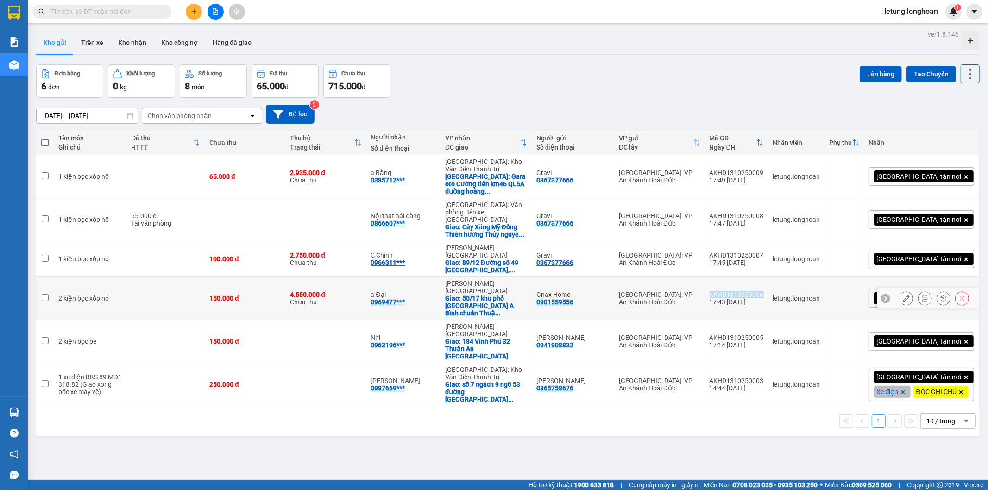
drag, startPoint x: 803, startPoint y: 261, endPoint x: 746, endPoint y: 265, distance: 57.1
click at [746, 277] on td "AKHD1310250006 17:43 [DATE]" at bounding box center [736, 298] width 63 height 43
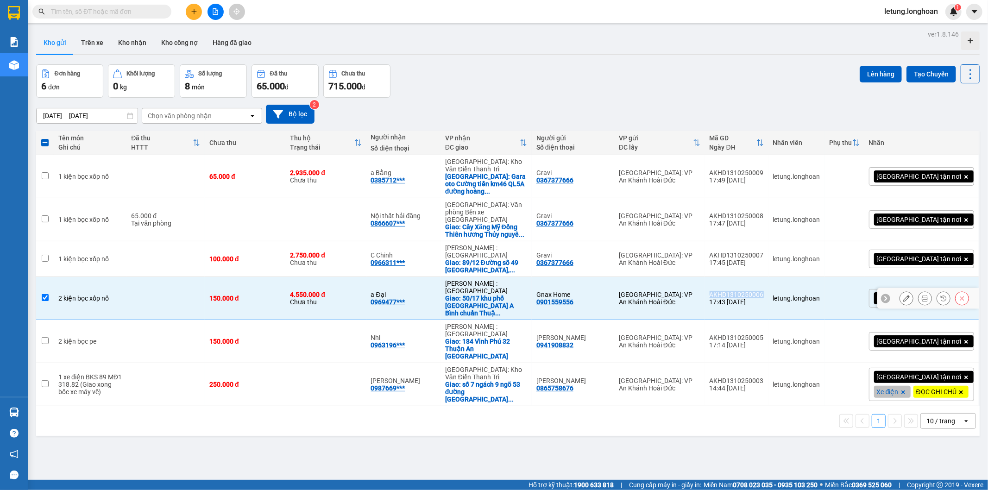
copy div "AKHD1310250006"
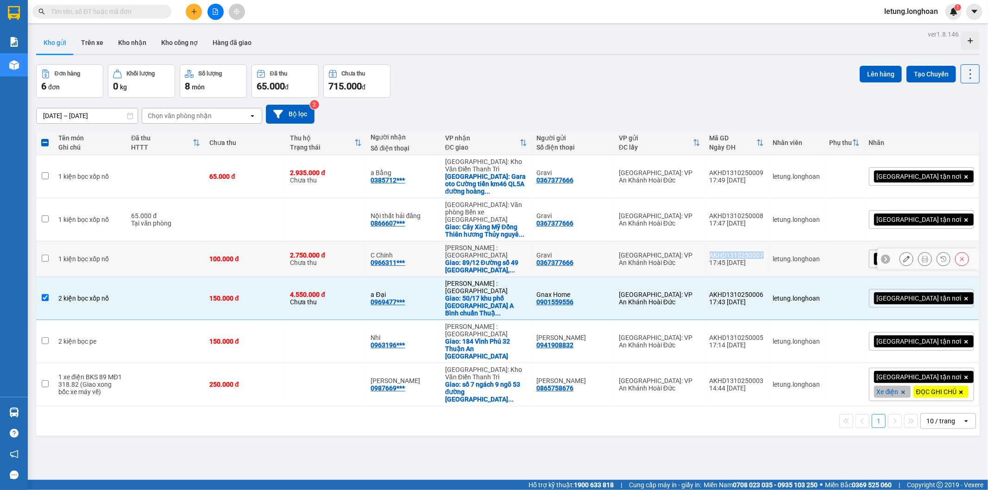
drag, startPoint x: 802, startPoint y: 234, endPoint x: 747, endPoint y: 232, distance: 54.7
click at [747, 241] on td "AKHD1310250007 17:45 [DATE]" at bounding box center [736, 259] width 63 height 36
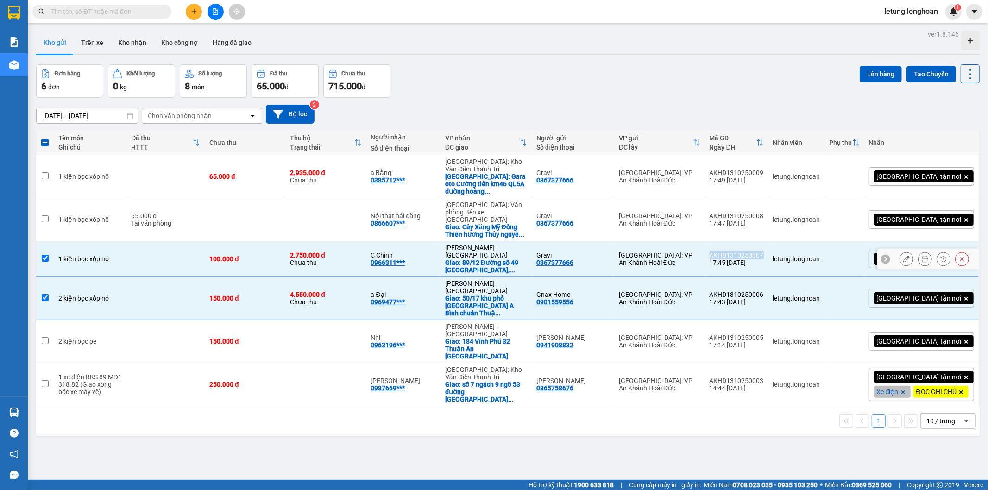
copy div "AKHD1310250007"
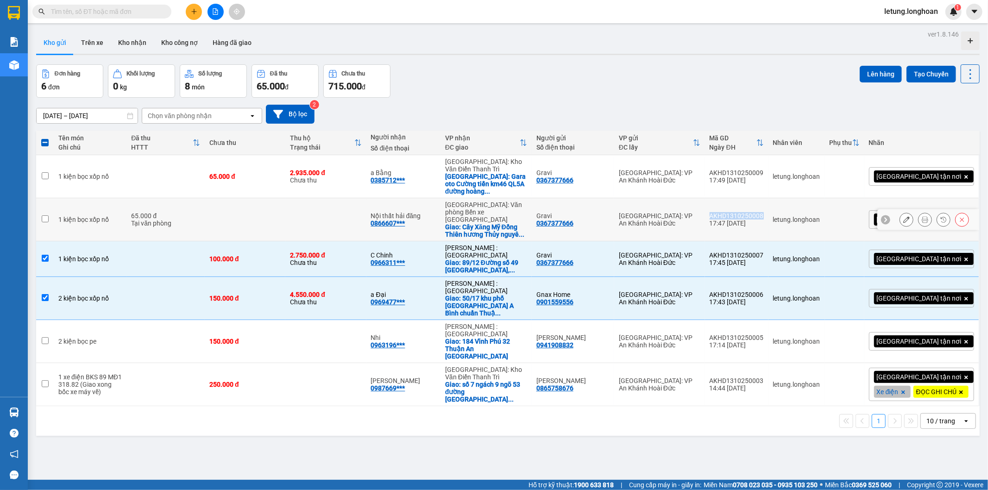
drag, startPoint x: 803, startPoint y: 202, endPoint x: 748, endPoint y: 205, distance: 54.3
click at [748, 205] on td "AKHD1310250008 17:47 [DATE]" at bounding box center [736, 219] width 63 height 43
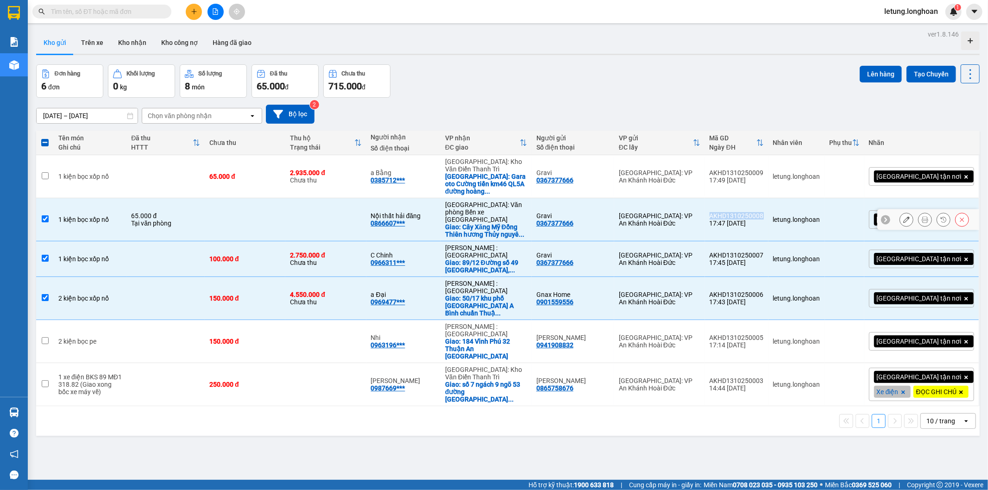
copy div "AKHD1310250008"
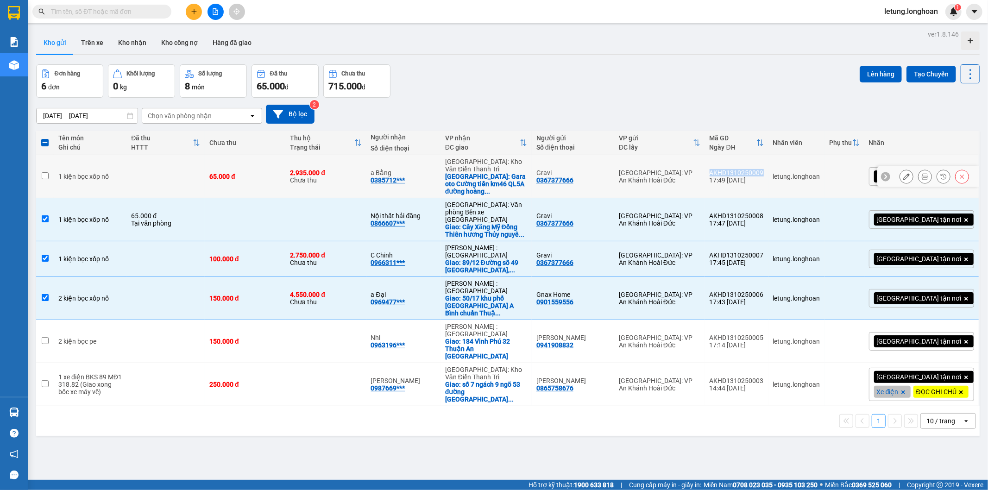
drag, startPoint x: 803, startPoint y: 169, endPoint x: 748, endPoint y: 165, distance: 55.7
click at [748, 165] on td "AKHD1310250009 17:49 [DATE]" at bounding box center [736, 176] width 63 height 43
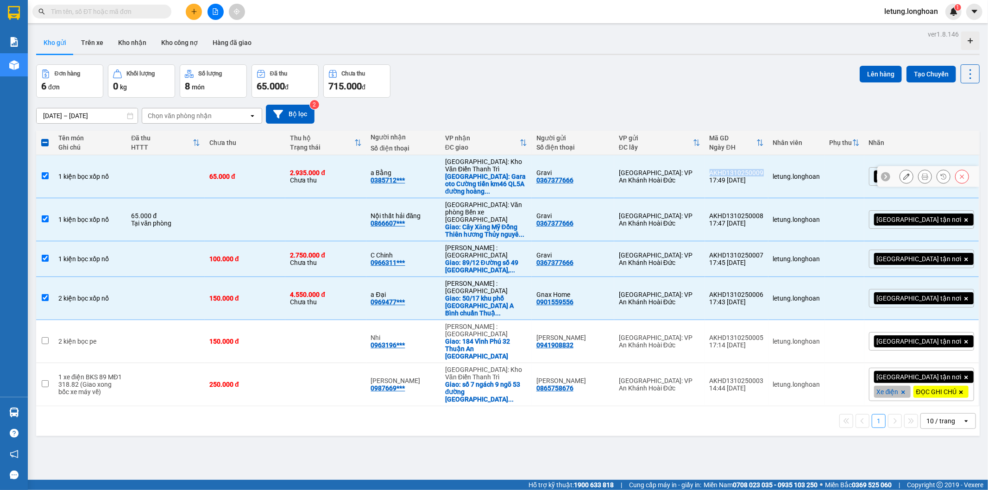
copy div "AKHD1310250009"
drag, startPoint x: 632, startPoint y: 430, endPoint x: 627, endPoint y: 423, distance: 7.6
click at [631, 431] on div "ver 1.8.146 Kho gửi Trên xe Kho nhận Kho công nợ Hàng đã giao Đơn hàng 6 đơn Kh…" at bounding box center [507, 273] width 951 height 490
click at [43, 145] on span at bounding box center [44, 142] width 7 height 7
click at [45, 138] on input "checkbox" at bounding box center [45, 138] width 0 height 0
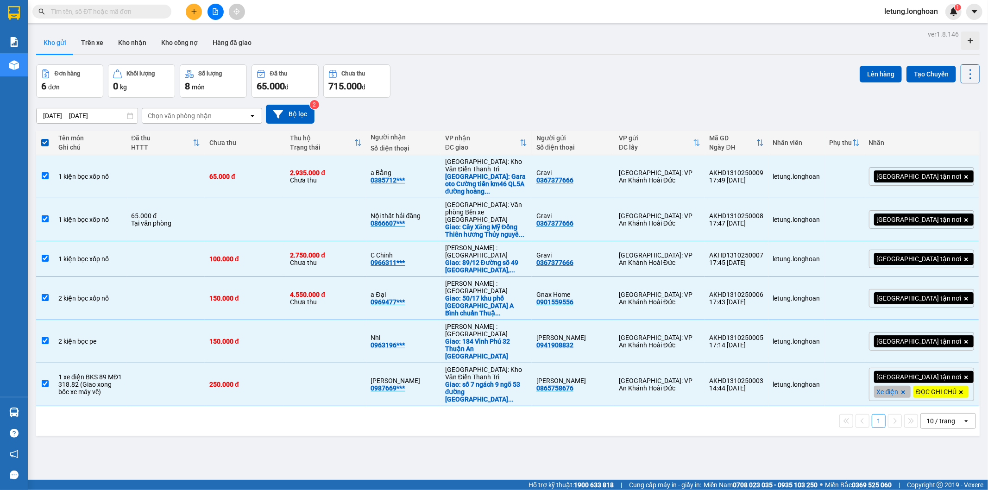
click at [41, 142] on span at bounding box center [44, 142] width 7 height 7
click at [45, 138] on input "checkbox" at bounding box center [45, 138] width 0 height 0
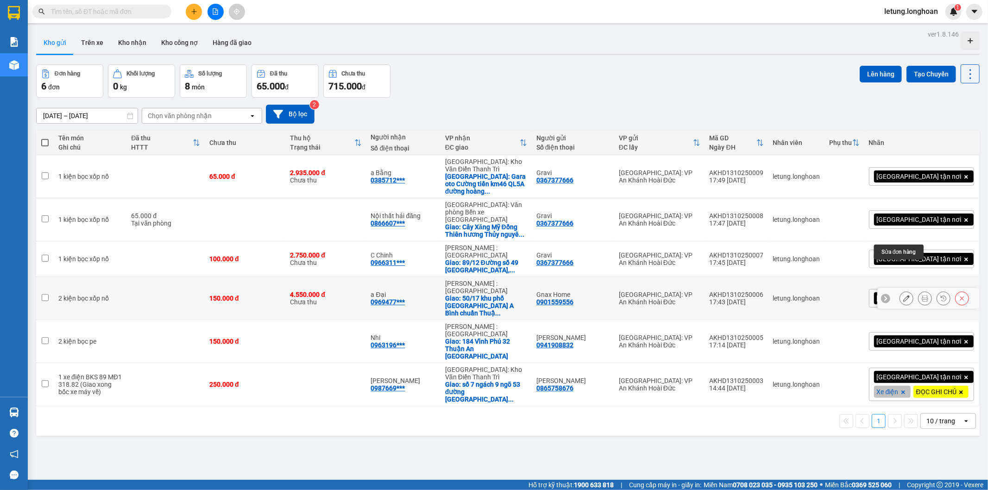
click at [904, 295] on icon at bounding box center [907, 298] width 6 height 6
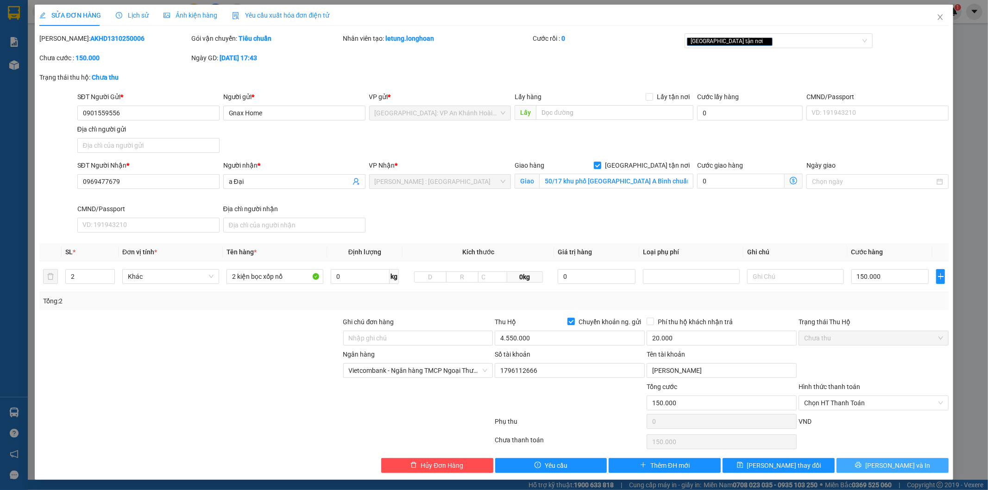
click at [893, 468] on span "[PERSON_NAME] và In" at bounding box center [898, 466] width 65 height 10
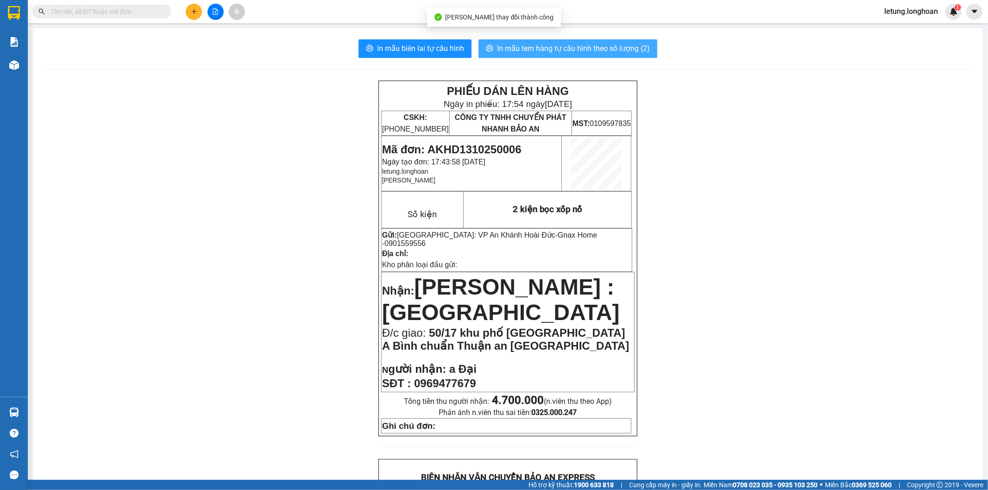
click at [540, 45] on span "In mẫu tem hàng tự cấu hình theo số lượng (2)" at bounding box center [573, 49] width 153 height 12
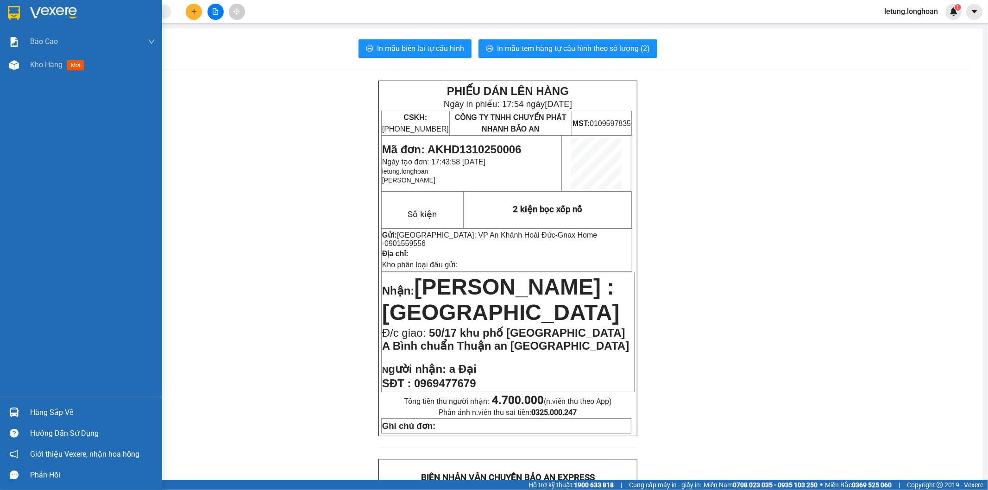
click at [14, 2] on div at bounding box center [81, 15] width 162 height 30
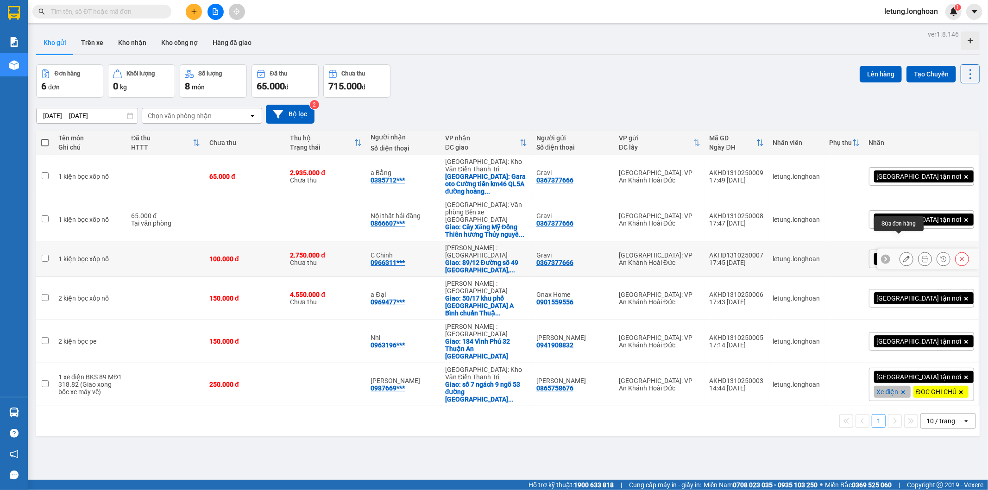
click at [904, 256] on icon at bounding box center [907, 259] width 6 height 6
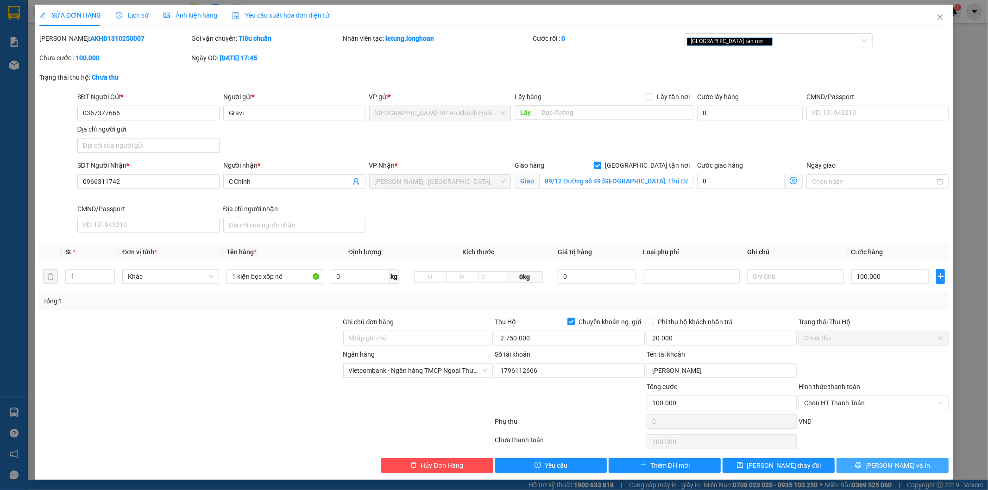
click at [895, 467] on span "[PERSON_NAME] và In" at bounding box center [898, 466] width 65 height 10
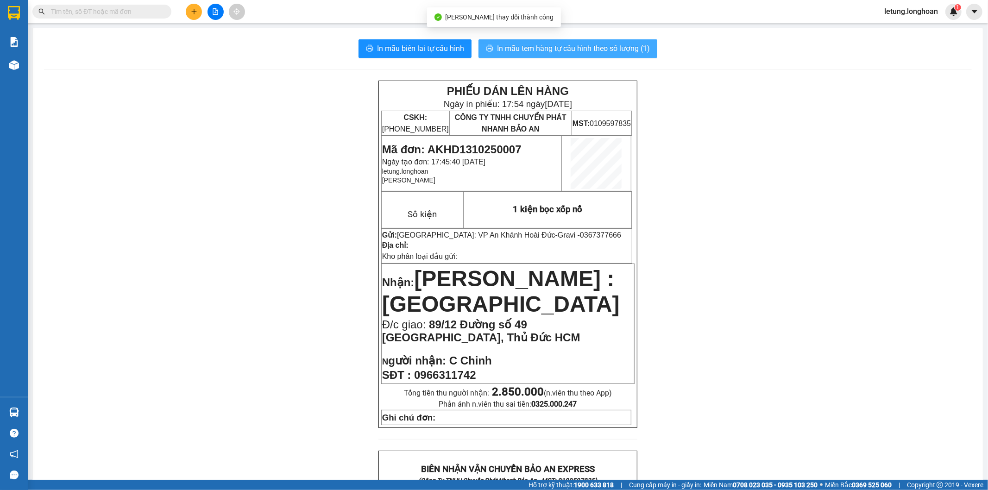
click at [586, 45] on span "In mẫu tem hàng tự cấu hình theo số lượng (1)" at bounding box center [573, 49] width 153 height 12
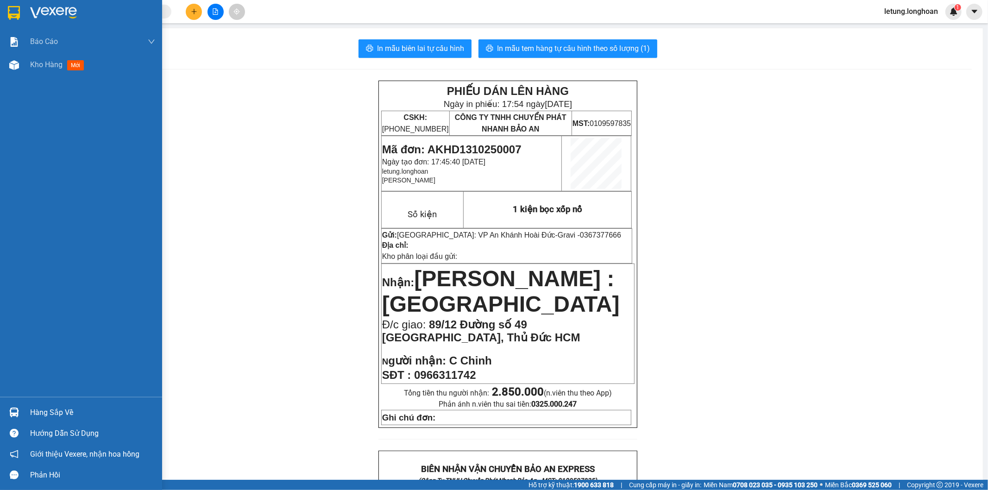
click at [17, 6] on img at bounding box center [14, 13] width 12 height 14
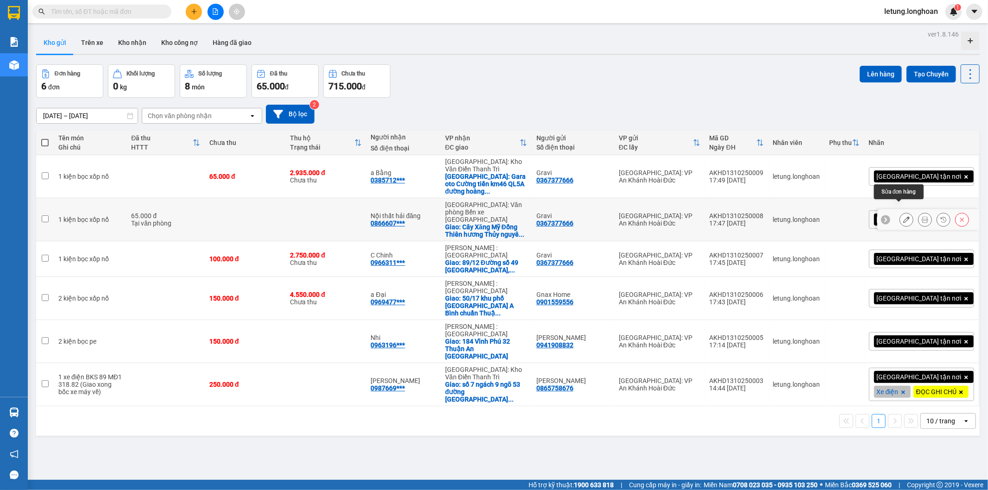
click at [904, 216] on icon at bounding box center [907, 219] width 6 height 6
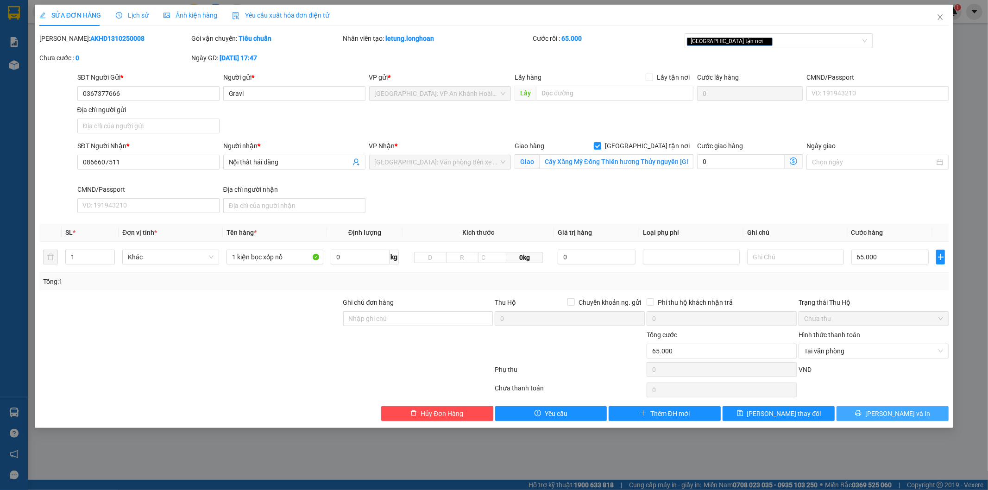
click at [888, 415] on span "[PERSON_NAME] và In" at bounding box center [898, 414] width 65 height 10
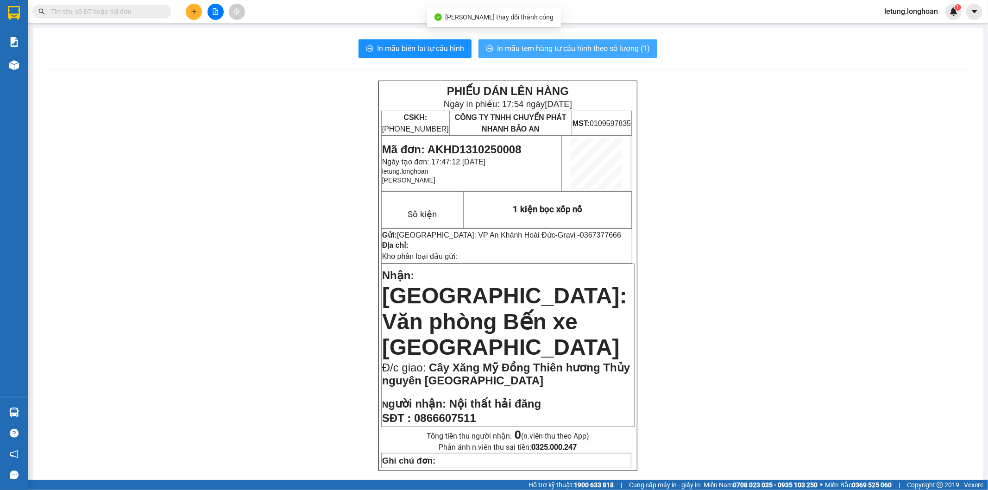
click at [512, 44] on span "In mẫu tem hàng tự cấu hình theo số lượng (1)" at bounding box center [573, 49] width 153 height 12
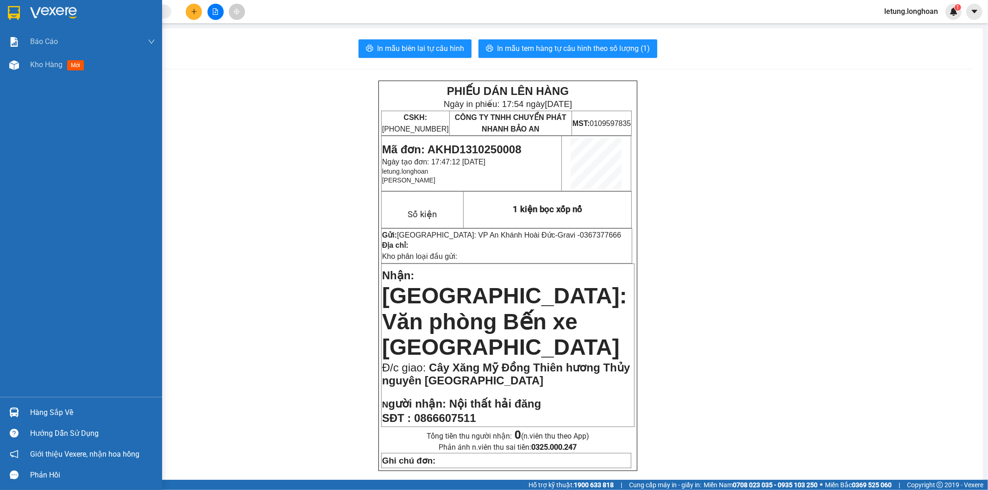
click at [12, 6] on img at bounding box center [14, 13] width 12 height 14
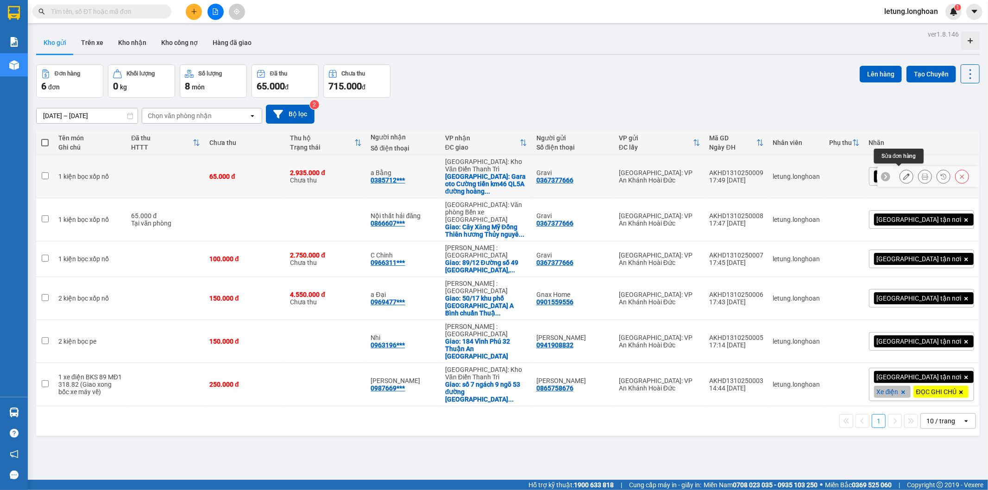
click at [904, 173] on icon at bounding box center [907, 176] width 6 height 6
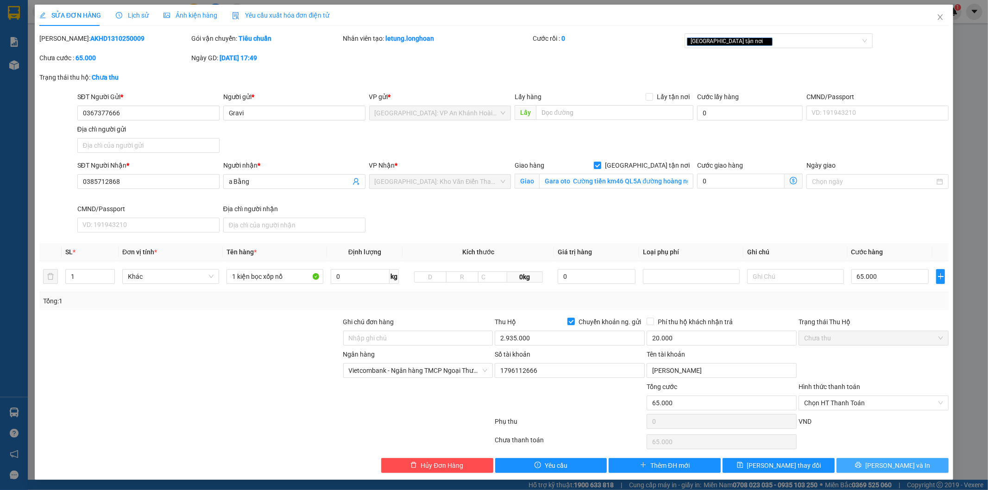
click at [897, 466] on span "[PERSON_NAME] và In" at bounding box center [898, 466] width 65 height 10
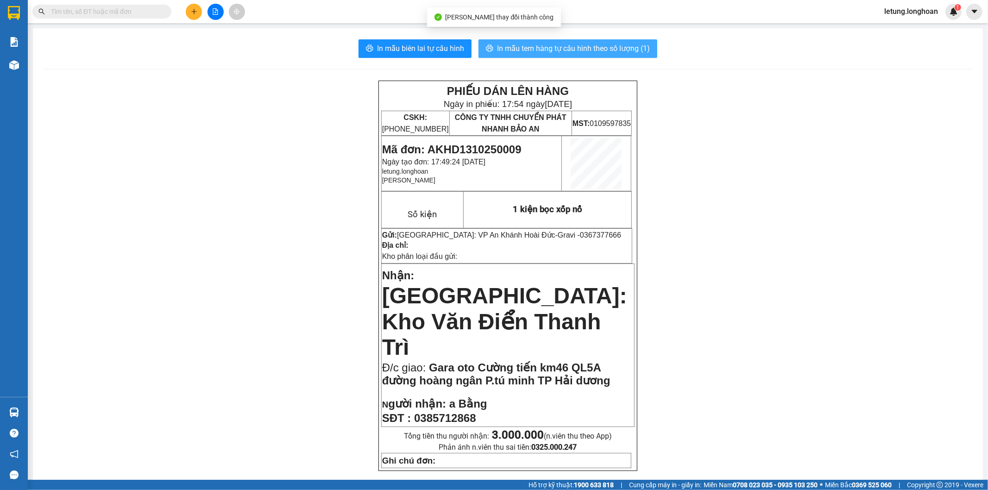
click at [538, 44] on span "In mẫu tem hàng tự cấu hình theo số lượng (1)" at bounding box center [573, 49] width 153 height 12
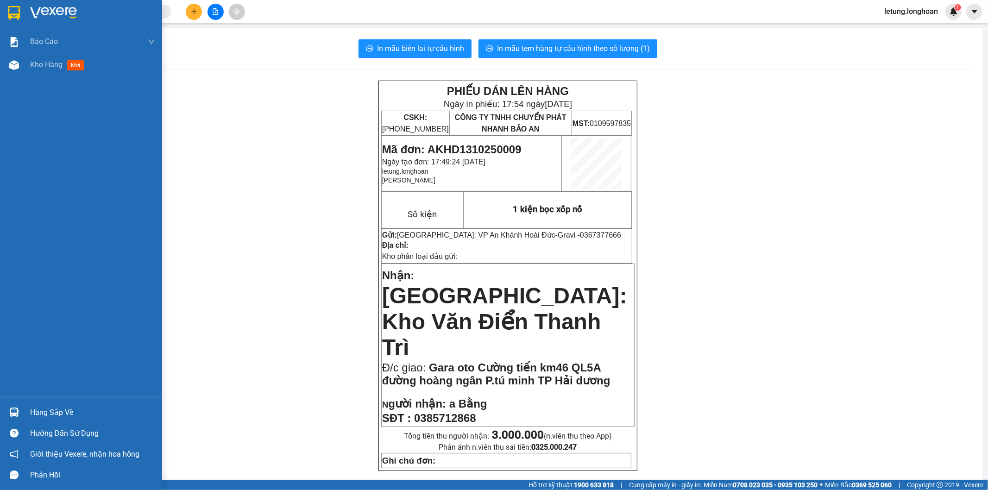
click at [11, 16] on img at bounding box center [14, 13] width 12 height 14
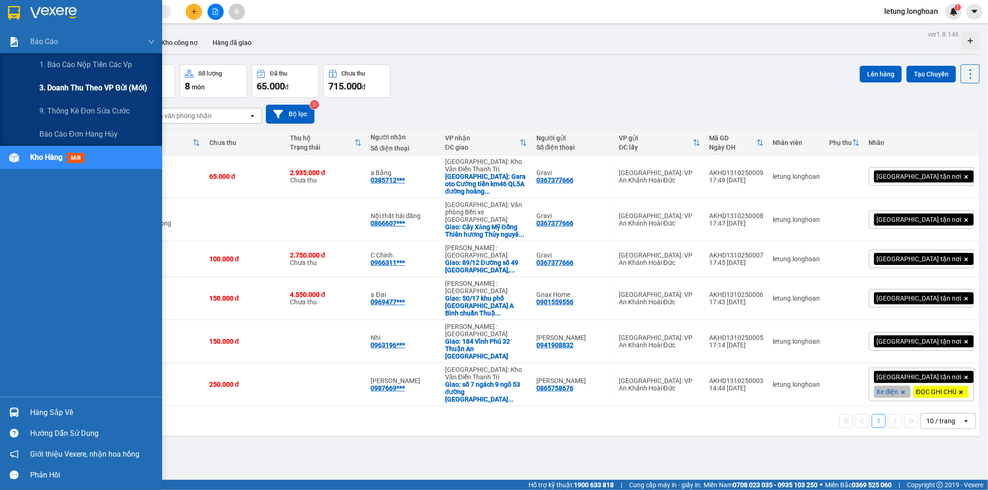
click at [71, 87] on span "3. Doanh Thu theo VP Gửi (mới)" at bounding box center [93, 88] width 108 height 12
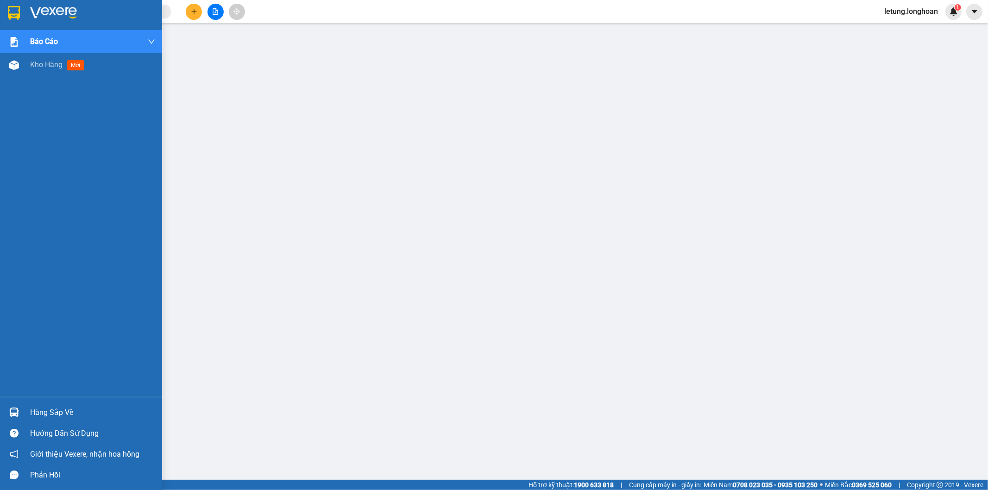
click at [19, 8] on img at bounding box center [14, 13] width 12 height 14
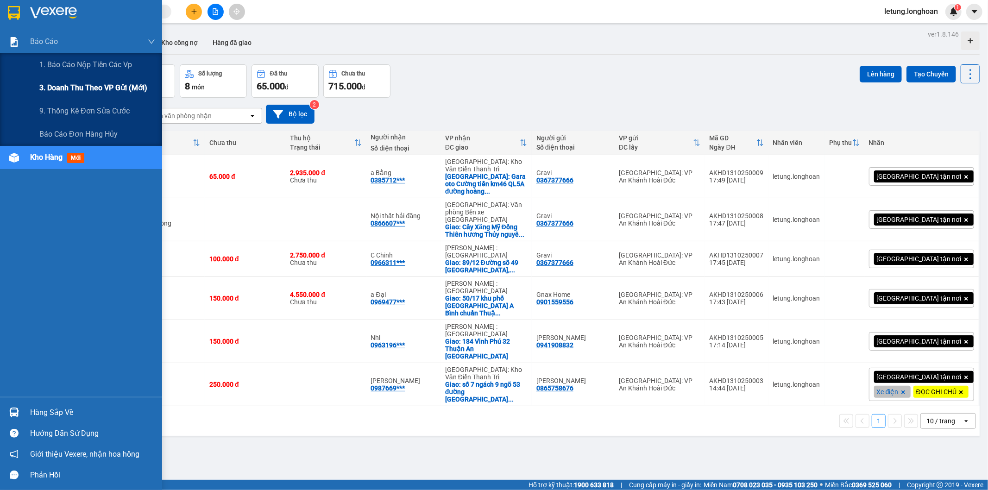
click at [76, 81] on div "3. Doanh Thu theo VP Gửi (mới)" at bounding box center [97, 87] width 116 height 23
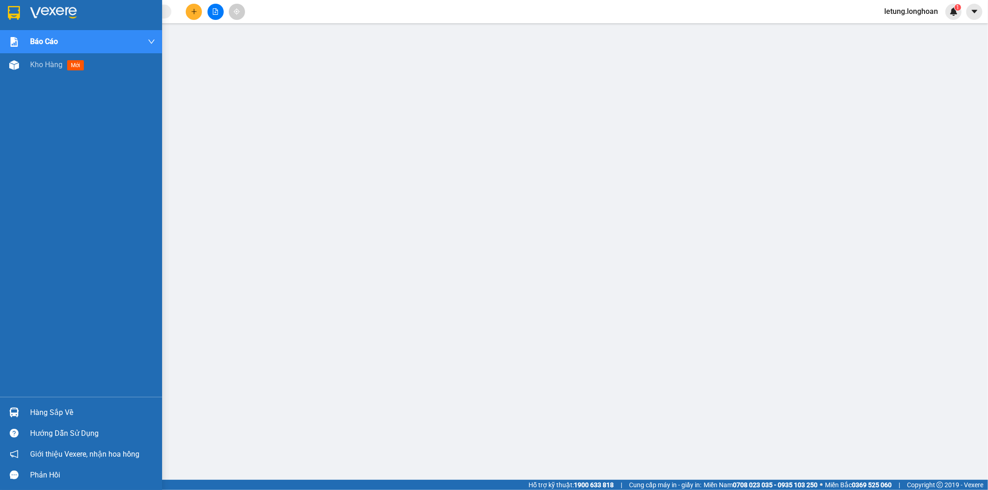
click at [10, 10] on img at bounding box center [14, 13] width 12 height 14
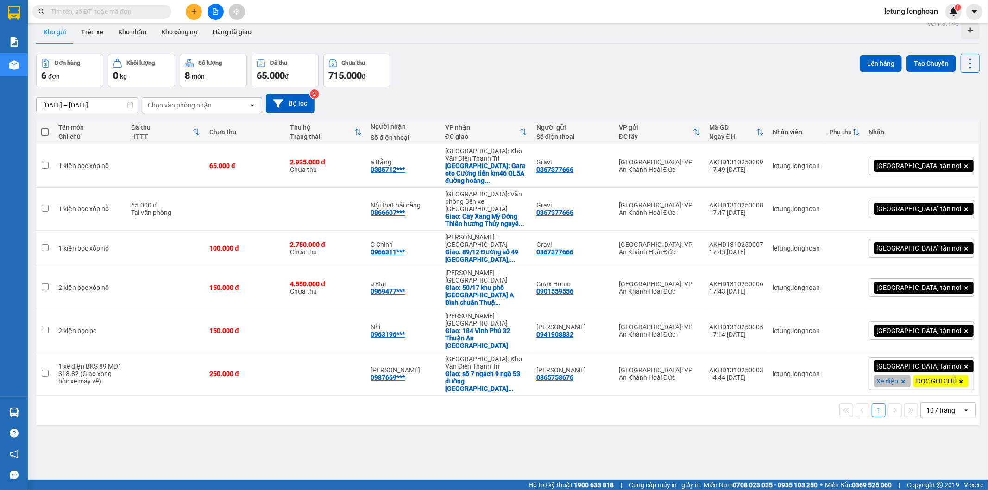
scroll to position [43, 0]
